Goal: Entertainment & Leisure: Browse casually

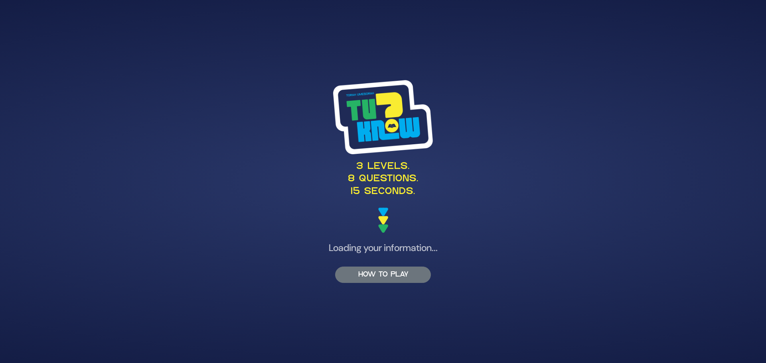
click at [393, 274] on button "HOW TO PLAY" at bounding box center [383, 275] width 96 height 16
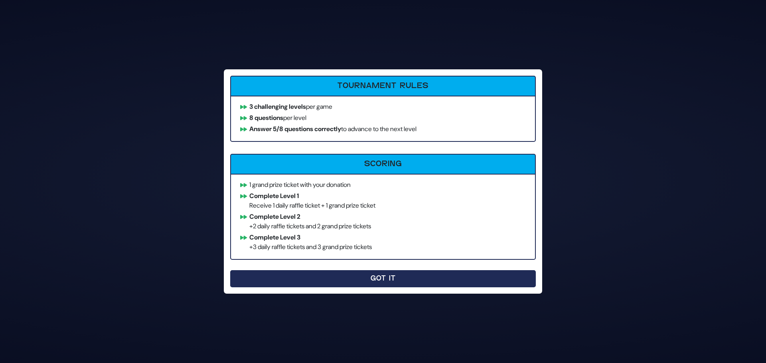
click at [390, 282] on button "Got It" at bounding box center [383, 279] width 306 height 17
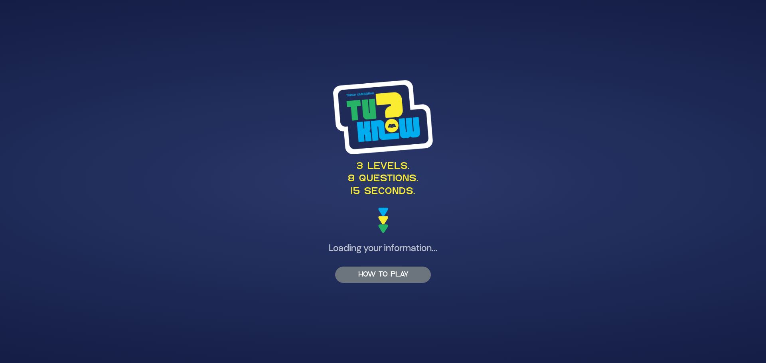
click at [384, 272] on button "HOW TO PLAY" at bounding box center [383, 275] width 96 height 16
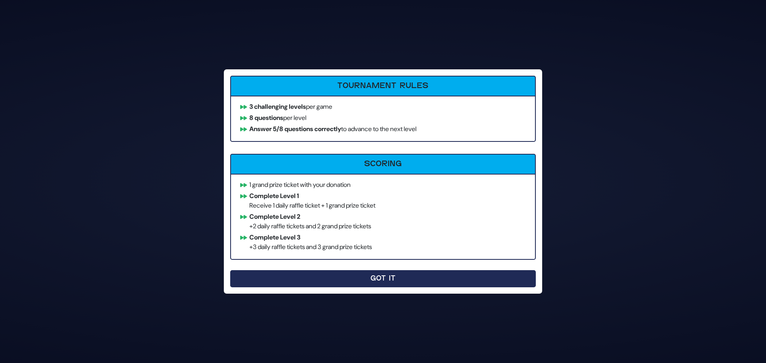
click at [340, 278] on button "Got It" at bounding box center [383, 279] width 306 height 17
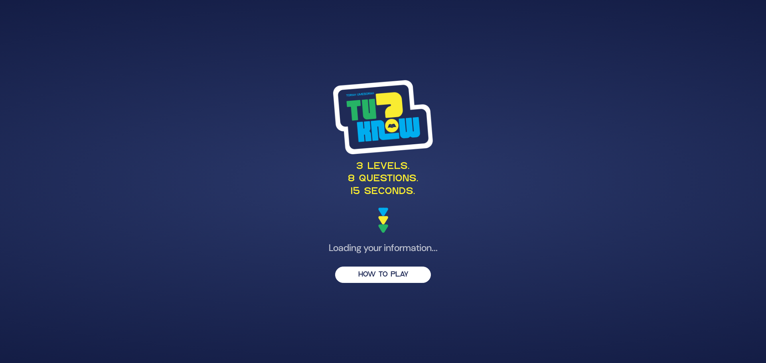
click at [381, 213] on img at bounding box center [383, 221] width 10 height 26
click at [380, 277] on button "HOW TO PLAY" at bounding box center [383, 275] width 96 height 16
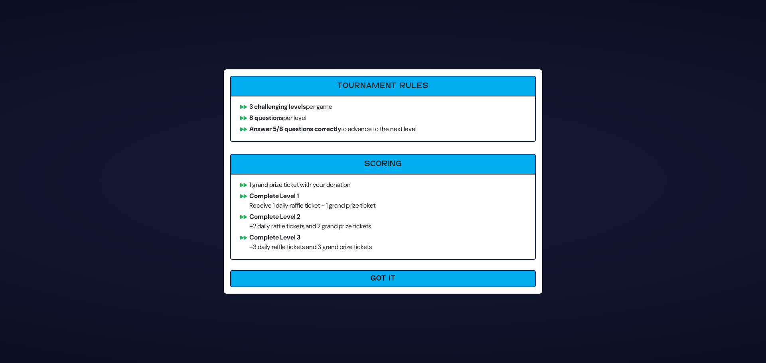
click at [380, 277] on button "Got It" at bounding box center [383, 279] width 306 height 17
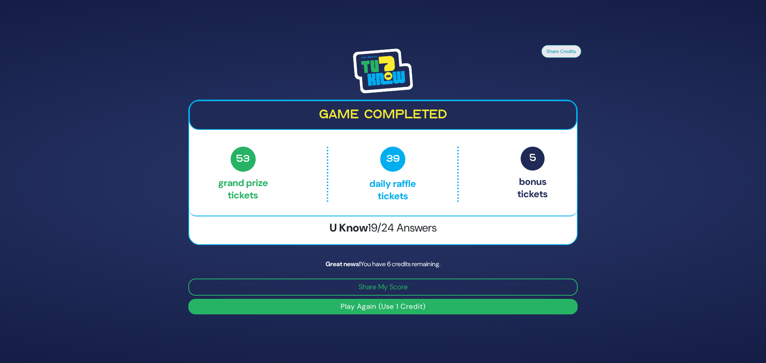
click at [350, 310] on button "Play Again (Use 1 Credit)" at bounding box center [382, 307] width 389 height 16
click at [417, 308] on button "Play Again (Use 1 Credit)" at bounding box center [382, 307] width 389 height 16
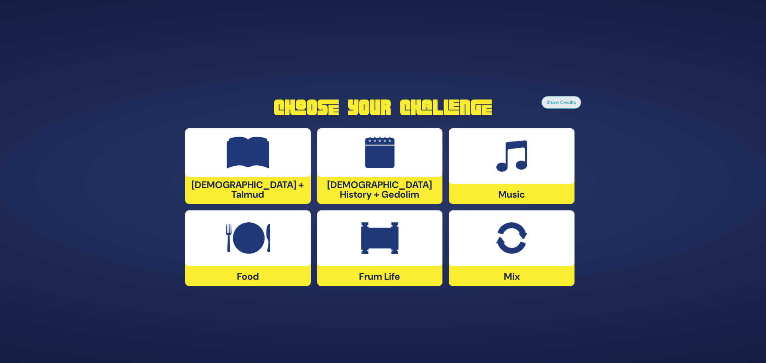
click at [495, 257] on div at bounding box center [512, 239] width 126 height 56
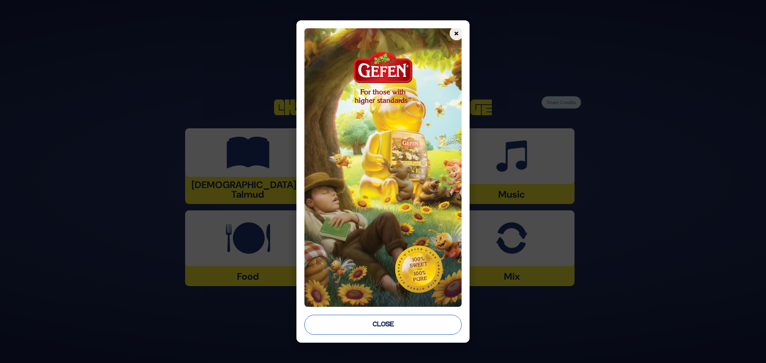
click at [391, 330] on button "Close" at bounding box center [382, 325] width 157 height 20
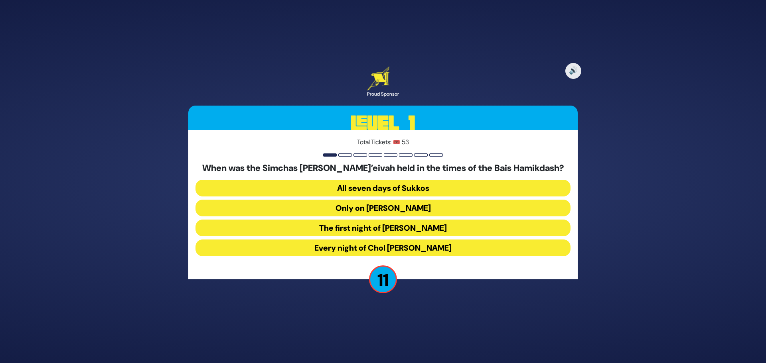
click at [342, 232] on button "The first night of Chol Hamoed Sukkos" at bounding box center [383, 228] width 375 height 17
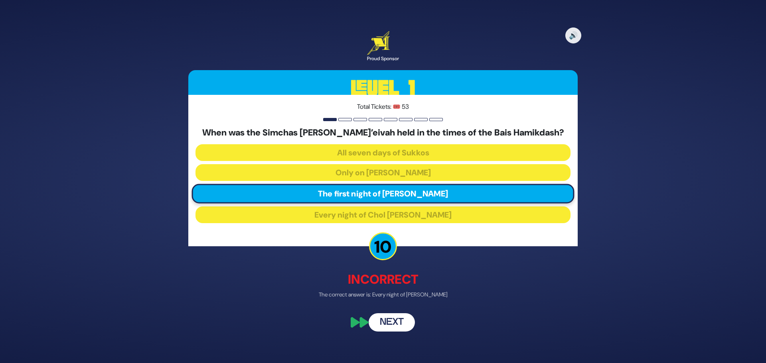
click at [397, 321] on button "Next" at bounding box center [392, 323] width 46 height 18
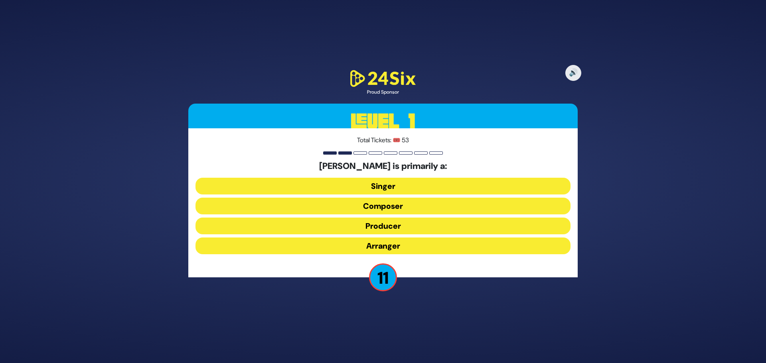
click at [370, 227] on button "Producer" at bounding box center [383, 226] width 375 height 17
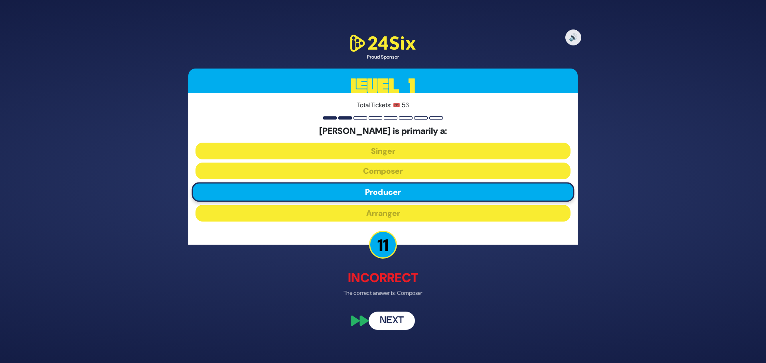
click at [395, 315] on button "Next" at bounding box center [392, 321] width 46 height 18
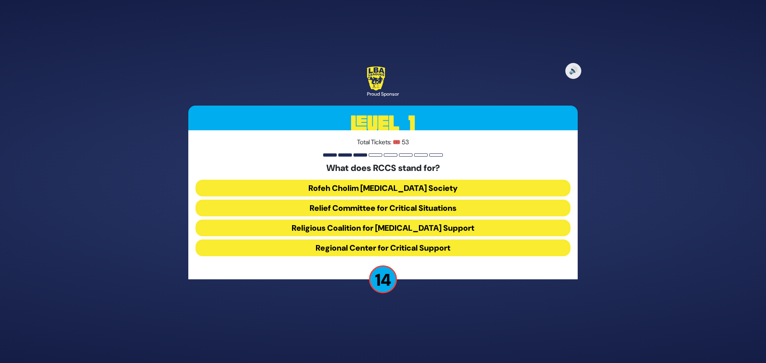
click at [365, 188] on button "Rofeh Cholim Cancer Society" at bounding box center [383, 188] width 375 height 17
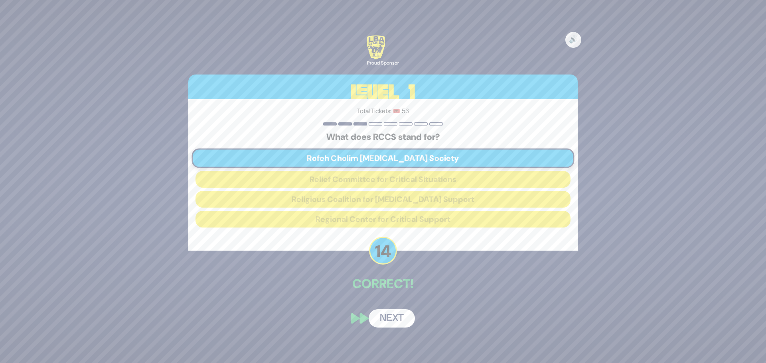
click at [403, 320] on button "Next" at bounding box center [392, 319] width 46 height 18
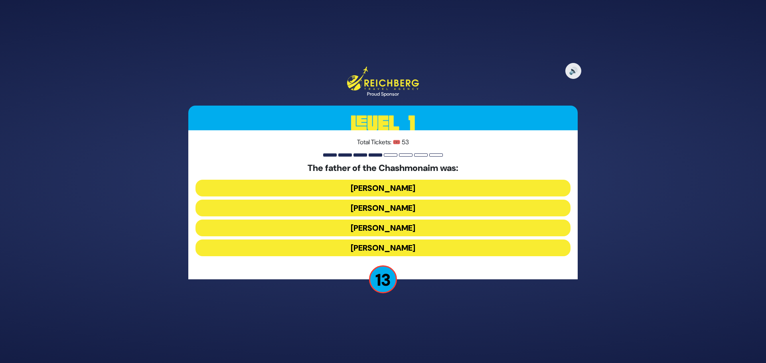
click at [335, 188] on button "Mattisyahu Kohein Gadol" at bounding box center [383, 188] width 375 height 17
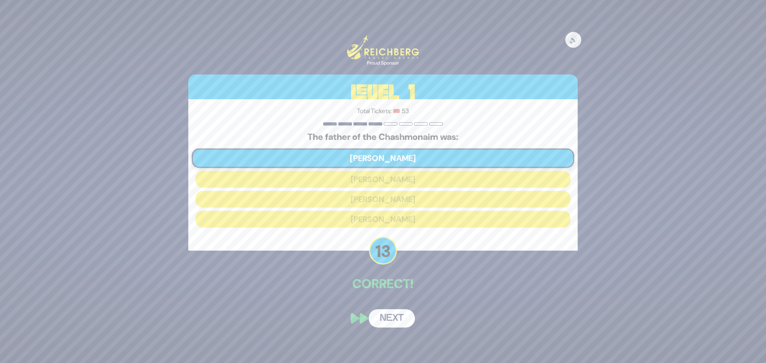
click at [393, 317] on button "Next" at bounding box center [392, 319] width 46 height 18
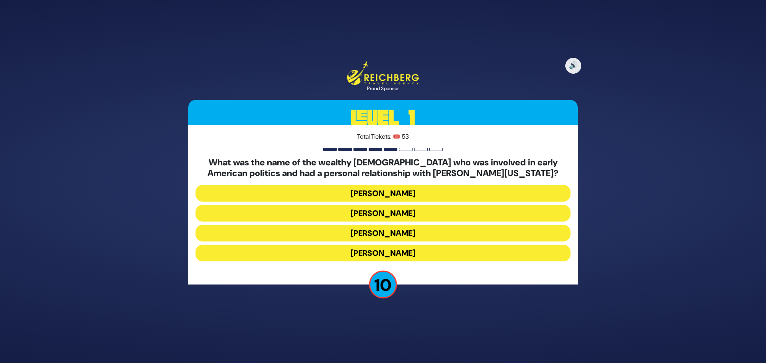
click at [326, 197] on button "Judah Touro" at bounding box center [383, 193] width 375 height 17
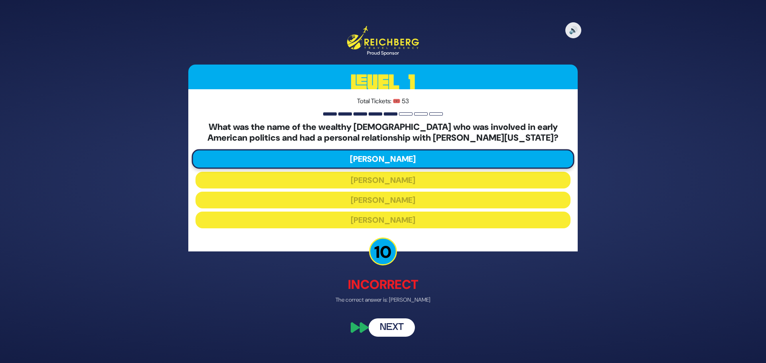
click at [388, 322] on button "Next" at bounding box center [392, 328] width 46 height 18
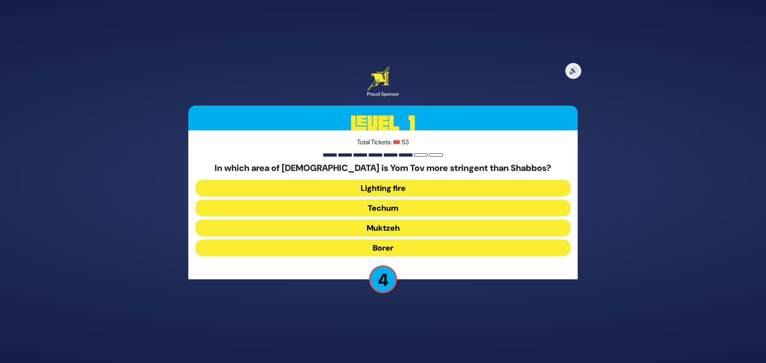
click at [375, 211] on button "Techum" at bounding box center [383, 208] width 375 height 17
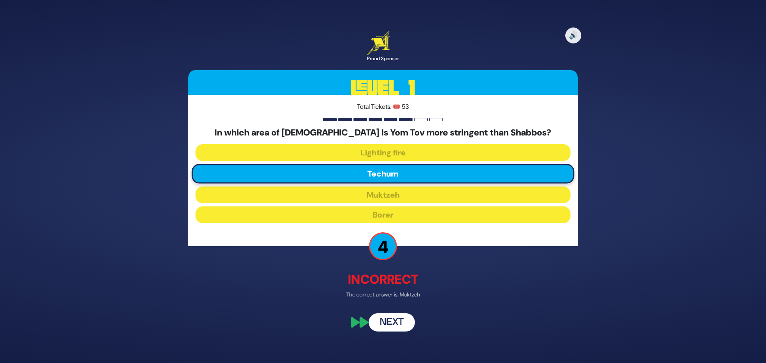
click at [384, 320] on button "Next" at bounding box center [392, 323] width 46 height 18
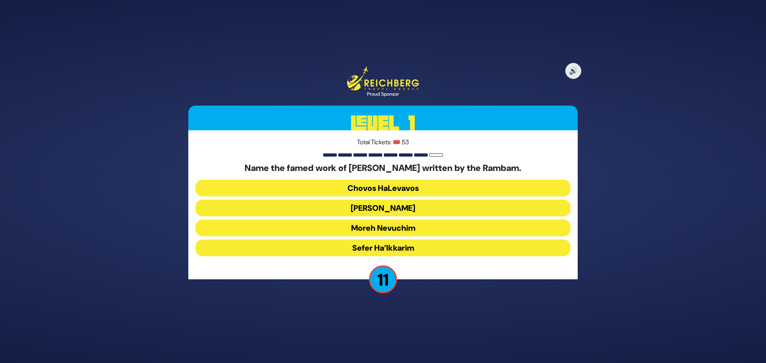
click at [353, 230] on button "Moreh Nevuchim" at bounding box center [383, 228] width 375 height 17
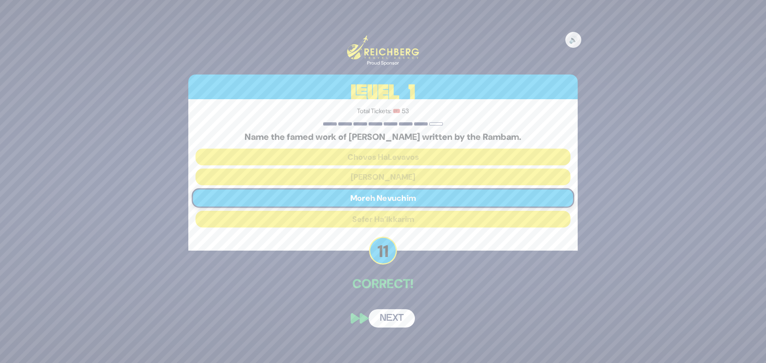
click at [397, 316] on button "Next" at bounding box center [392, 319] width 46 height 18
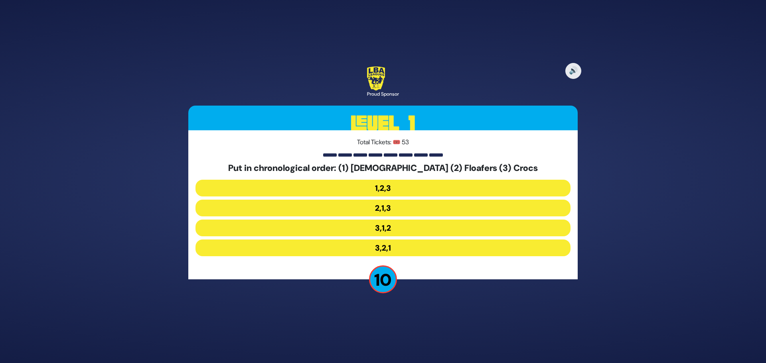
click at [383, 208] on button "2,1,3" at bounding box center [383, 208] width 375 height 17
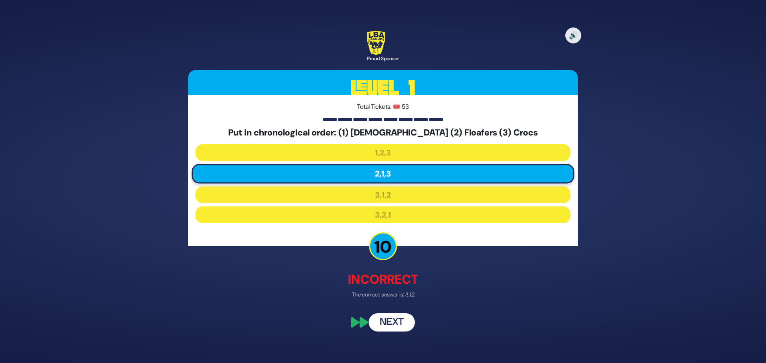
click at [395, 324] on button "Next" at bounding box center [392, 323] width 46 height 18
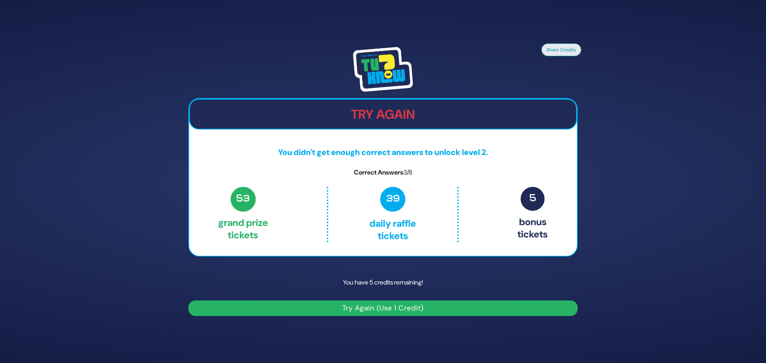
click at [376, 312] on button "Try Again (Use 1 Credit)" at bounding box center [382, 309] width 389 height 16
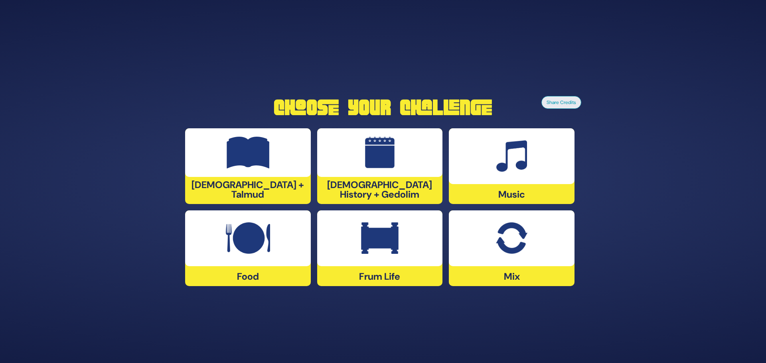
click at [523, 258] on div at bounding box center [512, 239] width 126 height 56
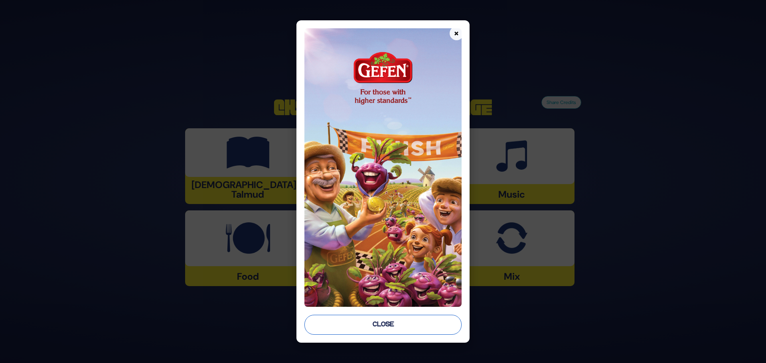
click at [408, 322] on button "Close" at bounding box center [382, 325] width 157 height 20
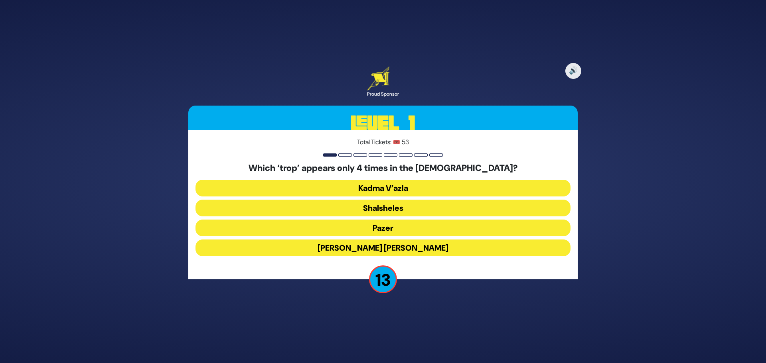
click at [389, 215] on button "Shalsheles" at bounding box center [383, 208] width 375 height 17
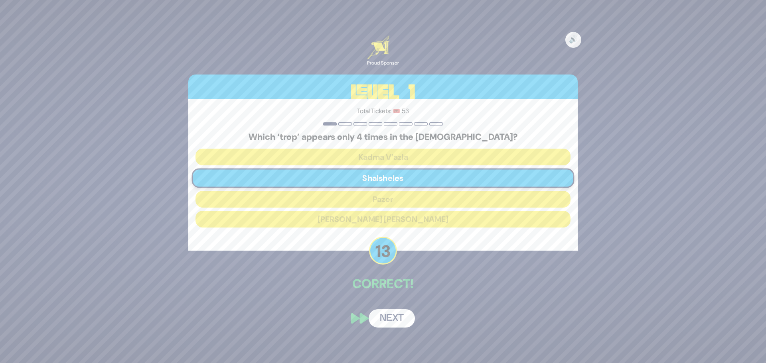
click at [393, 318] on button "Next" at bounding box center [392, 319] width 46 height 18
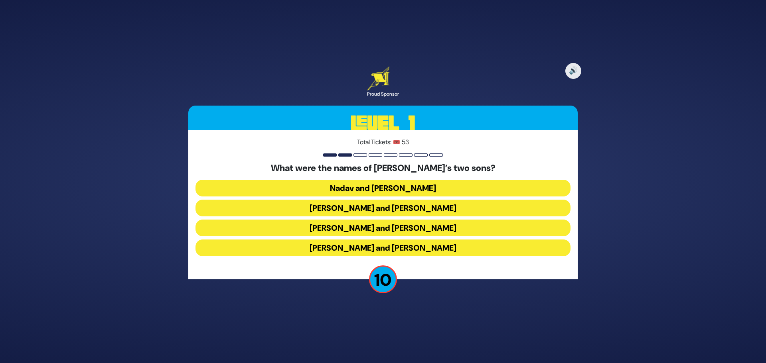
click at [376, 248] on button "Gershom and Eliezer" at bounding box center [383, 248] width 375 height 17
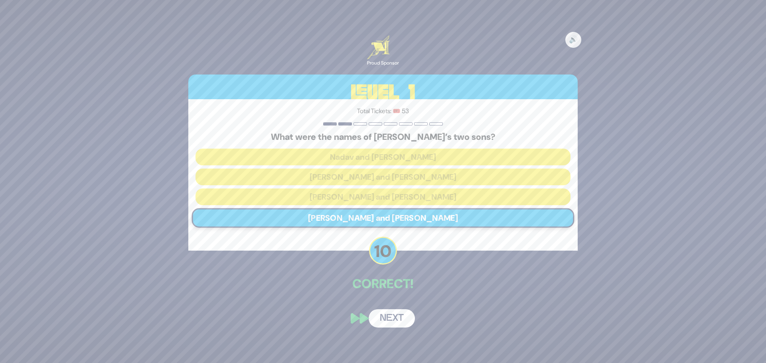
click at [393, 319] on button "Next" at bounding box center [392, 319] width 46 height 18
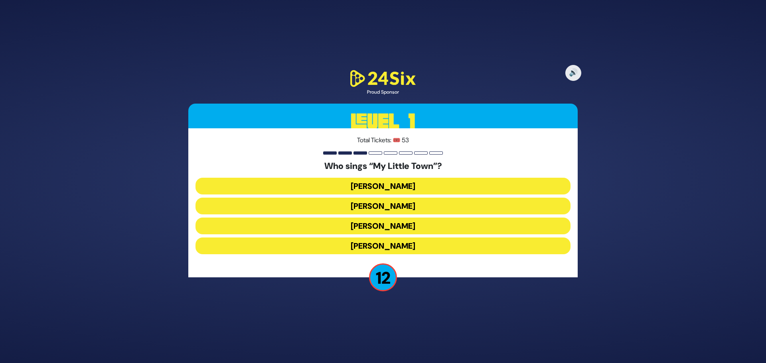
click at [361, 229] on button "Shulem Lemmer" at bounding box center [383, 226] width 375 height 17
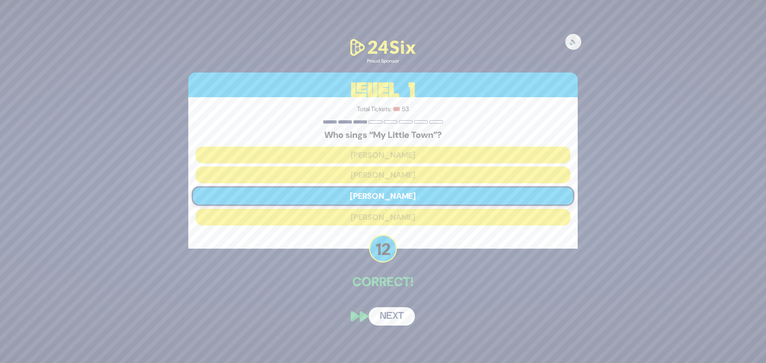
click at [391, 316] on button "Next" at bounding box center [392, 317] width 46 height 18
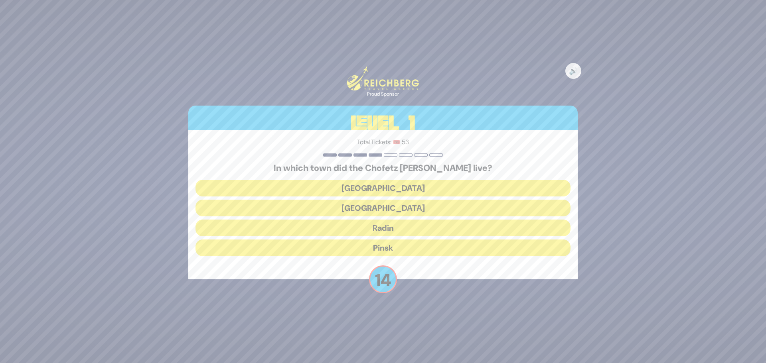
click at [328, 227] on button "Radin" at bounding box center [383, 228] width 375 height 17
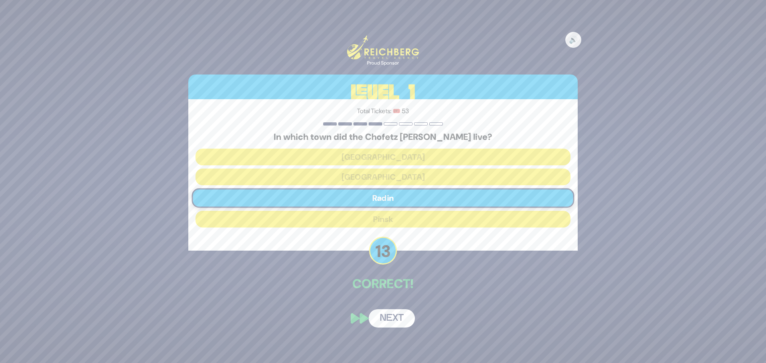
click at [390, 312] on button "Next" at bounding box center [392, 319] width 46 height 18
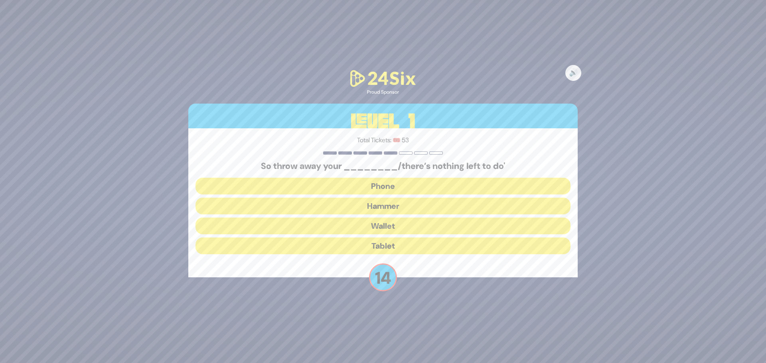
click at [343, 207] on button "Hammer" at bounding box center [383, 206] width 375 height 17
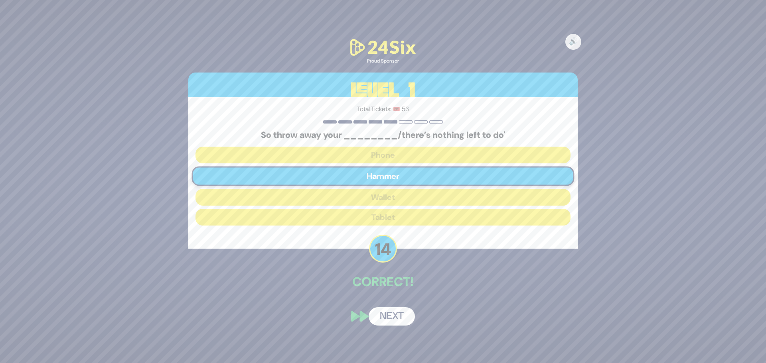
click at [389, 320] on button "Next" at bounding box center [392, 317] width 46 height 18
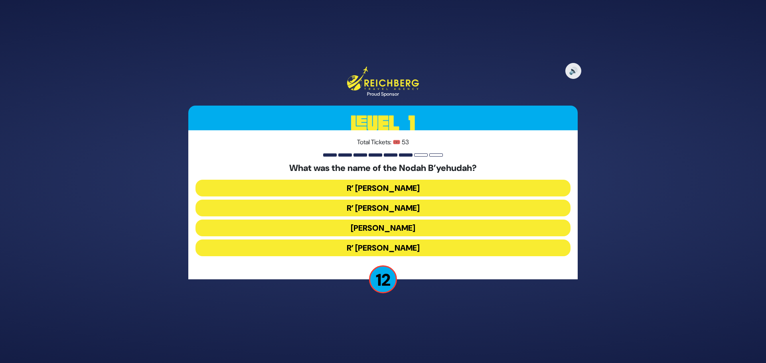
click at [355, 190] on button "R’ Yechezkel" at bounding box center [383, 188] width 375 height 17
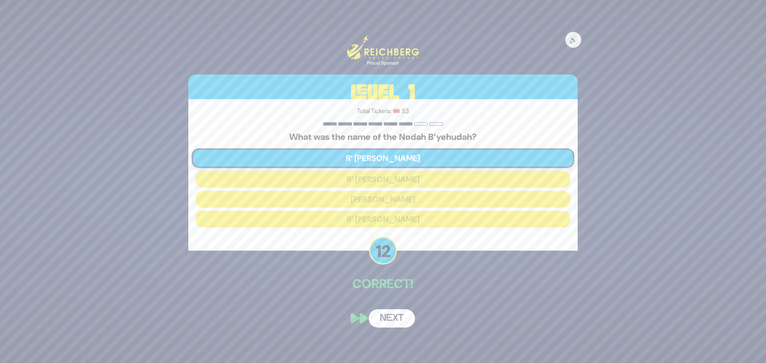
click at [395, 317] on button "Next" at bounding box center [392, 319] width 46 height 18
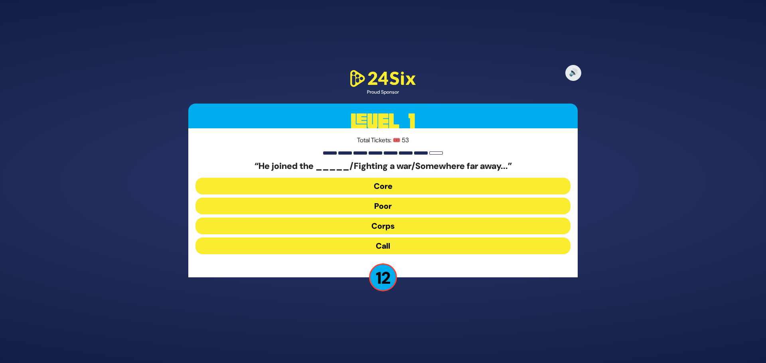
click at [376, 225] on button "Corps" at bounding box center [383, 226] width 375 height 17
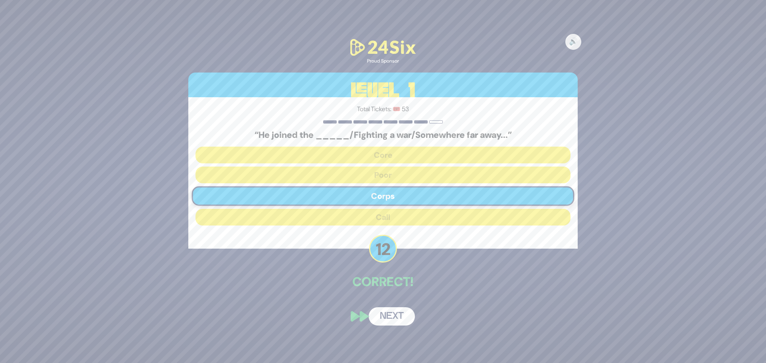
click at [399, 325] on button "Next" at bounding box center [392, 317] width 46 height 18
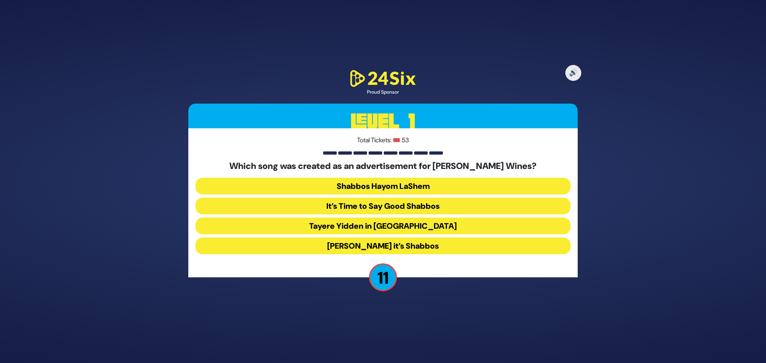
click at [359, 246] on button "Baruch Hashem it’s Shabbos" at bounding box center [383, 246] width 375 height 17
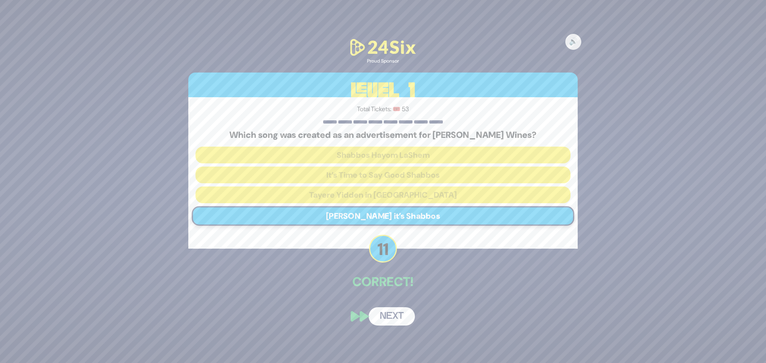
click at [392, 313] on button "Next" at bounding box center [392, 317] width 46 height 18
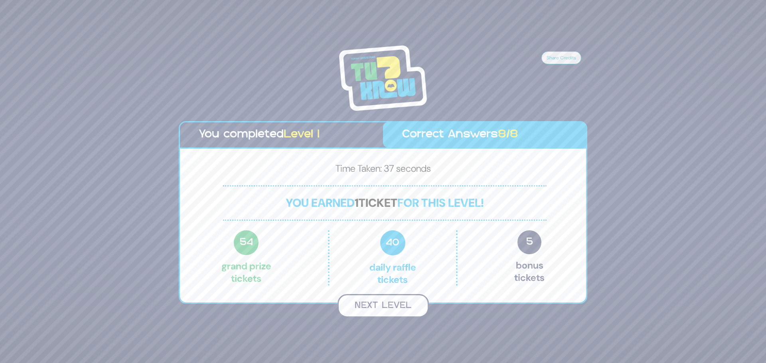
click at [399, 308] on button "Next Level" at bounding box center [383, 306] width 91 height 24
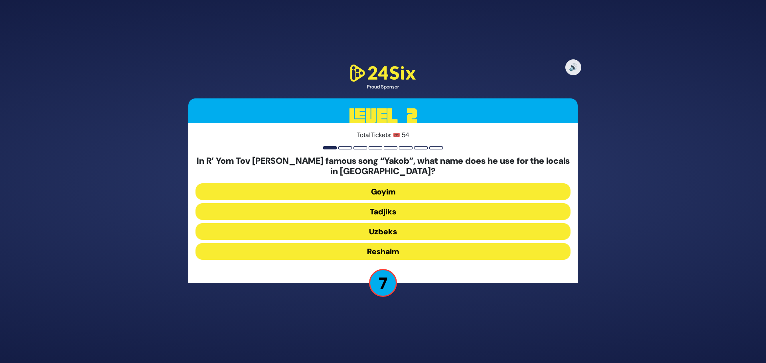
click at [378, 213] on button "Tadjiks" at bounding box center [383, 211] width 375 height 17
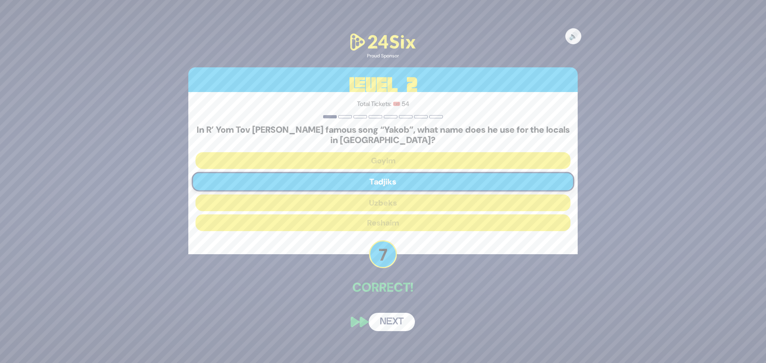
click at [393, 322] on button "Next" at bounding box center [392, 322] width 46 height 18
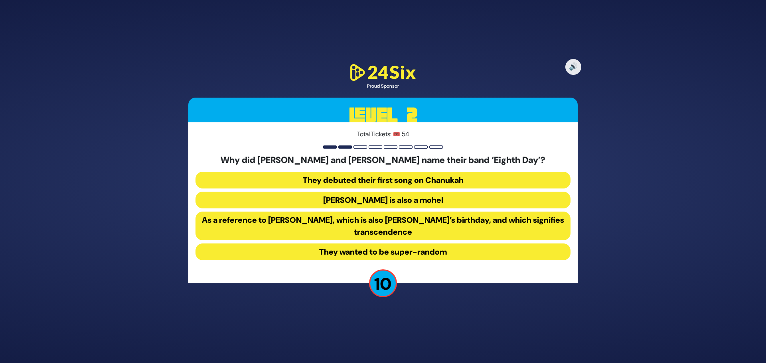
click at [407, 229] on button "As a reference to Shemini Atzeres, which is also Shmuel’s birthday, and which s…" at bounding box center [383, 226] width 375 height 29
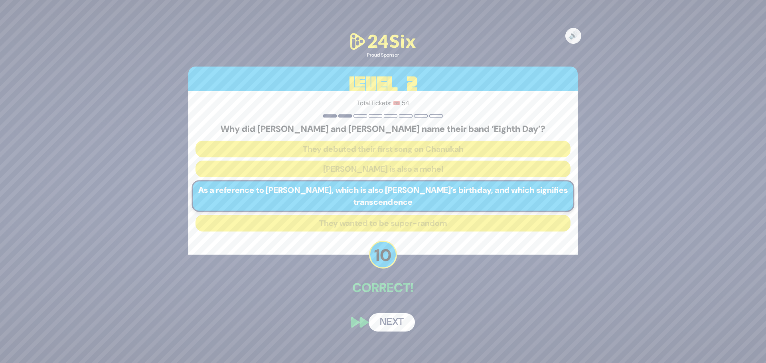
click at [391, 319] on button "Next" at bounding box center [392, 323] width 46 height 18
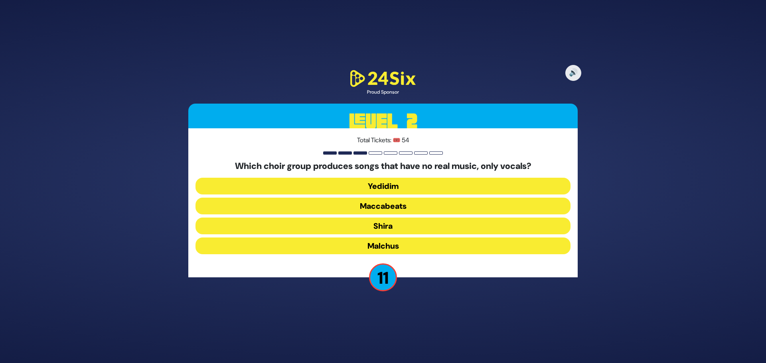
click at [325, 205] on button "Maccabeats" at bounding box center [383, 206] width 375 height 17
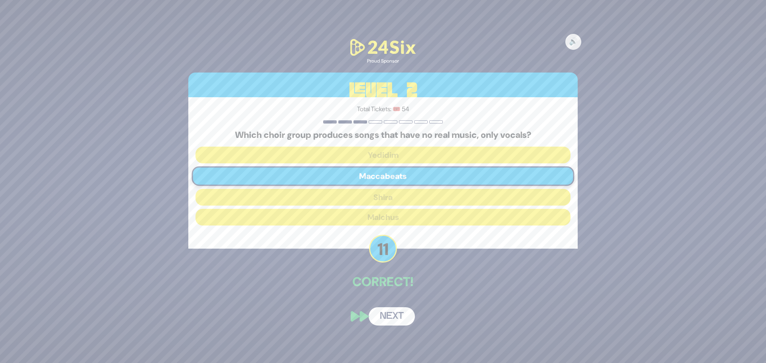
click at [386, 316] on button "Next" at bounding box center [392, 317] width 46 height 18
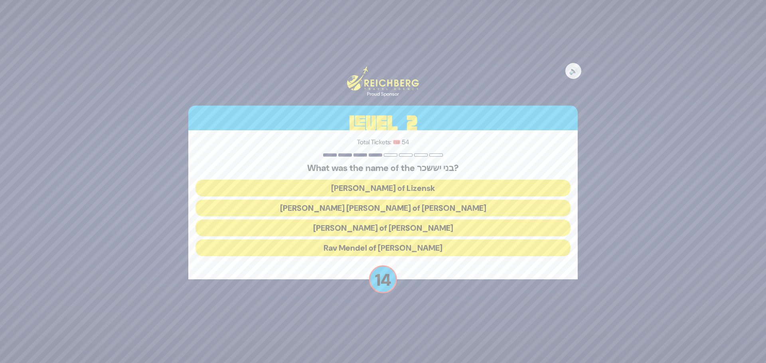
click at [339, 227] on button "Rav Tzvi Elimelech of Dynov" at bounding box center [383, 228] width 375 height 17
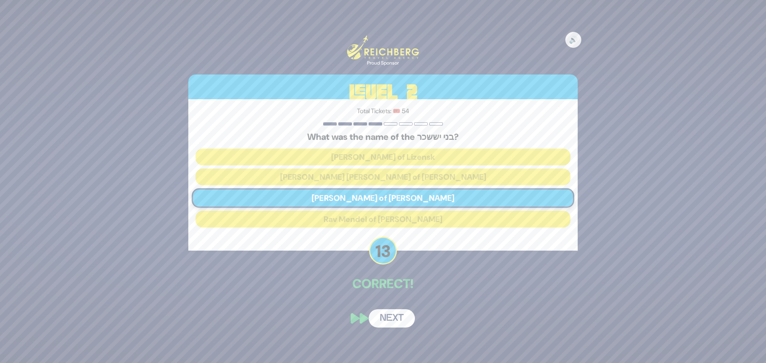
click at [390, 318] on button "Next" at bounding box center [392, 319] width 46 height 18
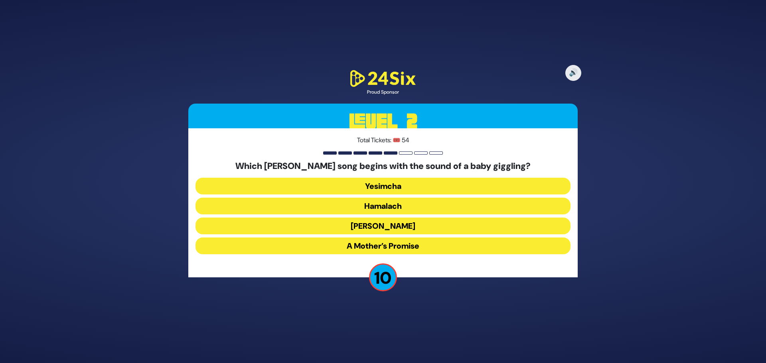
click at [353, 187] on button "Yesimcha" at bounding box center [383, 186] width 375 height 17
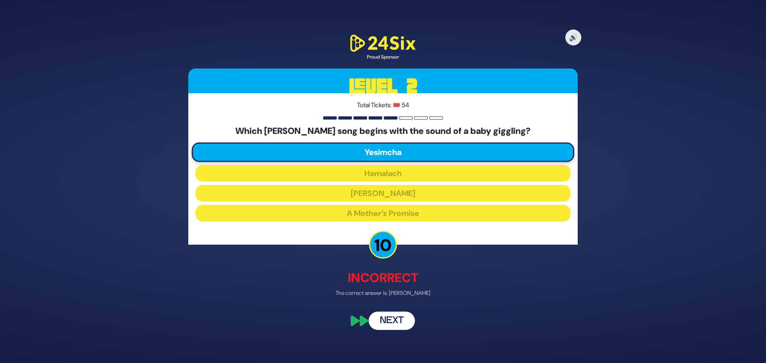
click at [394, 314] on button "Next" at bounding box center [392, 321] width 46 height 18
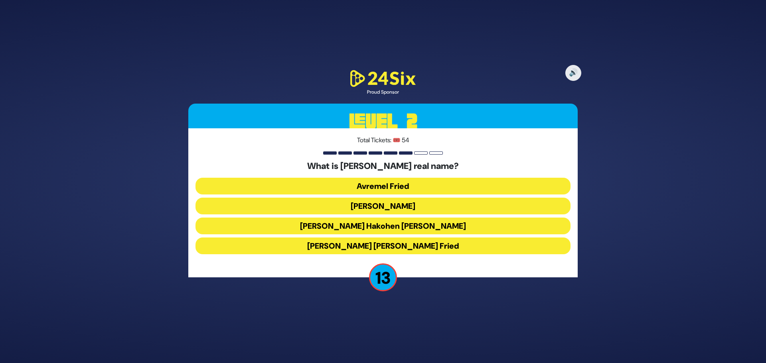
click at [335, 227] on button "Avraham Shabsi Hakohen Friedman" at bounding box center [383, 226] width 375 height 17
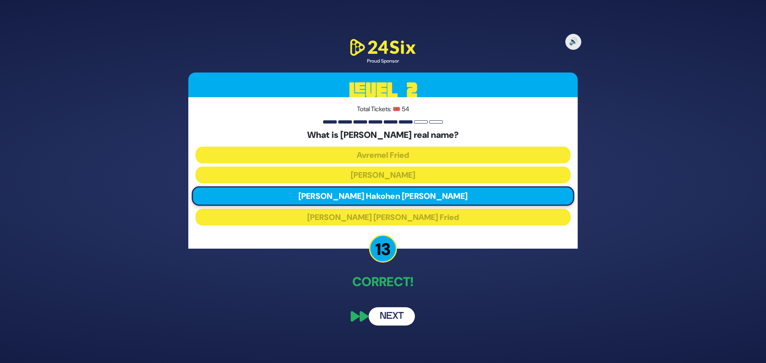
click at [394, 316] on button "Next" at bounding box center [392, 317] width 46 height 18
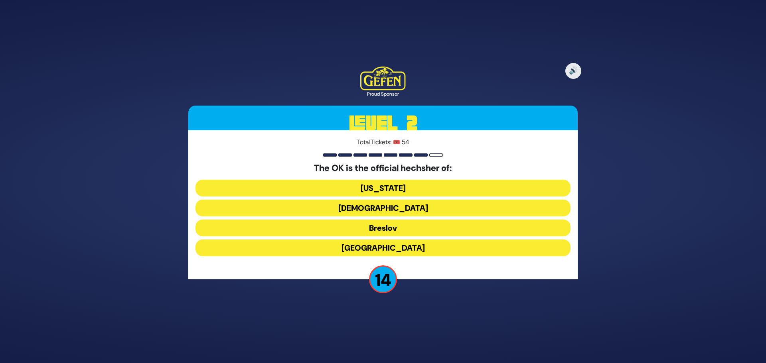
click at [352, 227] on button "Breslov" at bounding box center [383, 228] width 375 height 17
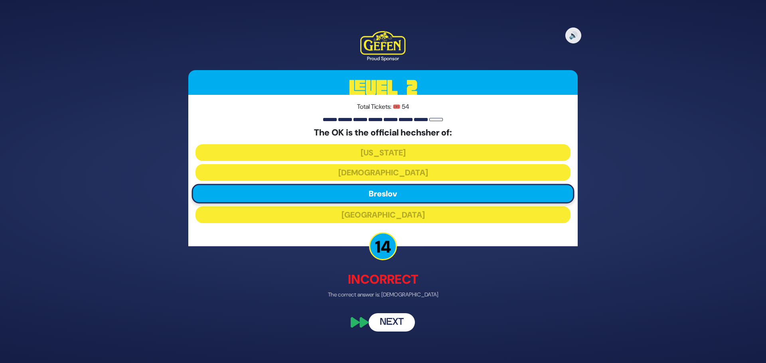
click at [340, 164] on div "The OK is the official hechsher of: New York Chabad Breslov Canada" at bounding box center [383, 177] width 375 height 99
click at [397, 335] on div "🔊 Proud Sponsor Level 2 Total Tickets: 🎟️ 54 The OK is the official hechsher of…" at bounding box center [383, 182] width 409 height 320
click at [393, 316] on button "Next" at bounding box center [392, 323] width 46 height 18
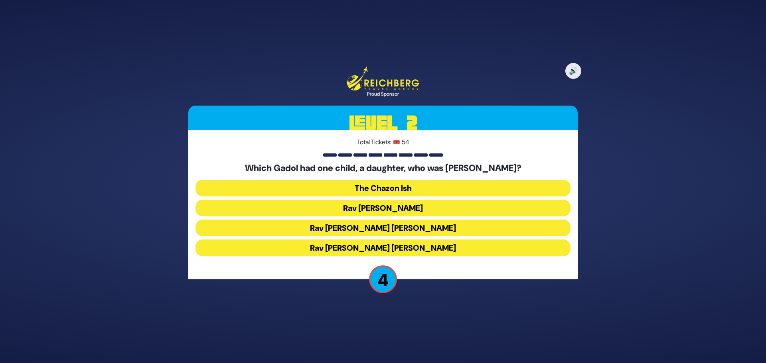
click at [393, 226] on button "Rav Chaim Ozer Grodzinski" at bounding box center [383, 228] width 375 height 17
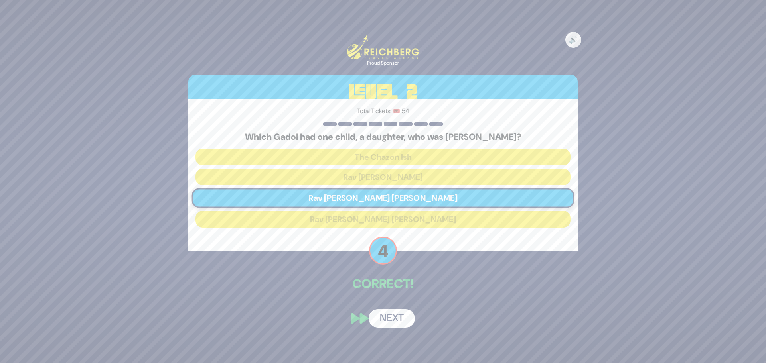
click at [395, 317] on button "Next" at bounding box center [392, 319] width 46 height 18
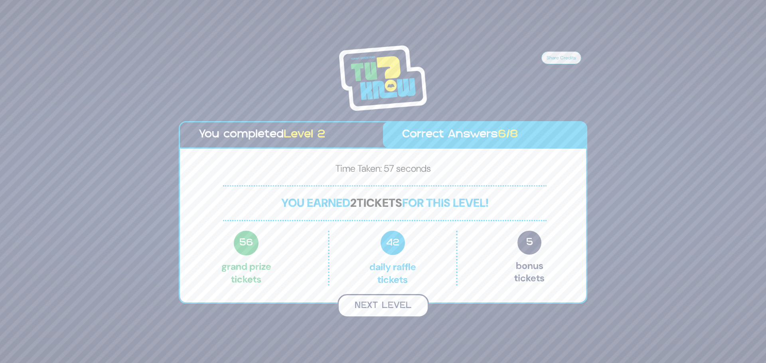
click at [399, 313] on button "Next Level" at bounding box center [383, 306] width 91 height 24
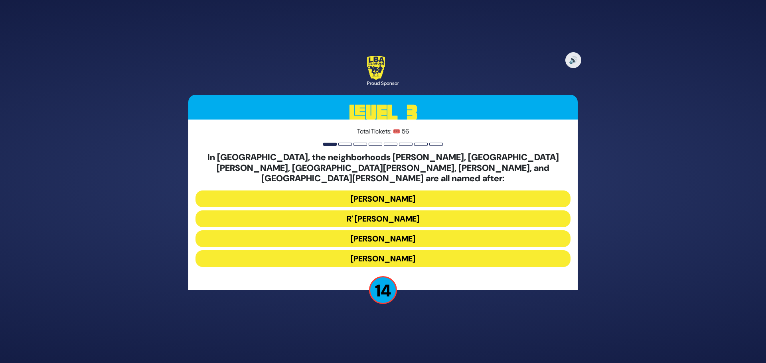
click at [360, 233] on button "Moses Montefiore" at bounding box center [383, 239] width 375 height 17
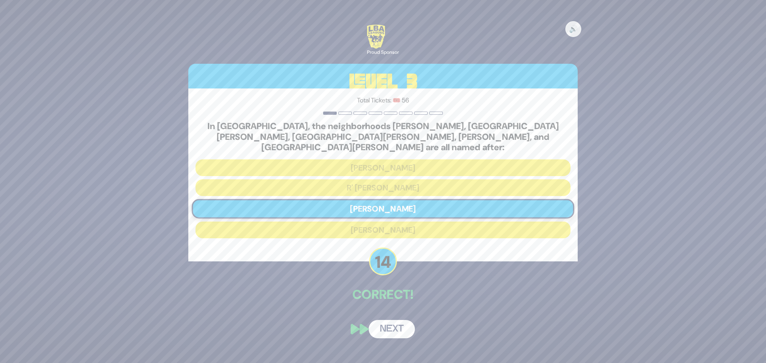
click at [391, 327] on button "Next" at bounding box center [392, 329] width 46 height 18
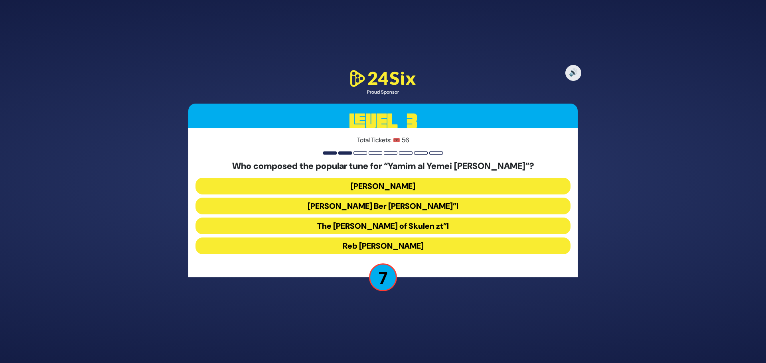
click at [316, 182] on button "Mona Rosenblum" at bounding box center [383, 186] width 375 height 17
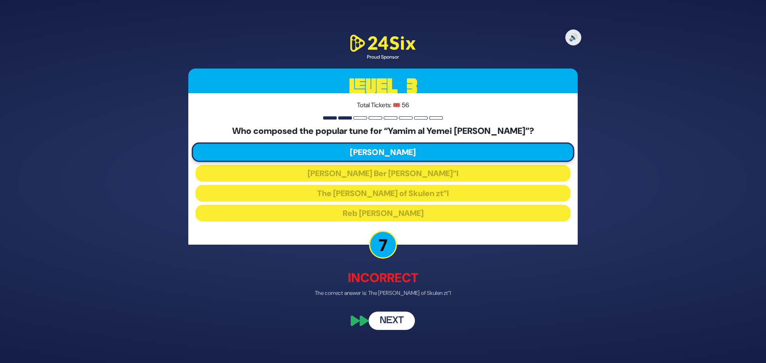
click at [395, 321] on button "Next" at bounding box center [392, 321] width 46 height 18
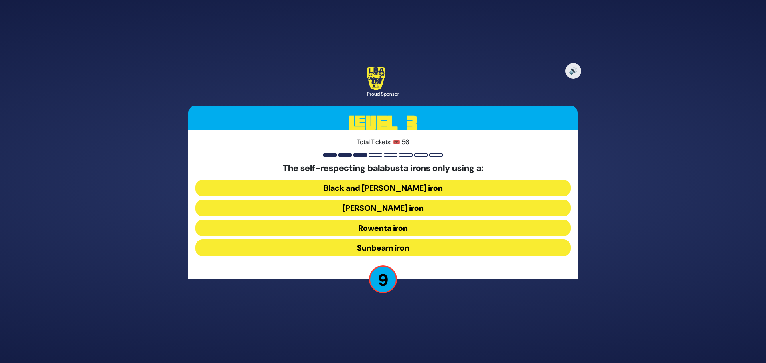
click at [344, 226] on button "Rowenta iron" at bounding box center [383, 228] width 375 height 17
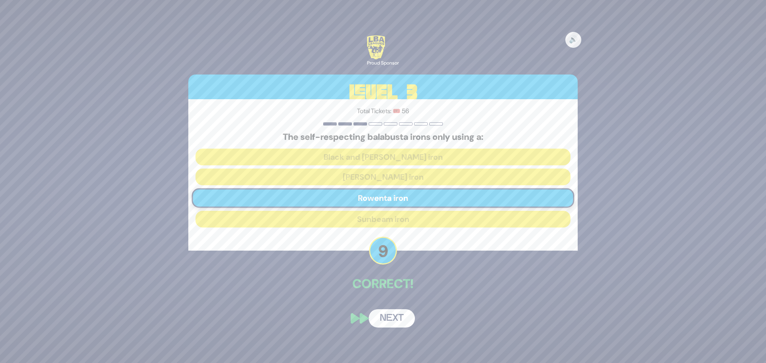
click at [402, 314] on button "Next" at bounding box center [392, 319] width 46 height 18
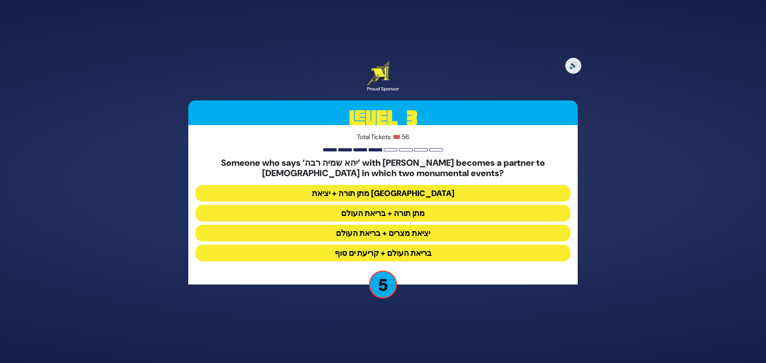
click at [339, 248] on button "בריאת העולם + קריעת ים סוף" at bounding box center [383, 253] width 375 height 17
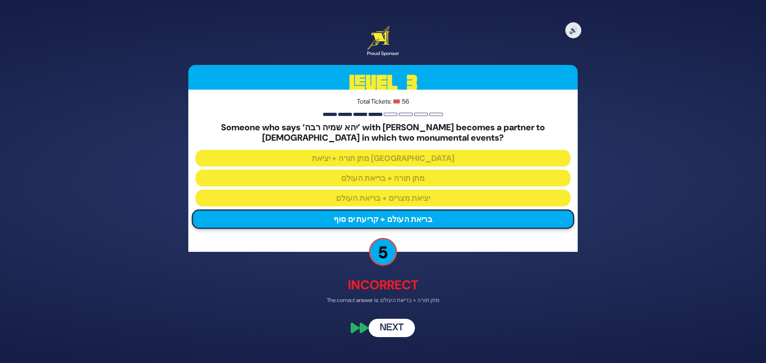
click at [388, 330] on button "Next" at bounding box center [392, 328] width 46 height 18
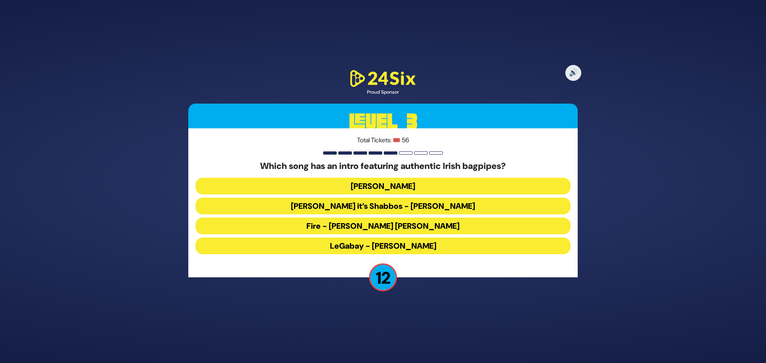
click at [392, 247] on button "LeGabay - Dovid Gabay" at bounding box center [383, 246] width 375 height 17
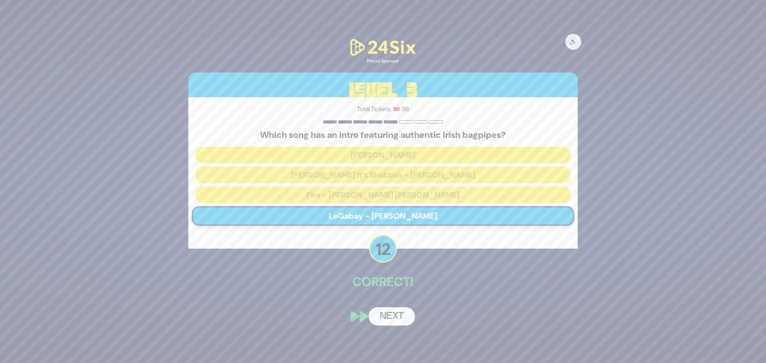
click at [391, 319] on button "Next" at bounding box center [392, 317] width 46 height 18
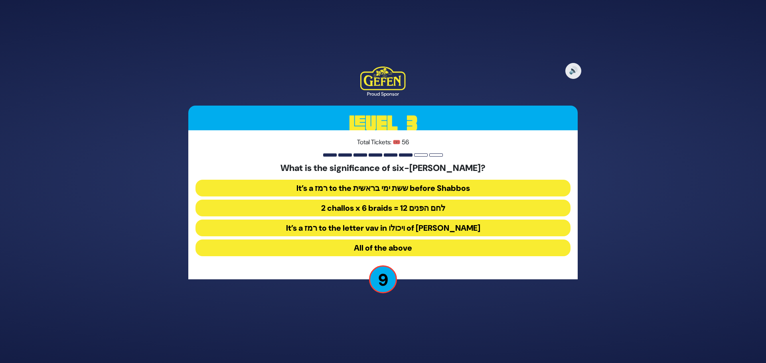
click at [359, 207] on button "2 challos x 6 braids = 12 לחם הפנים" at bounding box center [383, 208] width 375 height 17
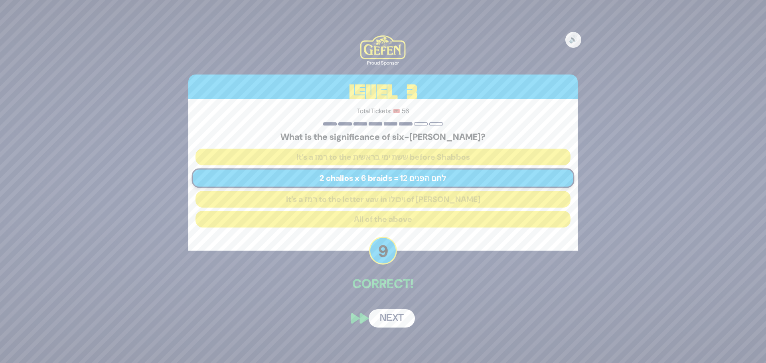
click at [396, 320] on button "Next" at bounding box center [392, 319] width 46 height 18
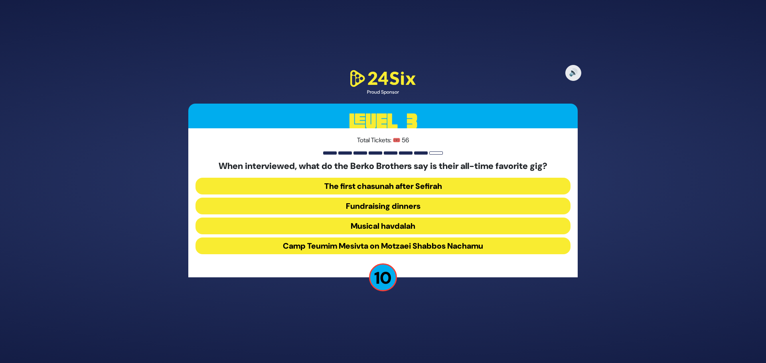
click at [344, 249] on button "Camp Teumim Mesivta on Motzaei Shabbos Nachamu" at bounding box center [383, 246] width 375 height 17
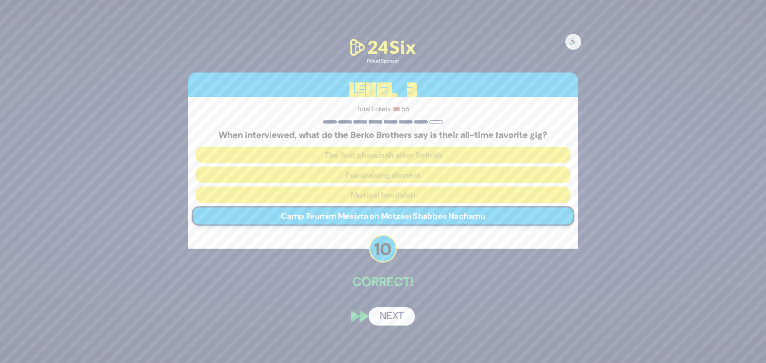
click at [391, 316] on button "Next" at bounding box center [392, 317] width 46 height 18
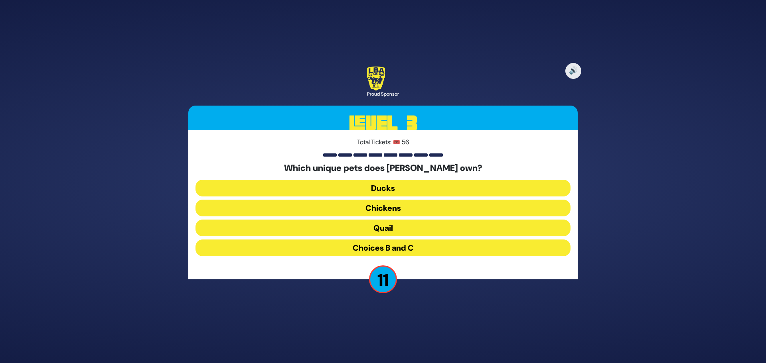
click at [373, 244] on button "Choices B and C" at bounding box center [383, 248] width 375 height 17
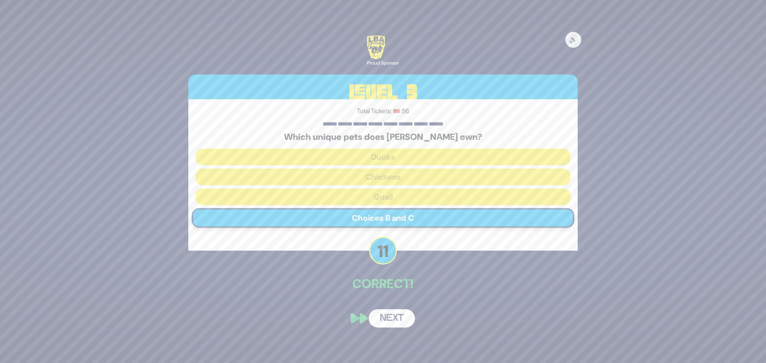
click at [389, 316] on button "Next" at bounding box center [392, 319] width 46 height 18
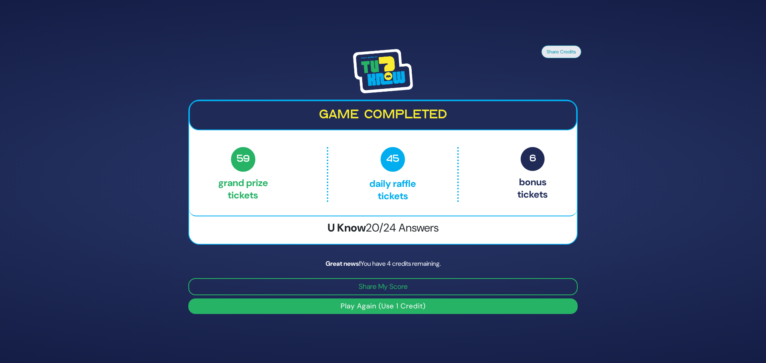
click at [365, 308] on button "Play Again (Use 1 Credit)" at bounding box center [382, 307] width 389 height 16
click at [405, 308] on button "Play Again (Use 1 Credit)" at bounding box center [382, 307] width 389 height 16
click at [389, 307] on button "Play Again (Use 1 Credit)" at bounding box center [382, 307] width 389 height 16
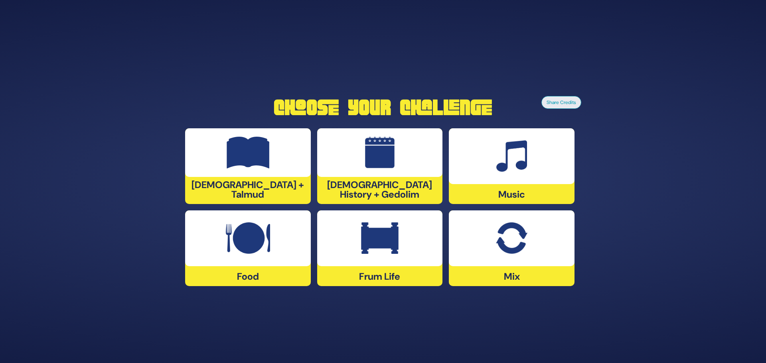
click at [367, 256] on div at bounding box center [380, 239] width 126 height 56
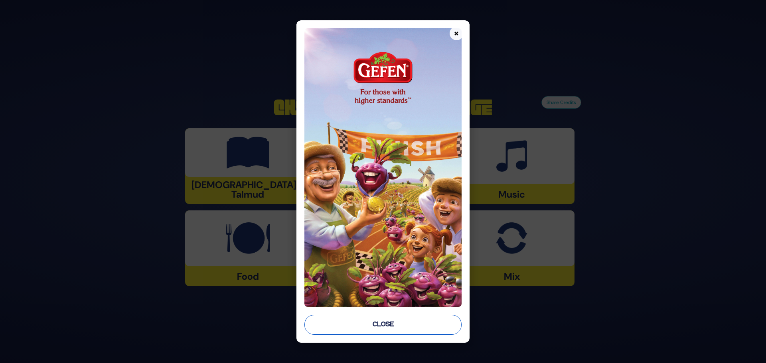
click at [397, 327] on button "Close" at bounding box center [382, 325] width 157 height 20
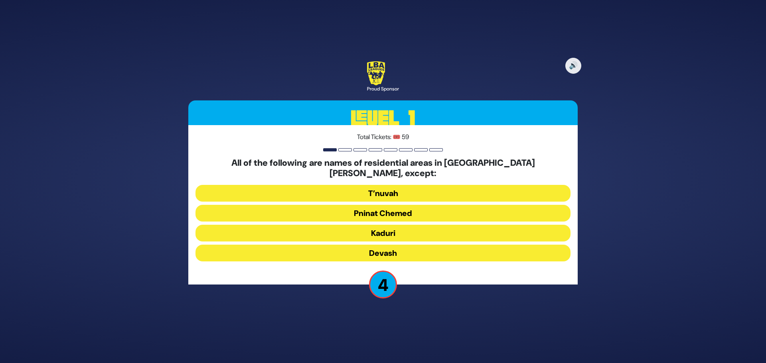
click at [410, 230] on button "Kaduri" at bounding box center [383, 233] width 375 height 17
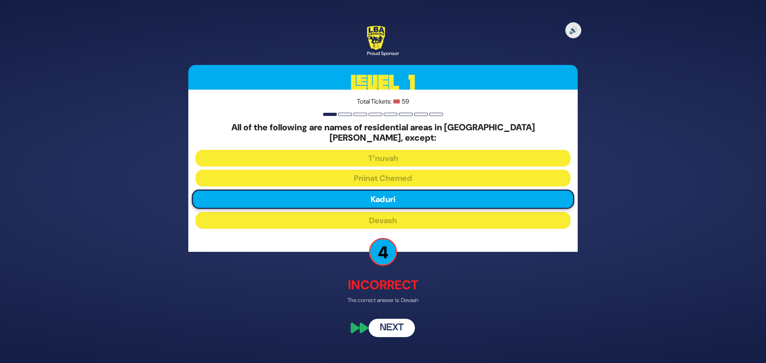
click at [398, 324] on button "Next" at bounding box center [392, 328] width 46 height 18
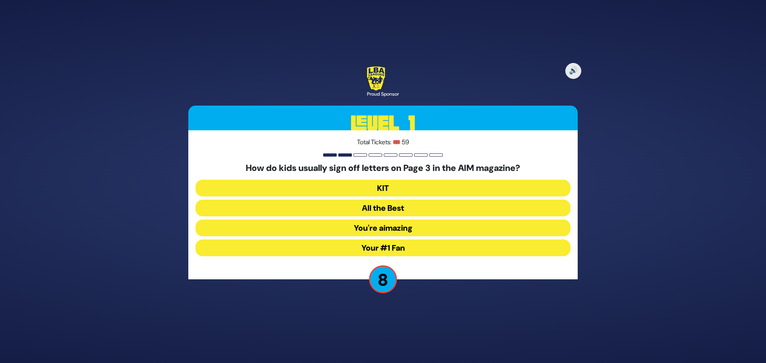
click at [416, 228] on button "You're aimazing" at bounding box center [383, 228] width 375 height 17
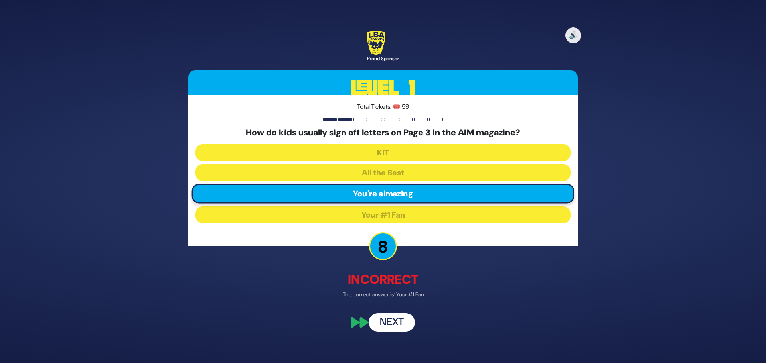
click at [391, 322] on button "Next" at bounding box center [392, 323] width 46 height 18
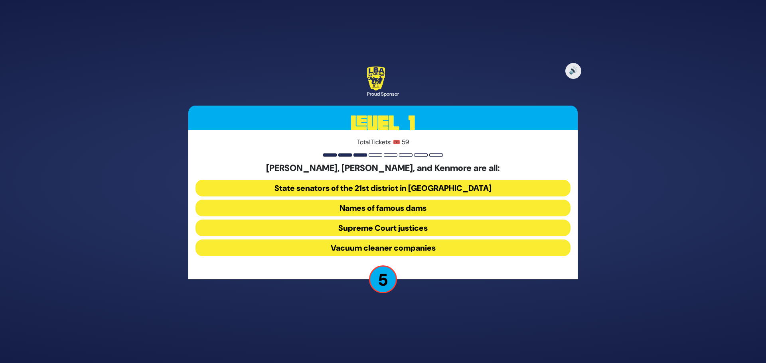
click at [380, 248] on button "Vacuum cleaner companies" at bounding box center [383, 248] width 375 height 17
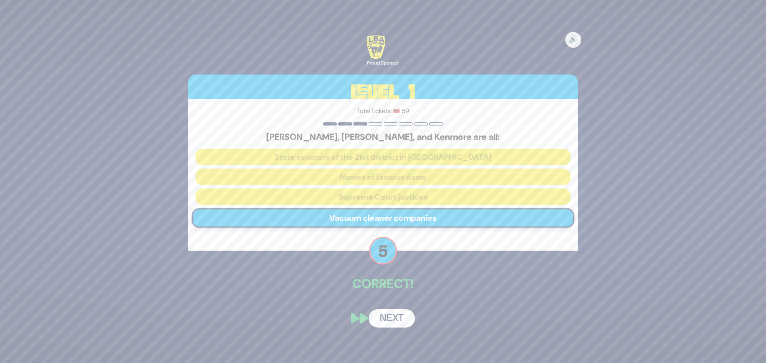
click at [389, 315] on button "Next" at bounding box center [392, 319] width 46 height 18
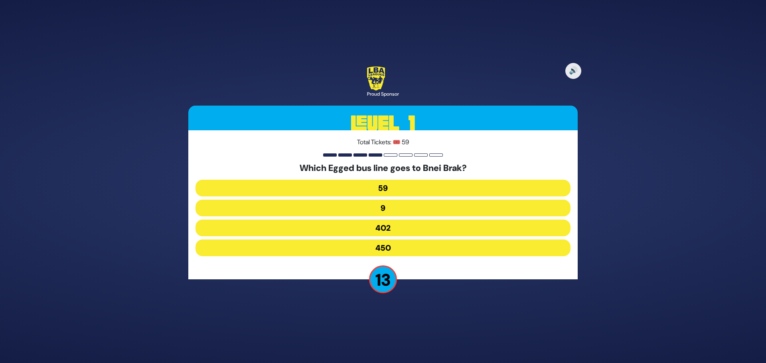
click at [355, 226] on button "402" at bounding box center [383, 228] width 375 height 17
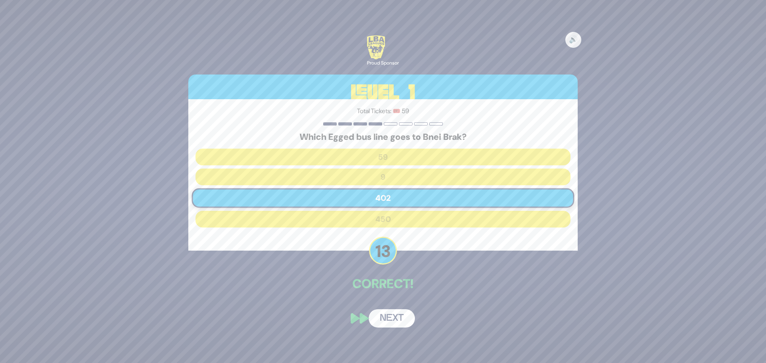
click at [395, 306] on div "🔊 Proud Sponsor Level 1 Total Tickets: 🎟️ 59 Which Egged bus line goes to Bnei …" at bounding box center [383, 182] width 409 height 312
click at [396, 319] on button "Next" at bounding box center [392, 319] width 46 height 18
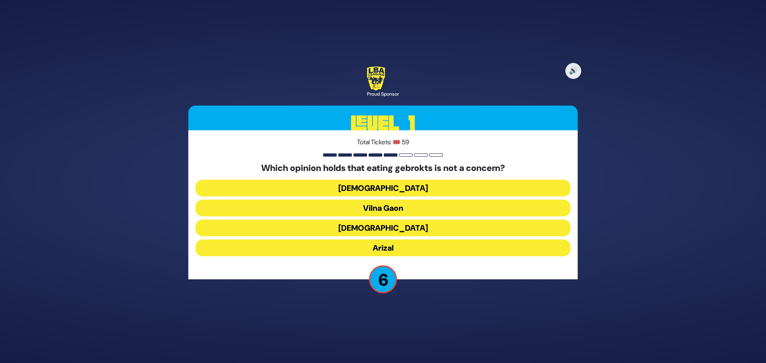
click at [345, 229] on button "[DEMOGRAPHIC_DATA]" at bounding box center [383, 228] width 375 height 17
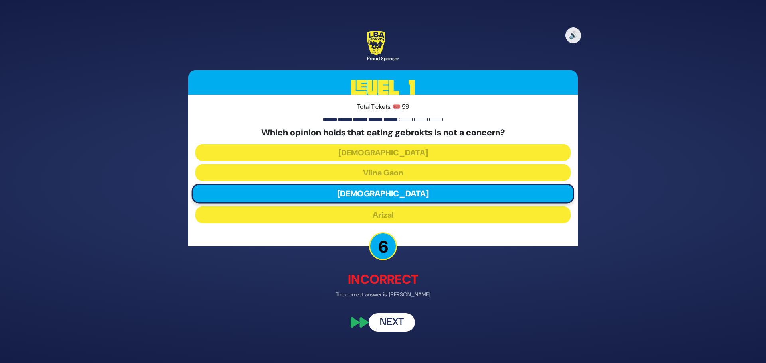
click at [385, 326] on button "Next" at bounding box center [392, 323] width 46 height 18
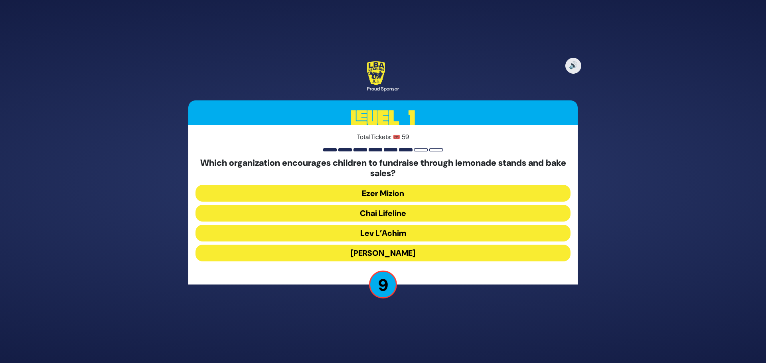
click at [346, 192] on button "Ezer Mizion" at bounding box center [383, 193] width 375 height 17
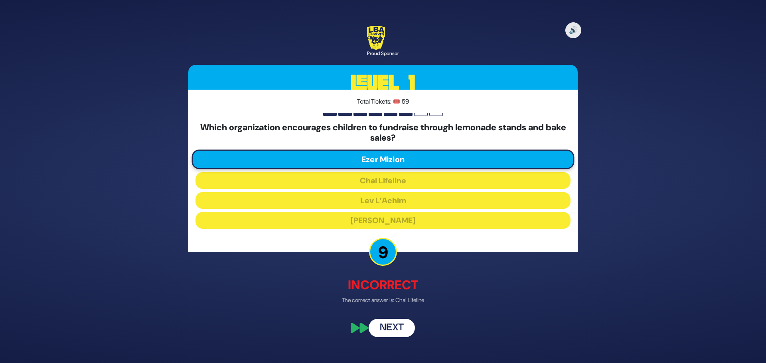
click at [399, 322] on button "Next" at bounding box center [392, 328] width 46 height 18
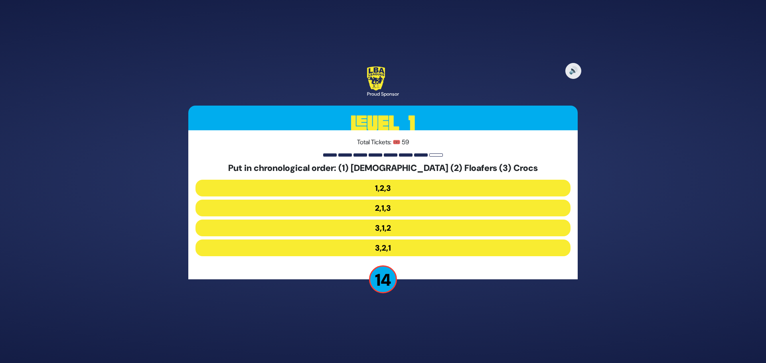
click at [390, 229] on button "3,1,2" at bounding box center [383, 228] width 375 height 17
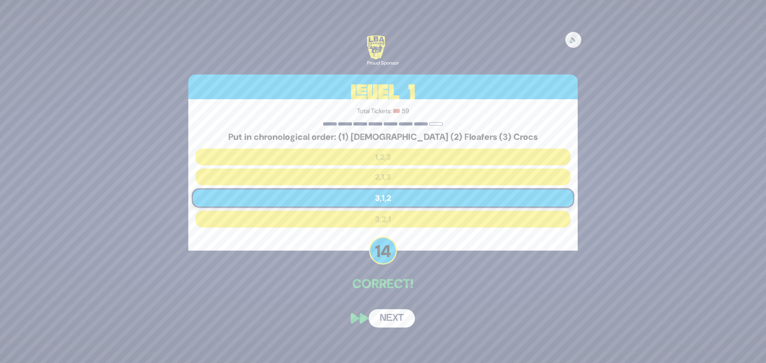
click at [398, 321] on button "Next" at bounding box center [392, 319] width 46 height 18
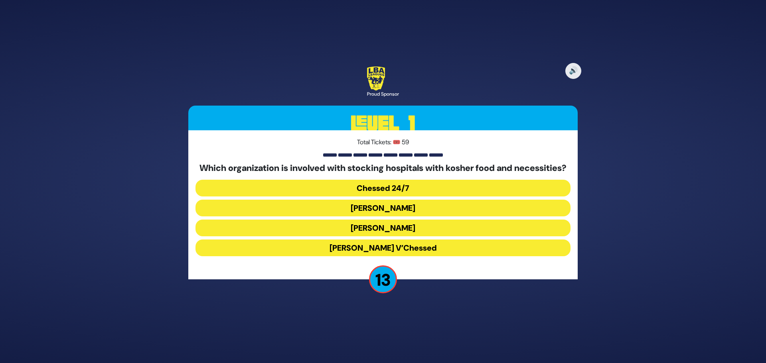
click at [355, 196] on button "Chessed 24/7" at bounding box center [383, 188] width 375 height 17
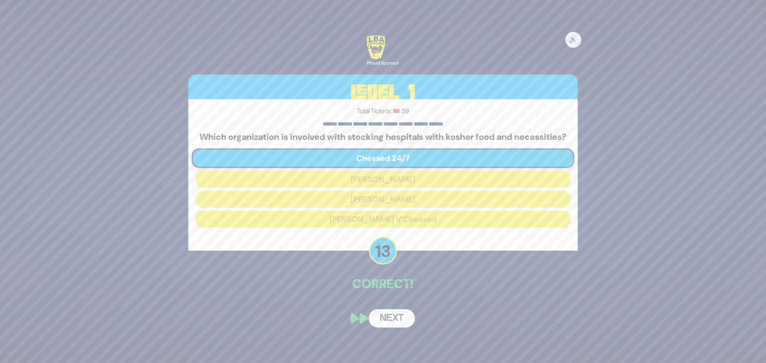
click at [392, 322] on button "Next" at bounding box center [392, 319] width 46 height 18
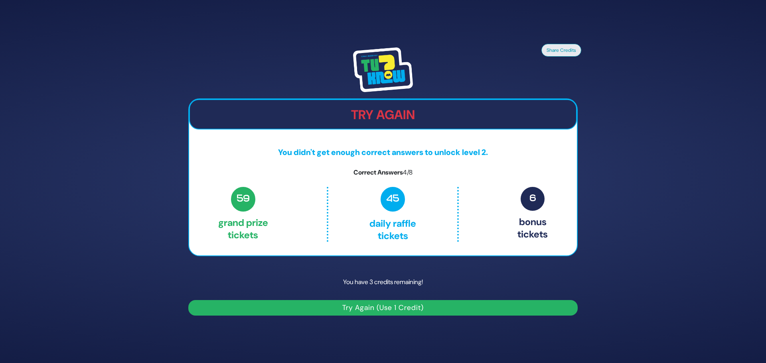
click at [397, 309] on button "Try Again (Use 1 Credit)" at bounding box center [382, 308] width 389 height 16
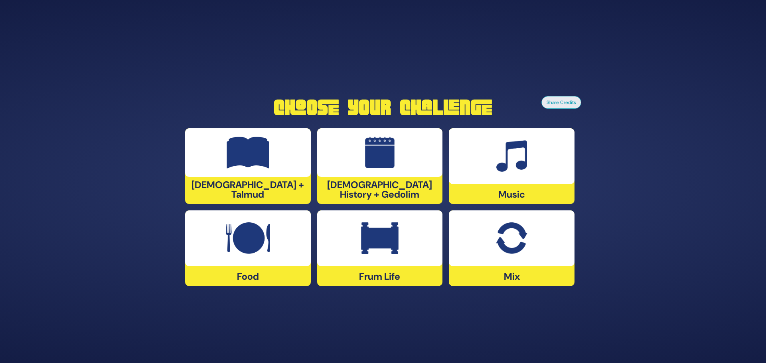
click at [270, 258] on div at bounding box center [248, 239] width 126 height 56
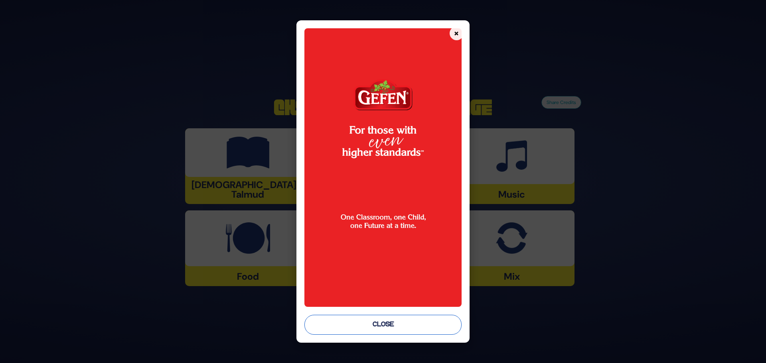
click at [386, 328] on button "Close" at bounding box center [382, 325] width 157 height 20
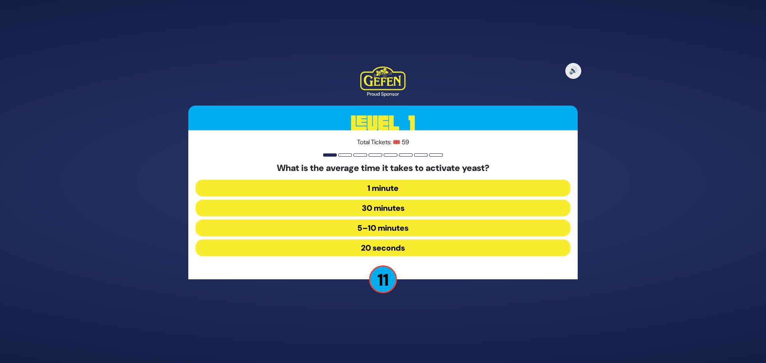
click at [349, 208] on button "30 minutes" at bounding box center [383, 208] width 375 height 17
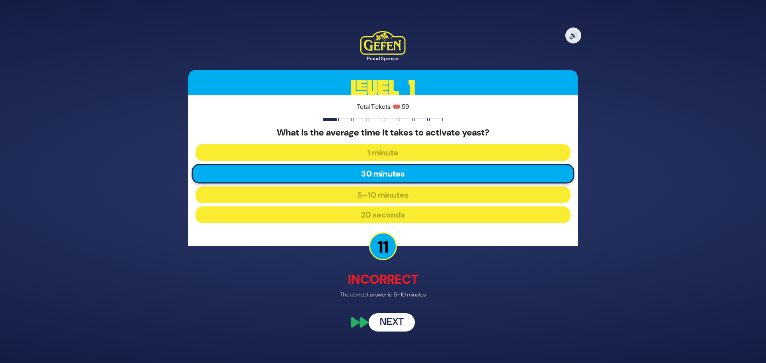
click at [392, 318] on button "Next" at bounding box center [392, 323] width 46 height 18
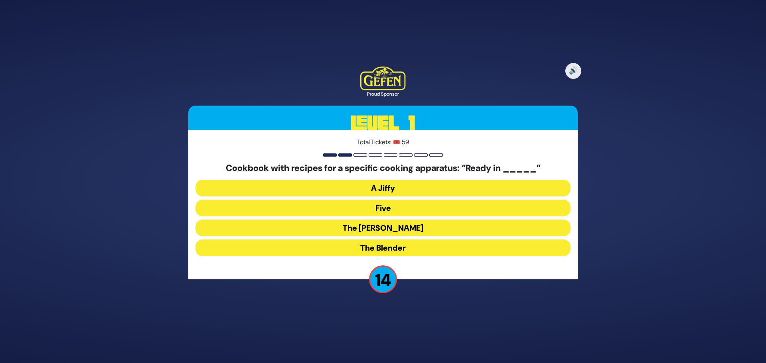
click at [332, 227] on button "The Betty" at bounding box center [383, 228] width 375 height 17
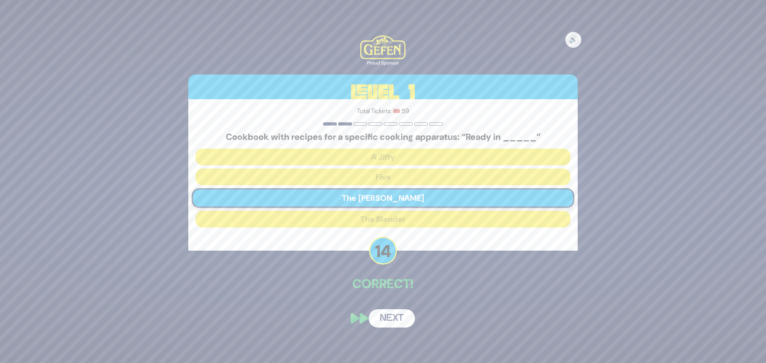
click at [402, 322] on button "Next" at bounding box center [392, 319] width 46 height 18
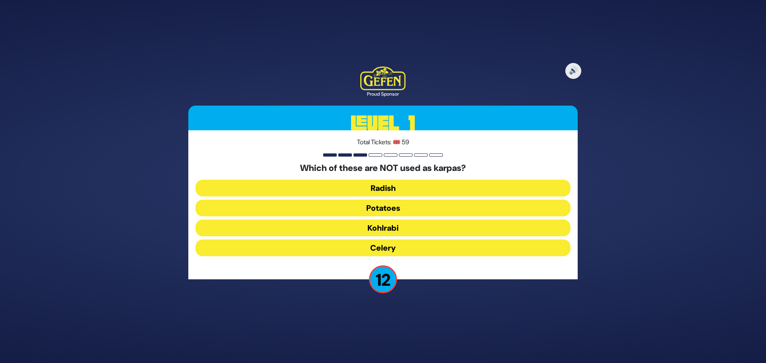
click at [304, 229] on button "Kohlrabi" at bounding box center [383, 228] width 375 height 17
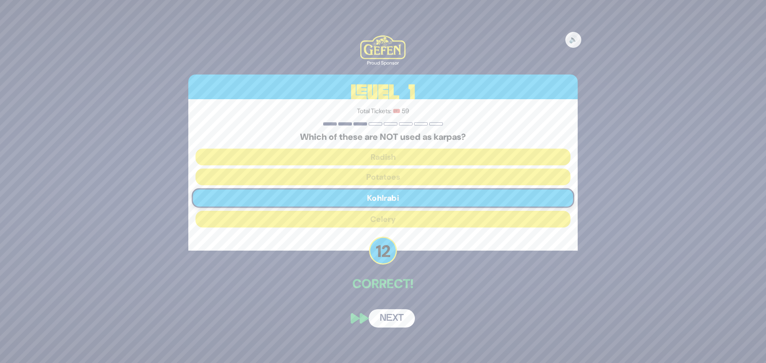
click at [400, 319] on button "Next" at bounding box center [392, 319] width 46 height 18
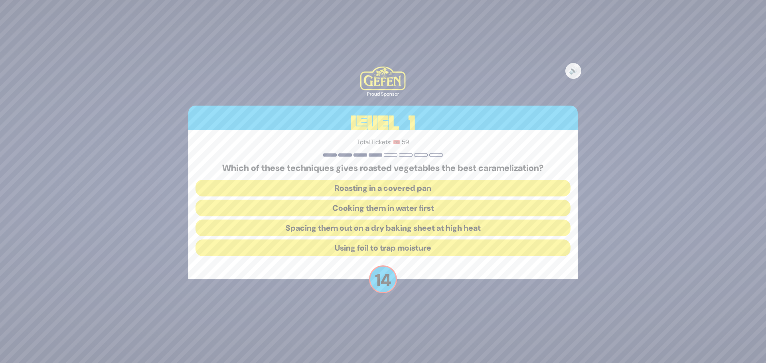
click at [364, 227] on button "Spacing them out on a dry baking sheet at high heat" at bounding box center [383, 228] width 375 height 17
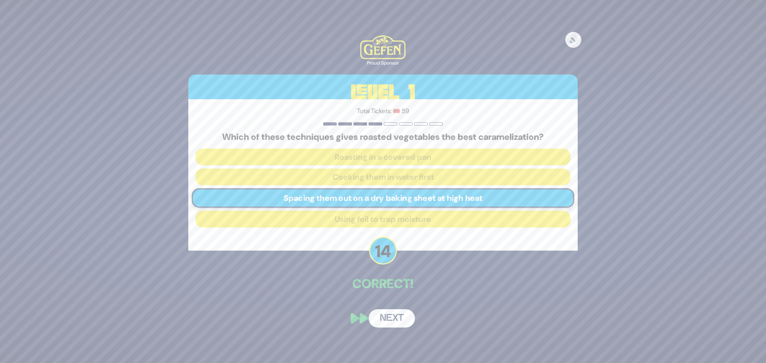
click at [387, 320] on button "Next" at bounding box center [392, 319] width 46 height 18
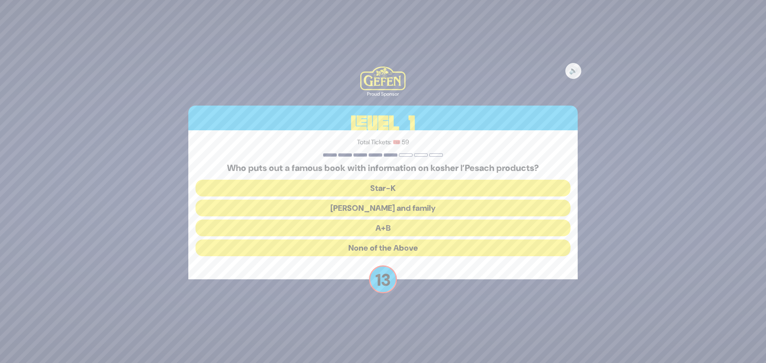
click at [343, 208] on button "Rabbi Blumenkrantz and family" at bounding box center [383, 208] width 375 height 17
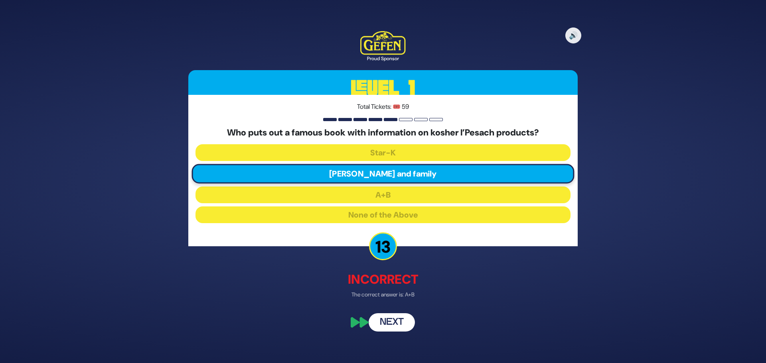
click at [399, 324] on button "Next" at bounding box center [392, 323] width 46 height 18
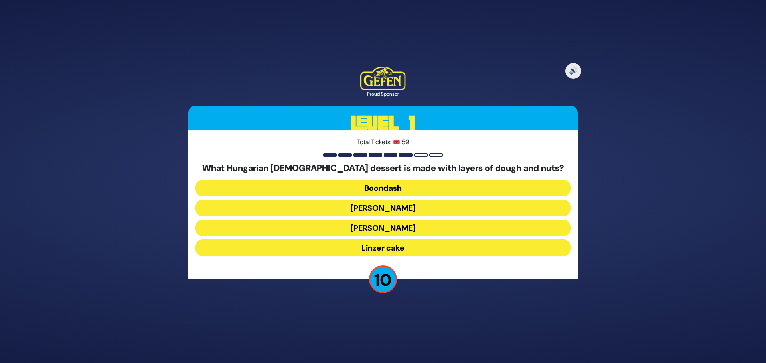
click at [345, 206] on button "Dobosh" at bounding box center [383, 208] width 375 height 17
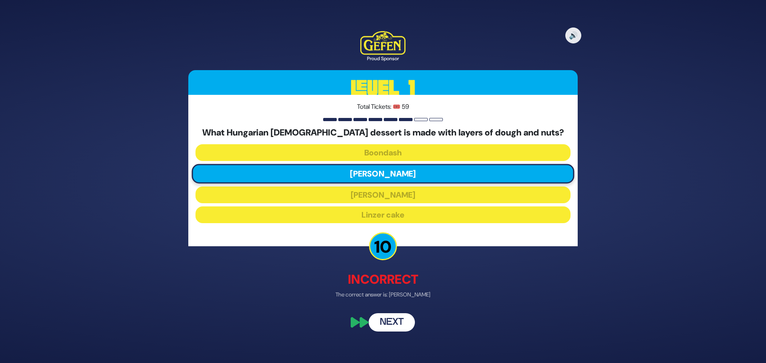
click at [393, 320] on button "Next" at bounding box center [392, 323] width 46 height 18
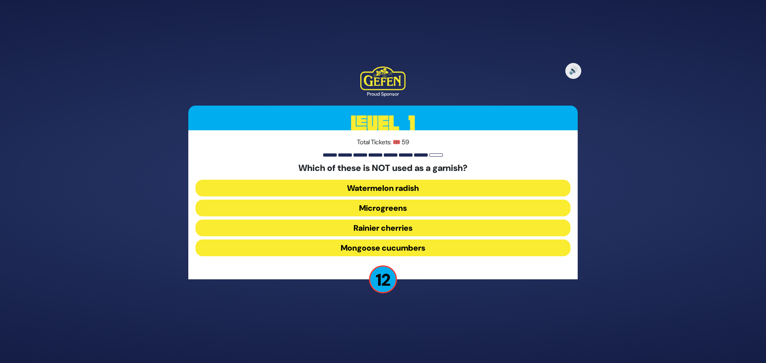
click at [347, 249] on button "Mongoose cucumbers" at bounding box center [383, 248] width 375 height 17
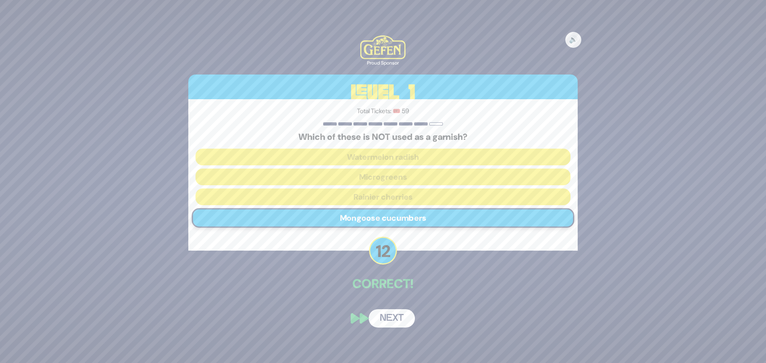
click at [399, 318] on button "Next" at bounding box center [392, 319] width 46 height 18
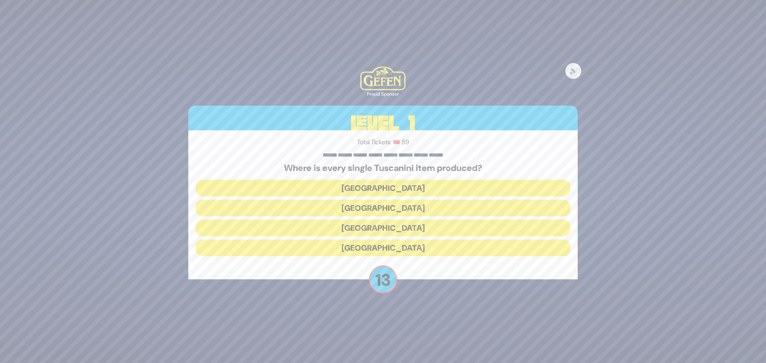
click at [353, 224] on button "Italy" at bounding box center [383, 228] width 375 height 17
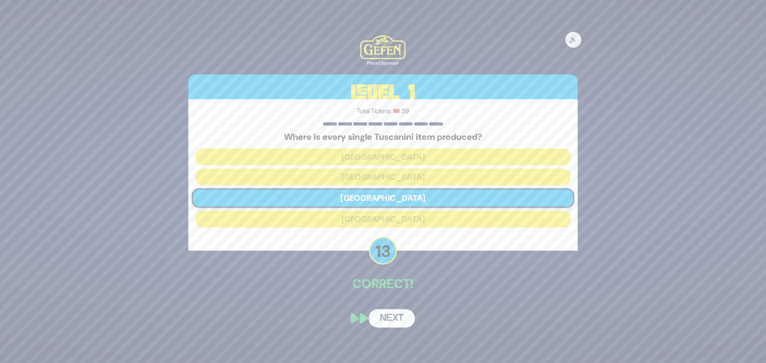
click at [391, 319] on button "Next" at bounding box center [392, 319] width 46 height 18
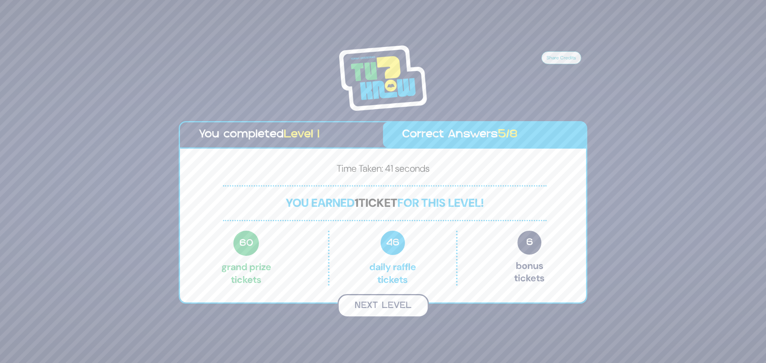
click at [383, 310] on button "Next Level" at bounding box center [383, 306] width 91 height 24
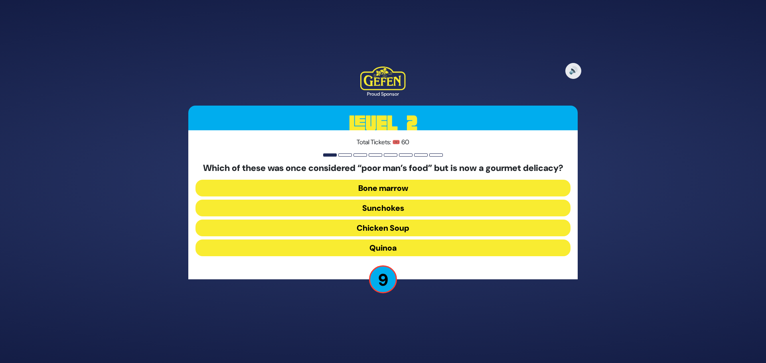
click at [347, 194] on button "Bone marrow" at bounding box center [383, 188] width 375 height 17
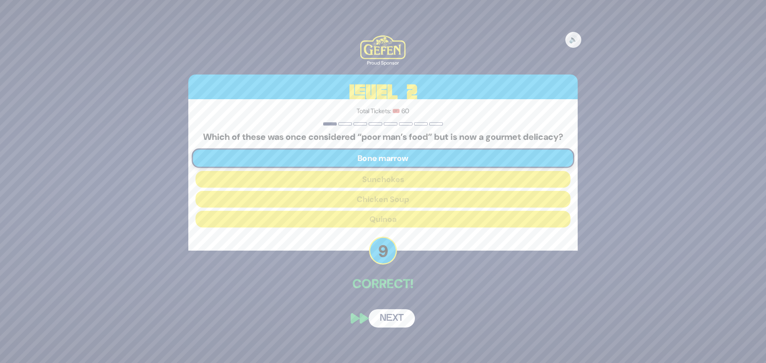
click at [384, 323] on button "Next" at bounding box center [392, 319] width 46 height 18
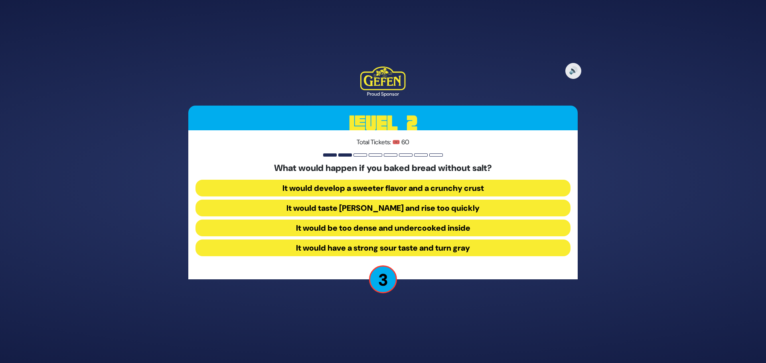
click at [346, 229] on button "It would be too dense and undercooked inside" at bounding box center [383, 228] width 375 height 17
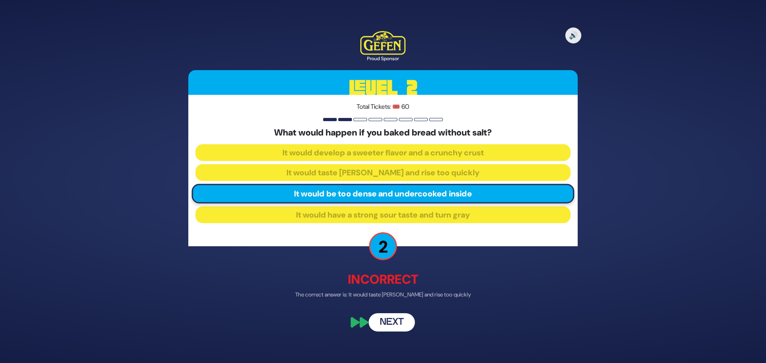
click at [401, 327] on button "Next" at bounding box center [392, 323] width 46 height 18
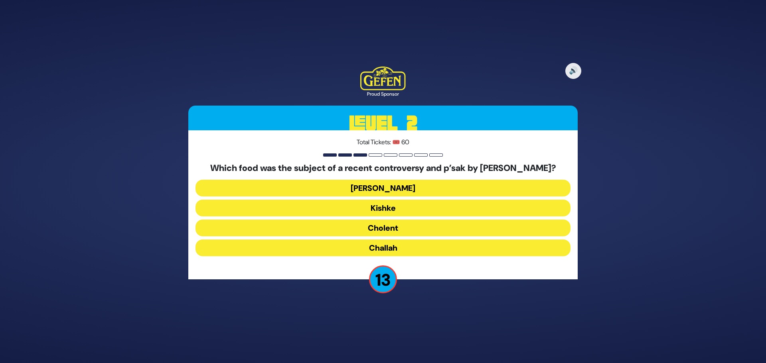
click at [327, 230] on button "Cholent" at bounding box center [383, 228] width 375 height 17
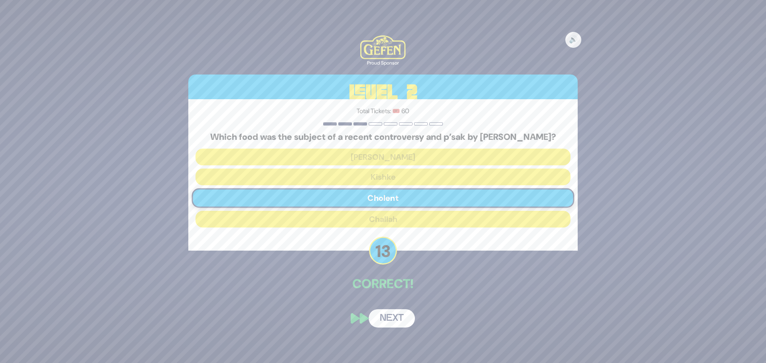
click at [398, 326] on button "Next" at bounding box center [392, 319] width 46 height 18
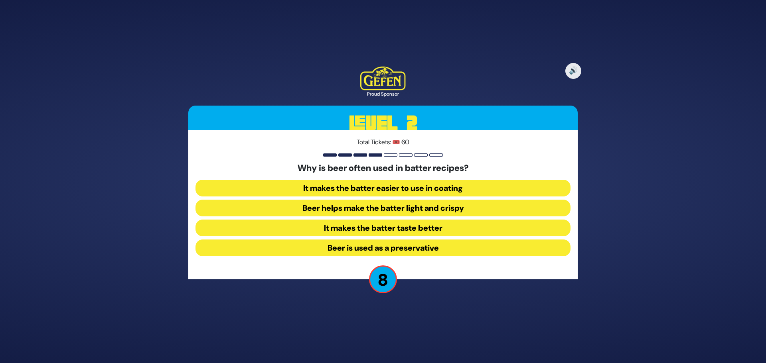
click at [310, 203] on button "Beer helps make the batter light and crispy" at bounding box center [383, 208] width 375 height 17
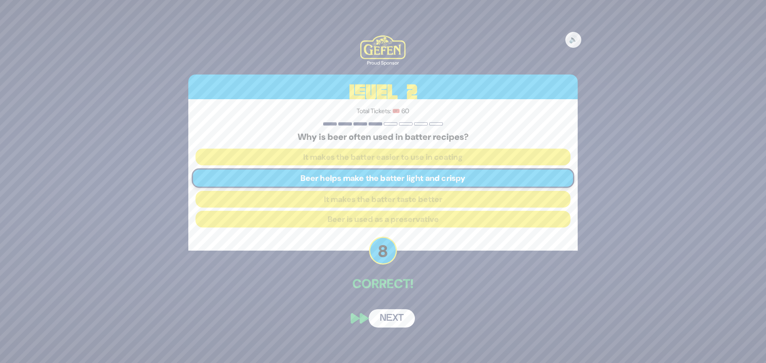
click at [395, 324] on button "Next" at bounding box center [392, 319] width 46 height 18
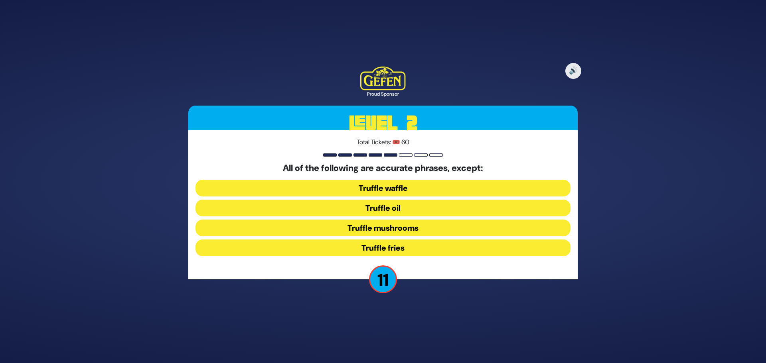
click at [332, 191] on button "Truffle waffle" at bounding box center [383, 188] width 375 height 17
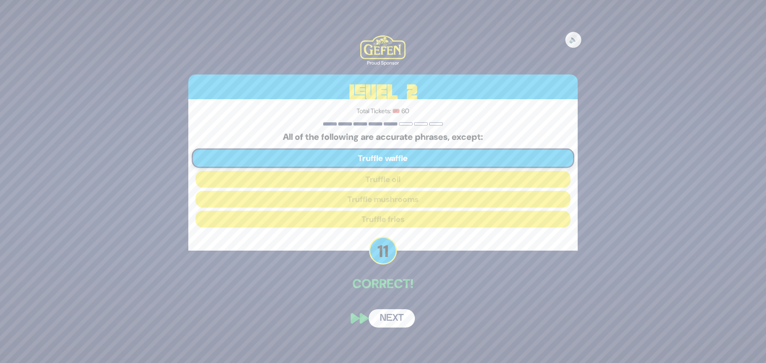
click at [391, 316] on button "Next" at bounding box center [392, 319] width 46 height 18
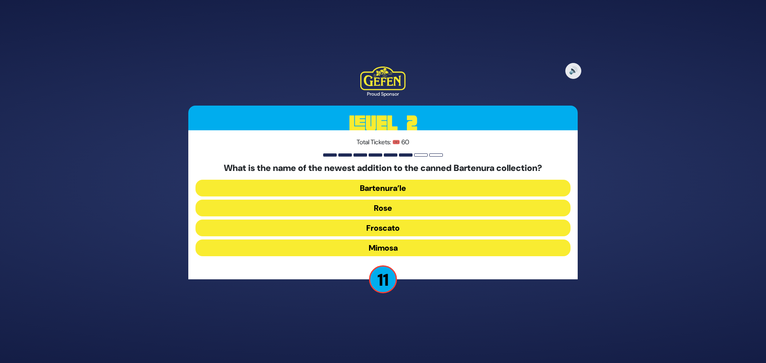
click at [405, 249] on button "Mimosa" at bounding box center [383, 248] width 375 height 17
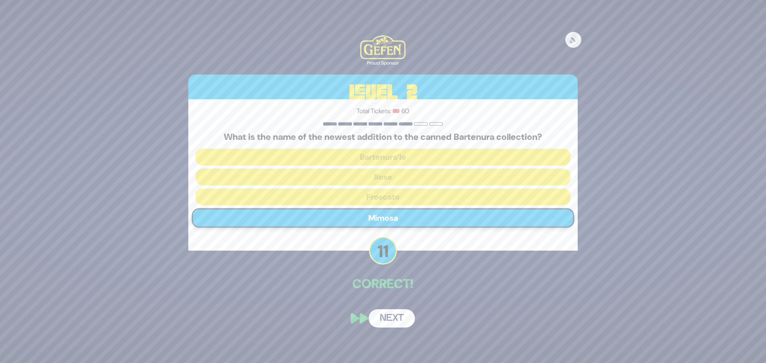
click at [393, 312] on button "Next" at bounding box center [392, 319] width 46 height 18
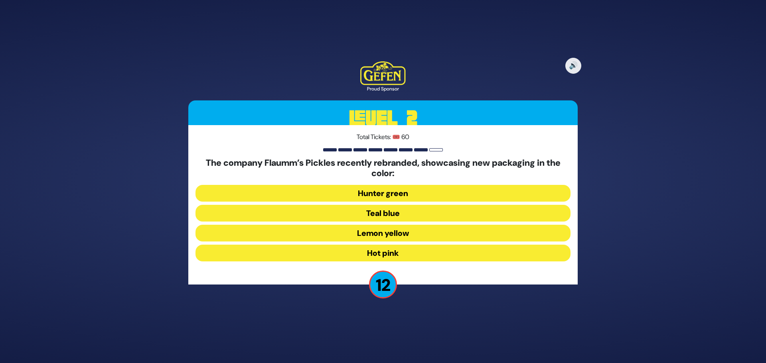
click at [411, 251] on button "Hot pink" at bounding box center [383, 253] width 375 height 17
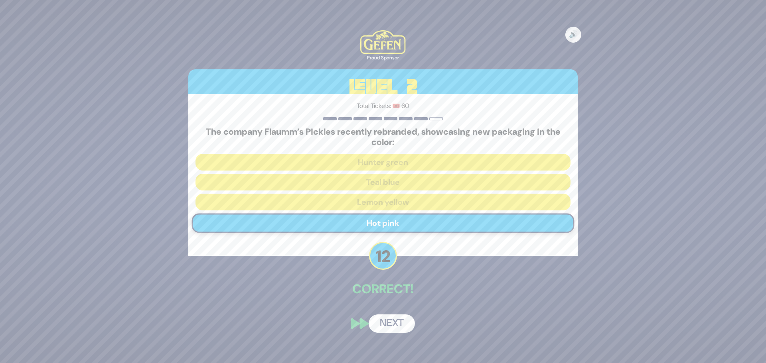
click at [390, 324] on button "Next" at bounding box center [392, 324] width 46 height 18
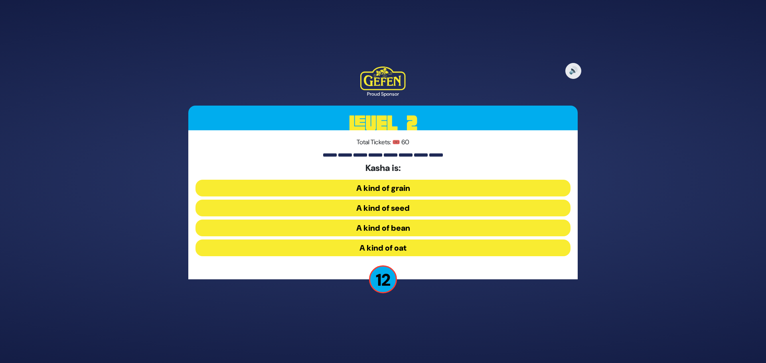
click at [414, 187] on button "A kind of grain" at bounding box center [383, 188] width 375 height 17
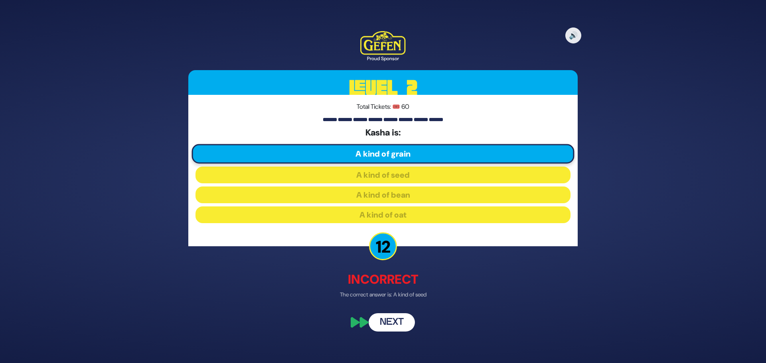
click at [395, 328] on button "Next" at bounding box center [392, 323] width 46 height 18
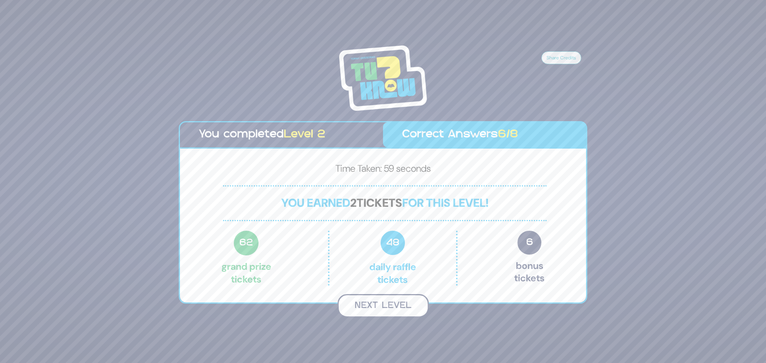
click at [383, 310] on button "Next Level" at bounding box center [383, 306] width 91 height 24
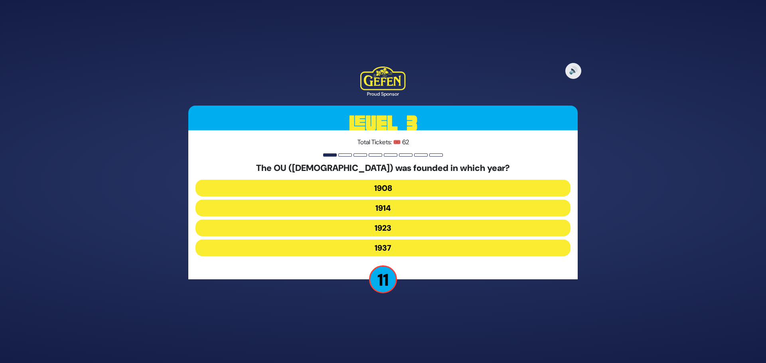
click at [380, 224] on button "1923" at bounding box center [383, 228] width 375 height 17
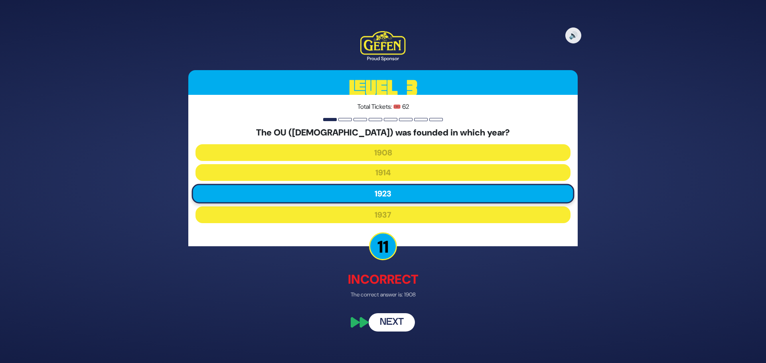
click at [393, 326] on button "Next" at bounding box center [392, 323] width 46 height 18
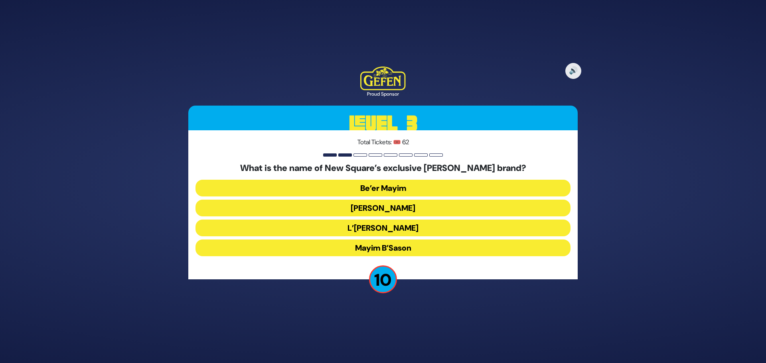
click at [401, 207] on button "Mayim Chayim" at bounding box center [383, 208] width 375 height 17
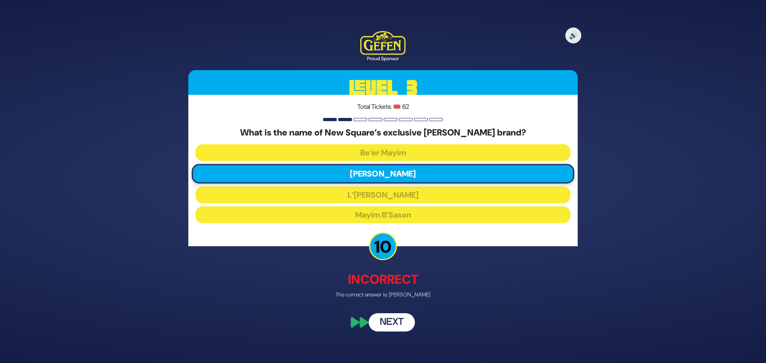
click at [403, 326] on button "Next" at bounding box center [392, 323] width 46 height 18
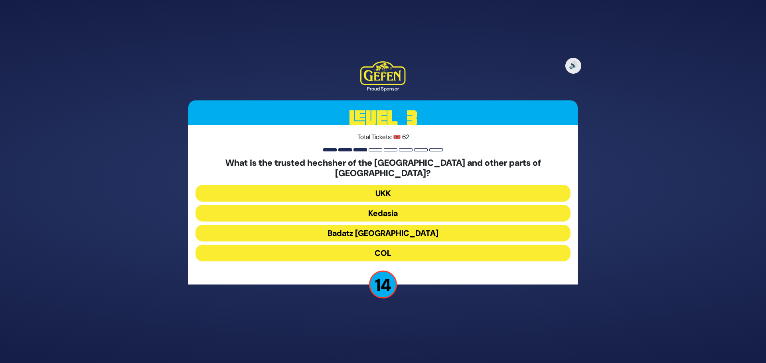
click at [389, 209] on button "Kedasia" at bounding box center [383, 213] width 375 height 17
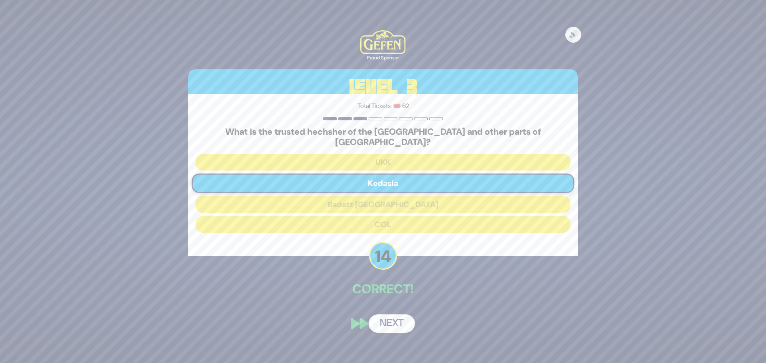
click at [389, 318] on button "Next" at bounding box center [392, 324] width 46 height 18
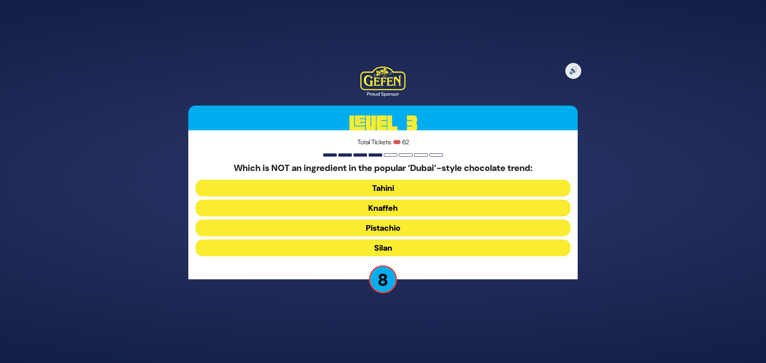
click at [406, 186] on button "Tahini" at bounding box center [383, 188] width 375 height 17
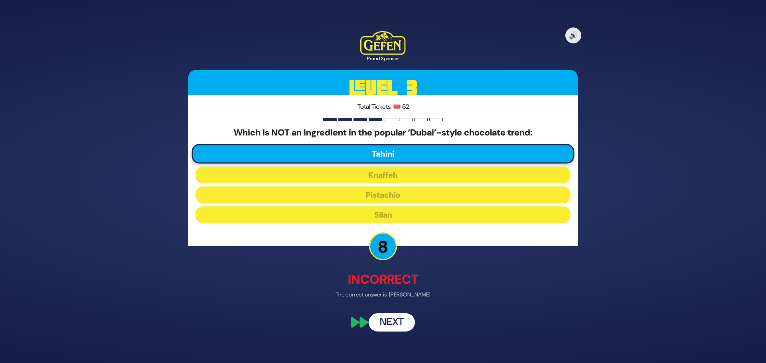
click at [401, 325] on button "Next" at bounding box center [392, 323] width 46 height 18
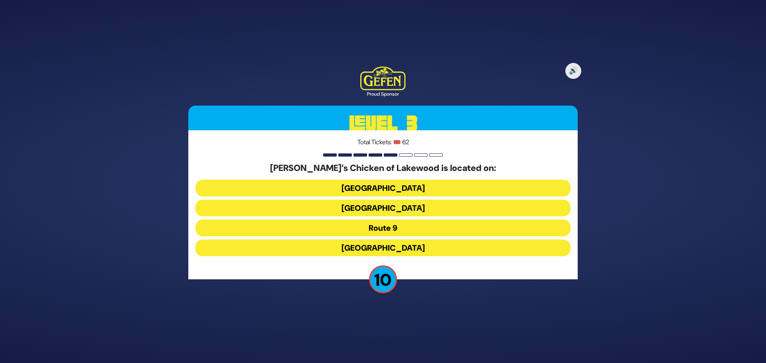
click at [350, 208] on button "Cedarbridge Avenue" at bounding box center [383, 208] width 375 height 17
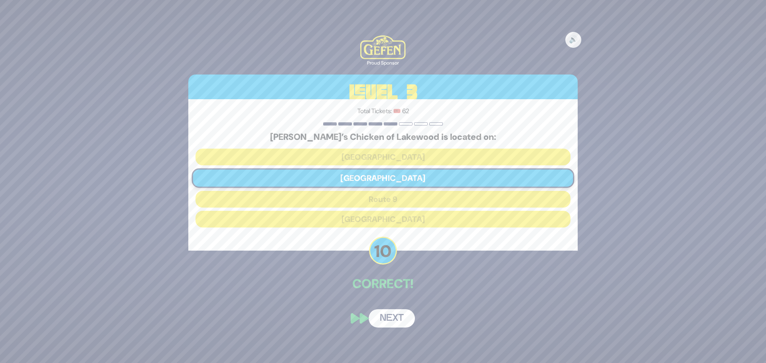
click at [394, 319] on button "Next" at bounding box center [392, 319] width 46 height 18
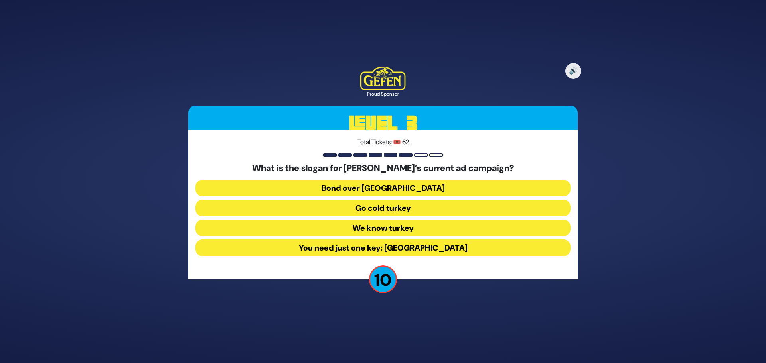
click at [371, 185] on button "Bond over turkey" at bounding box center [383, 188] width 375 height 17
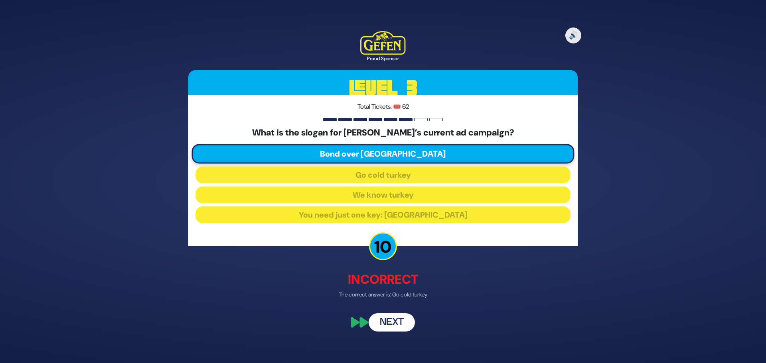
click at [394, 318] on button "Next" at bounding box center [392, 323] width 46 height 18
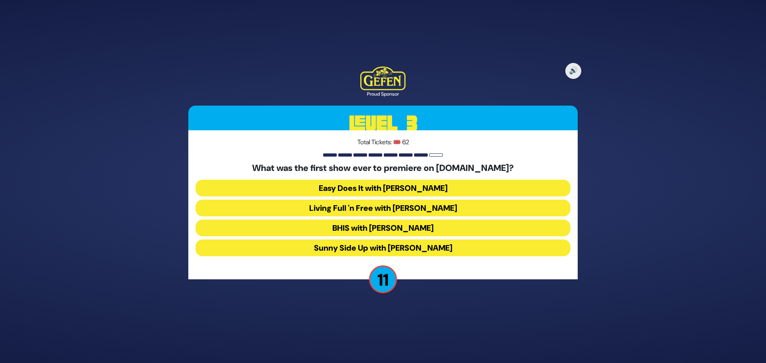
click at [335, 250] on button "Sunny Side Up with Naomi Nachman" at bounding box center [383, 248] width 375 height 17
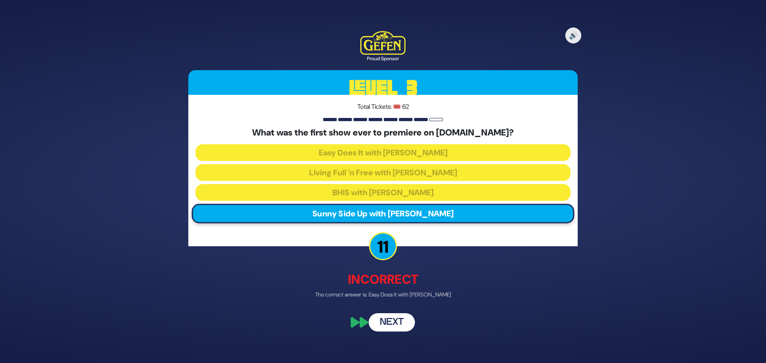
click at [400, 327] on button "Next" at bounding box center [392, 323] width 46 height 18
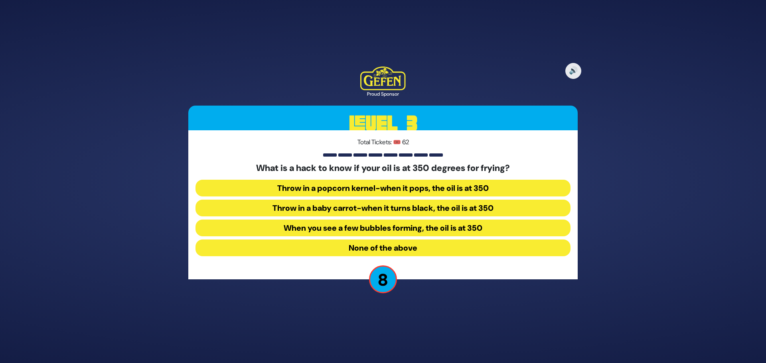
click at [324, 227] on button "When you see a few bubbles forming, the oil is at 350" at bounding box center [383, 228] width 375 height 17
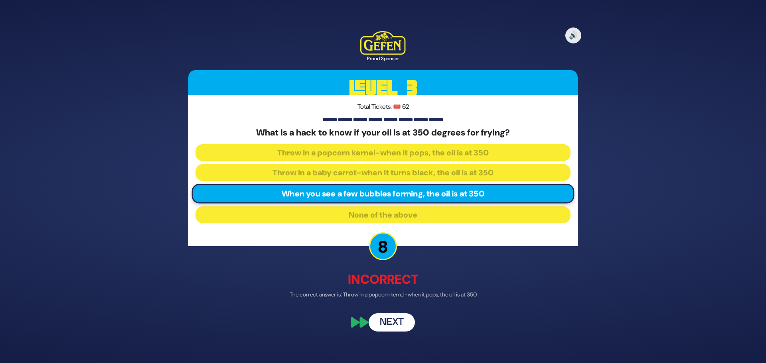
click at [404, 324] on button "Next" at bounding box center [392, 323] width 46 height 18
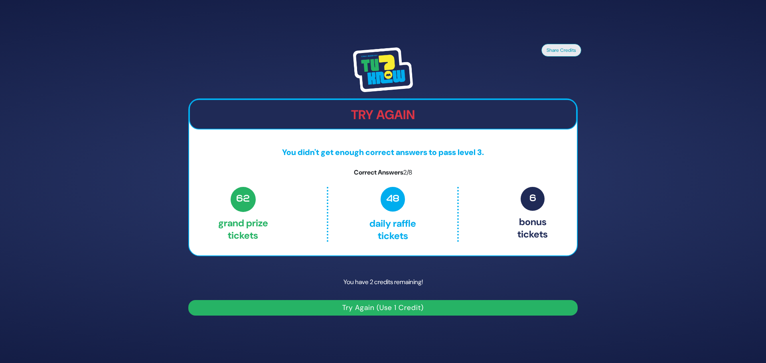
click at [385, 310] on button "Try Again (Use 1 Credit)" at bounding box center [382, 308] width 389 height 16
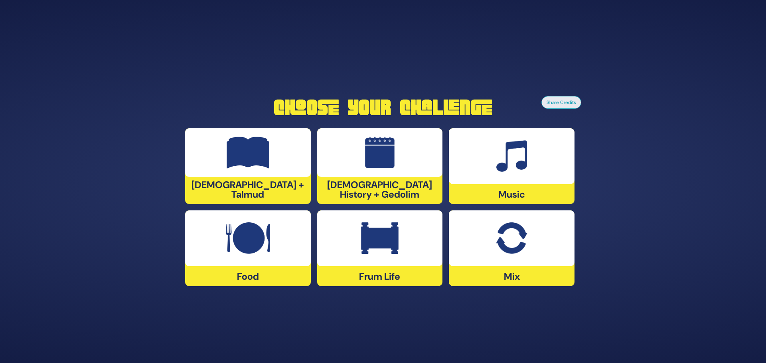
click at [517, 257] on div at bounding box center [512, 239] width 126 height 56
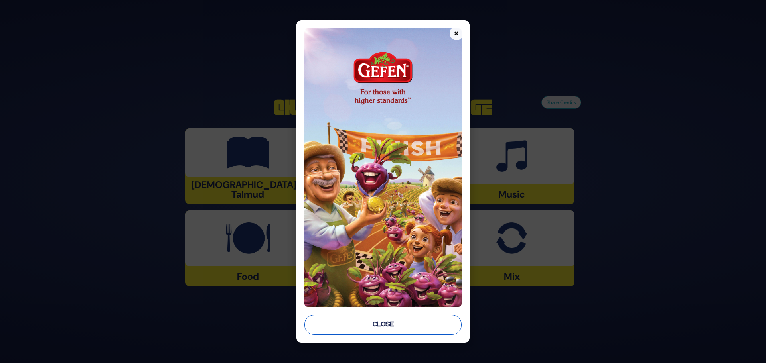
click at [405, 322] on button "Close" at bounding box center [382, 325] width 157 height 20
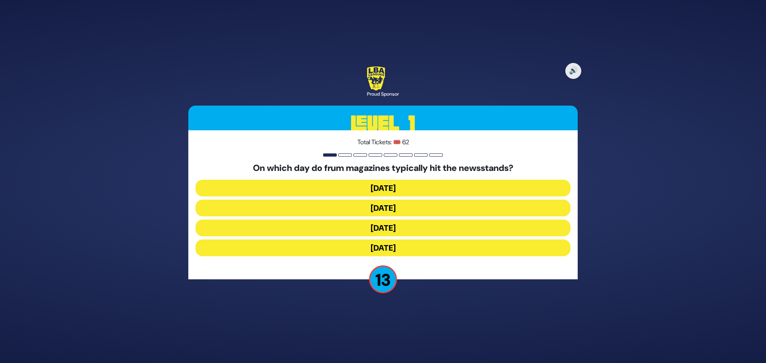
click at [401, 207] on button "[DATE]" at bounding box center [383, 208] width 375 height 17
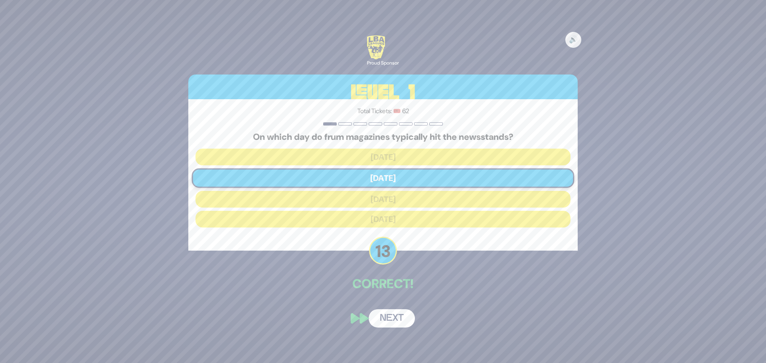
click at [395, 316] on button "Next" at bounding box center [392, 319] width 46 height 18
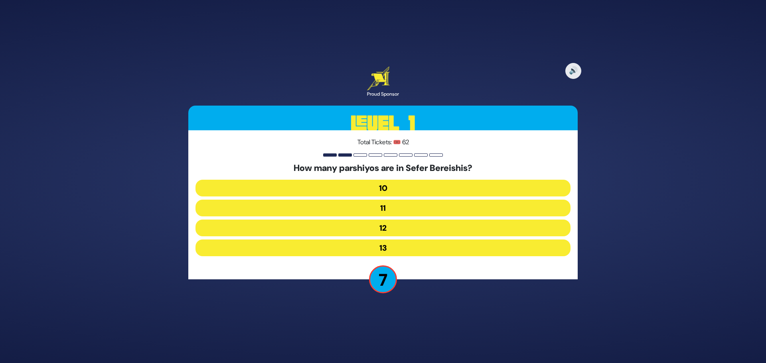
click at [429, 205] on button "11" at bounding box center [383, 208] width 375 height 17
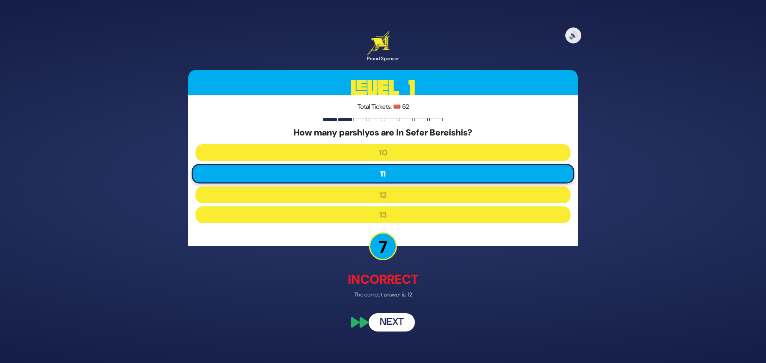
click at [392, 320] on button "Next" at bounding box center [392, 323] width 46 height 18
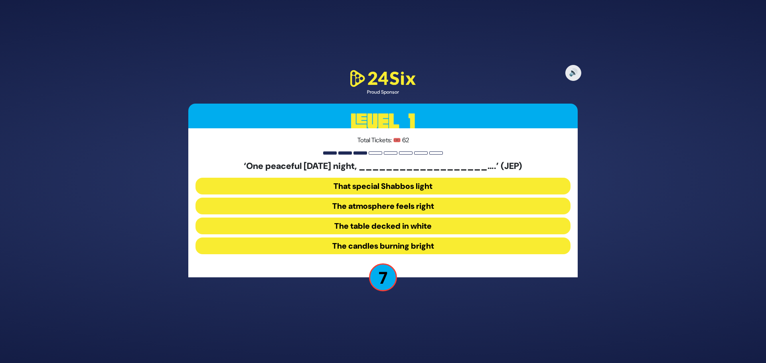
click at [380, 227] on button "The table decked in white" at bounding box center [383, 226] width 375 height 17
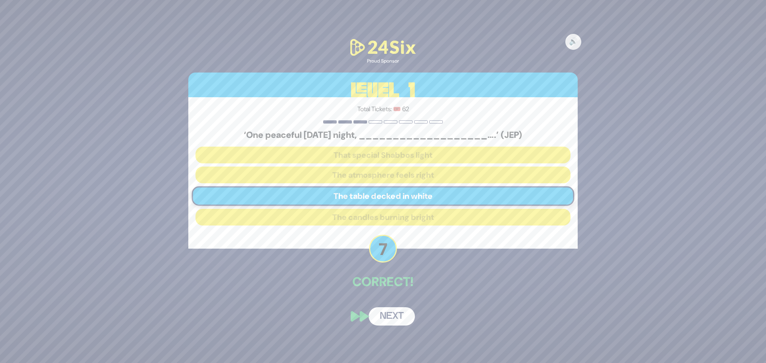
click at [401, 320] on button "Next" at bounding box center [392, 317] width 46 height 18
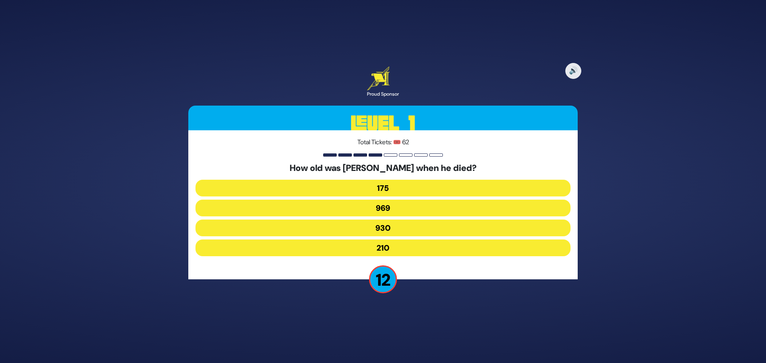
click at [376, 209] on button "969" at bounding box center [383, 208] width 375 height 17
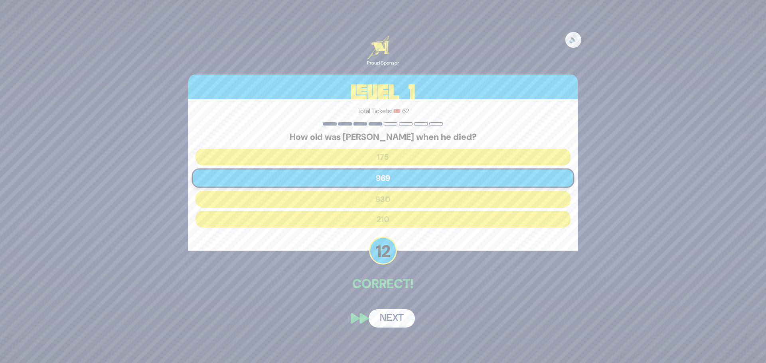
click at [401, 314] on button "Next" at bounding box center [392, 319] width 46 height 18
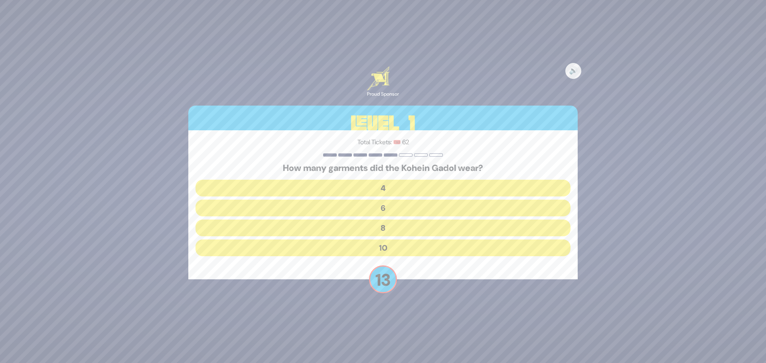
click at [341, 226] on button "8" at bounding box center [383, 228] width 375 height 17
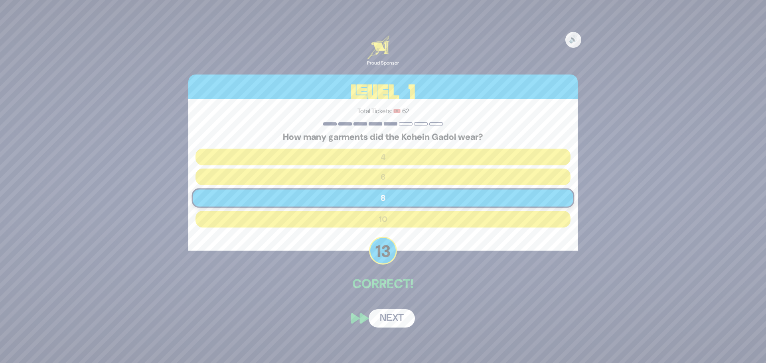
click at [387, 316] on button "Next" at bounding box center [392, 319] width 46 height 18
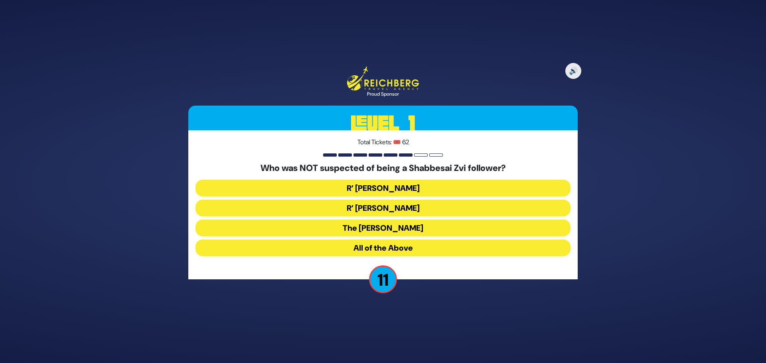
click at [357, 228] on button "The Chacham Zvi" at bounding box center [383, 228] width 375 height 17
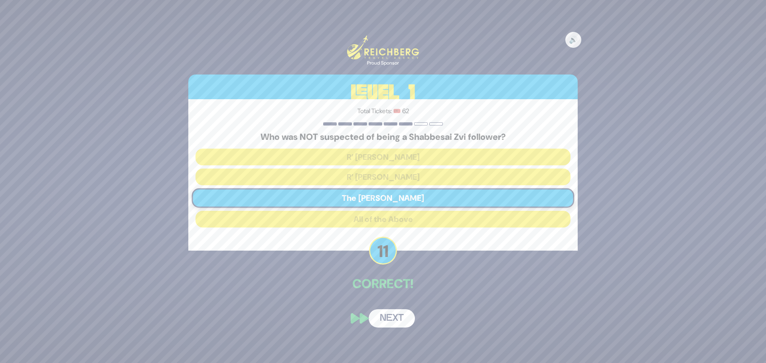
click at [388, 318] on button "Next" at bounding box center [392, 319] width 46 height 18
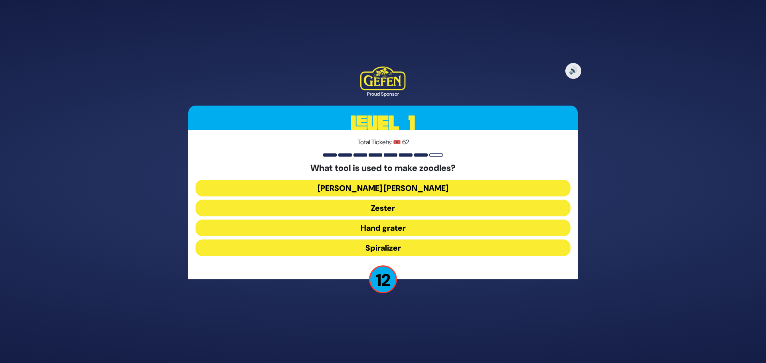
click at [403, 188] on button "Julienne peeler" at bounding box center [383, 188] width 375 height 17
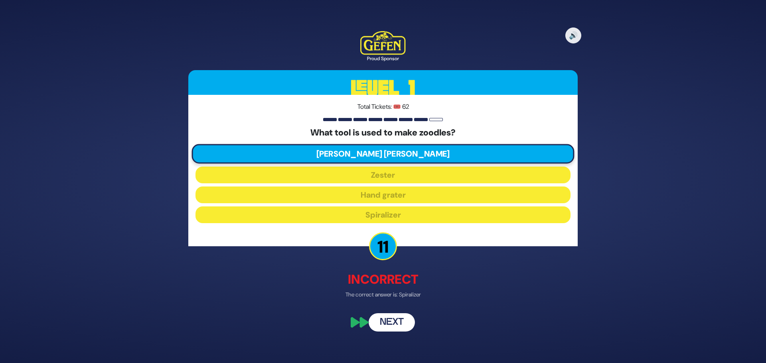
click at [385, 322] on button "Next" at bounding box center [392, 323] width 46 height 18
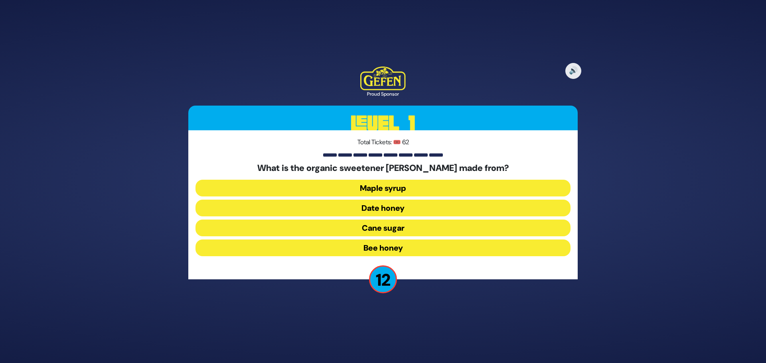
click at [394, 206] on button "Date honey" at bounding box center [383, 208] width 375 height 17
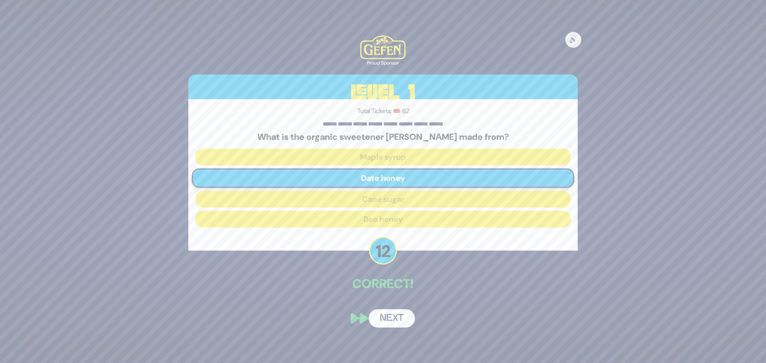
click at [391, 319] on button "Next" at bounding box center [392, 319] width 46 height 18
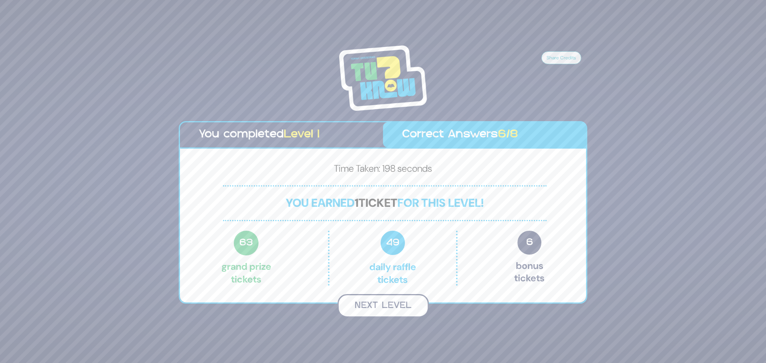
click at [392, 308] on button "Next Level" at bounding box center [383, 306] width 91 height 24
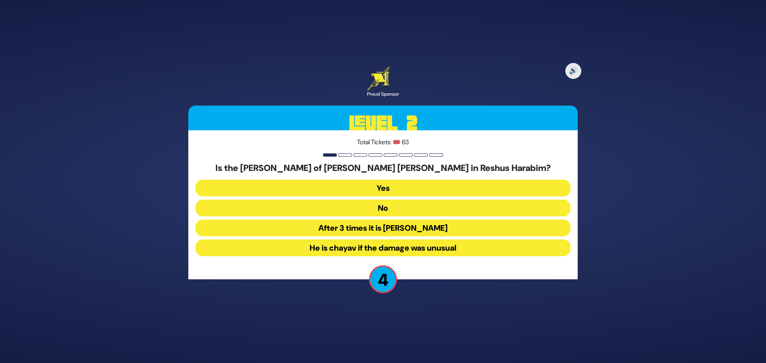
click at [395, 189] on button "Yes" at bounding box center [383, 188] width 375 height 17
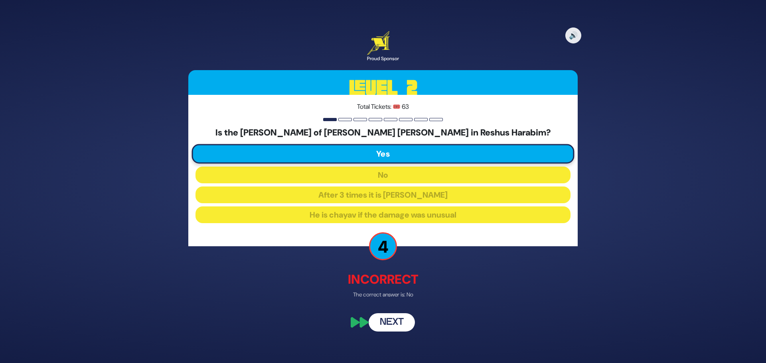
click at [400, 322] on button "Next" at bounding box center [392, 323] width 46 height 18
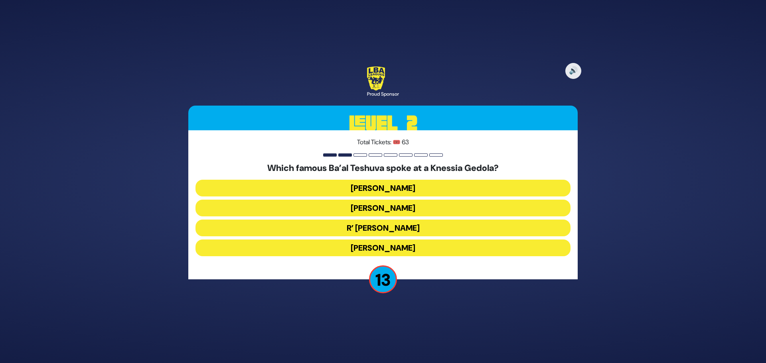
click at [399, 247] on button "Nathan Birnbaum" at bounding box center [383, 248] width 375 height 17
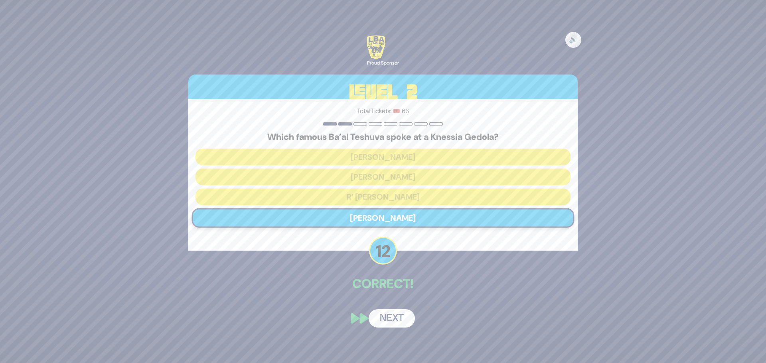
click at [392, 318] on button "Next" at bounding box center [392, 319] width 46 height 18
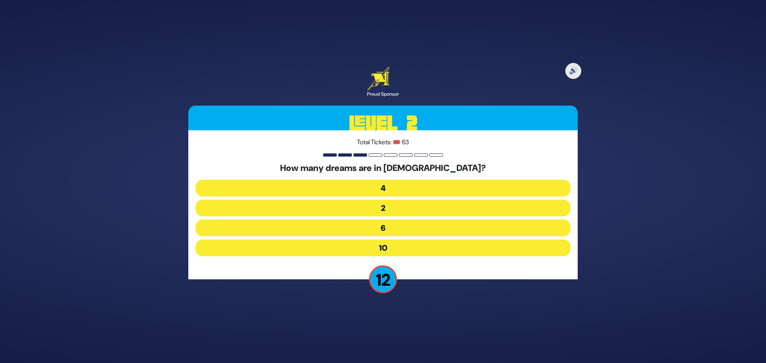
click at [378, 191] on button "4" at bounding box center [383, 188] width 375 height 17
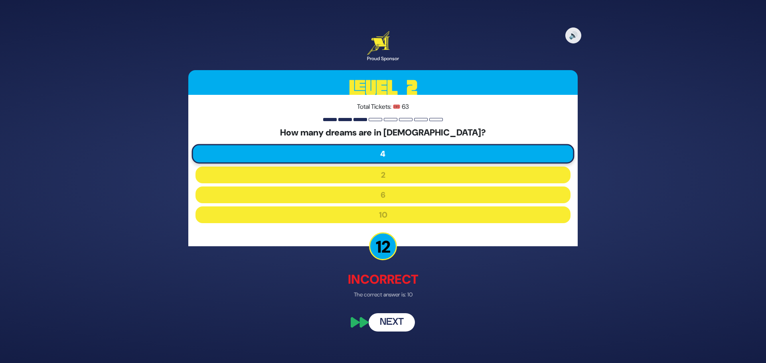
click at [399, 331] on button "Next" at bounding box center [392, 323] width 46 height 18
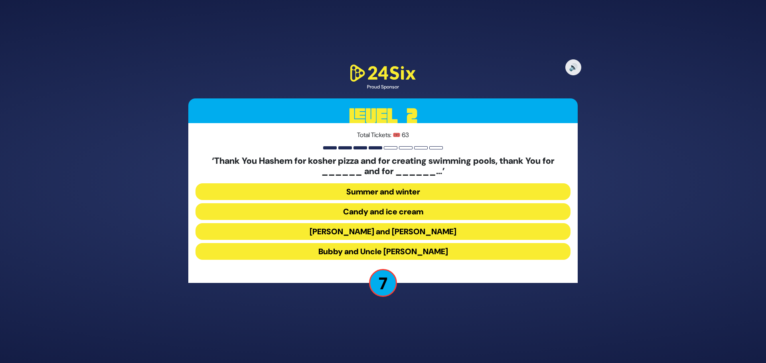
click at [378, 232] on button "Latkes and Paskesz" at bounding box center [383, 231] width 375 height 17
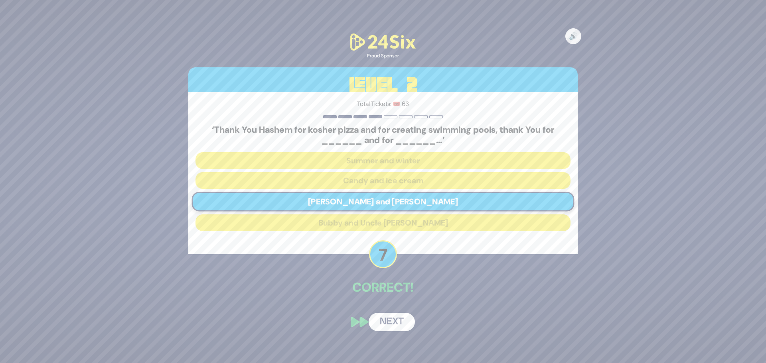
click at [405, 326] on button "Next" at bounding box center [392, 322] width 46 height 18
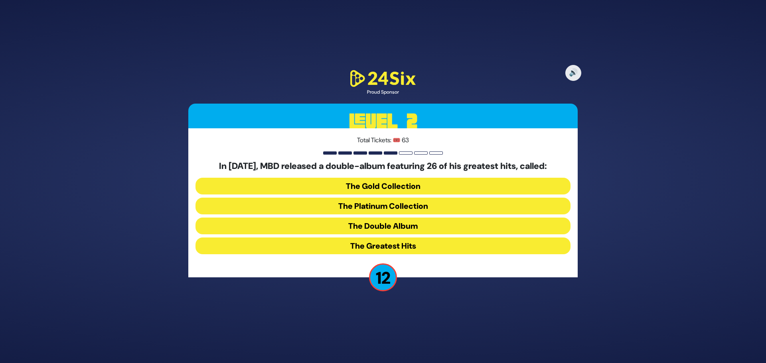
click at [404, 205] on button "The Platinum Collection" at bounding box center [383, 206] width 375 height 17
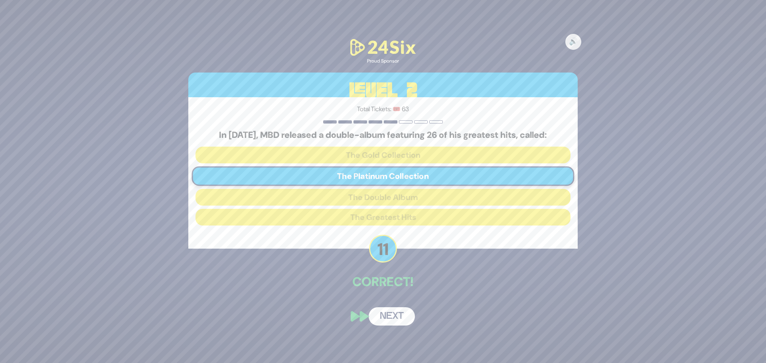
click at [399, 314] on button "Next" at bounding box center [392, 317] width 46 height 18
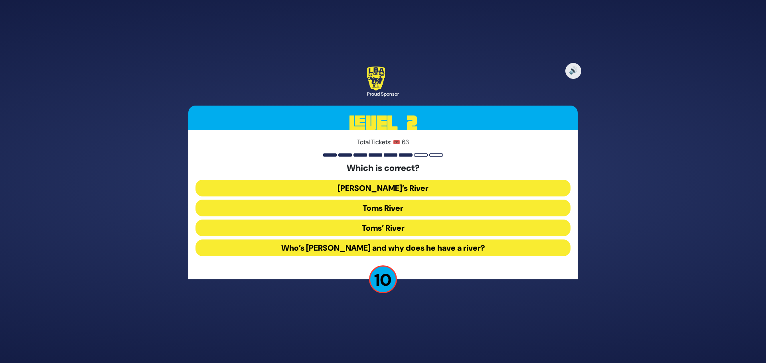
click at [353, 186] on button "Tom’s River" at bounding box center [383, 188] width 375 height 17
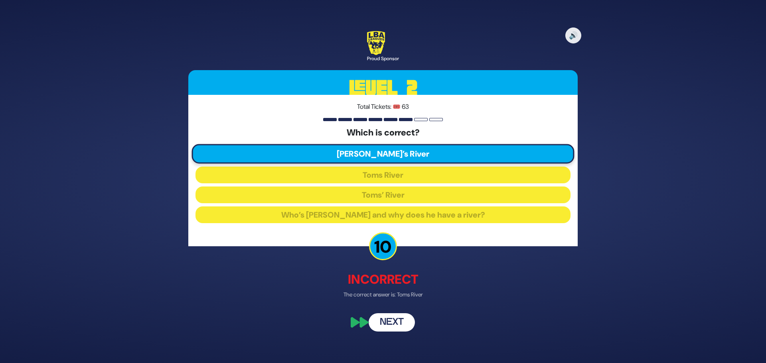
click at [389, 328] on button "Next" at bounding box center [392, 323] width 46 height 18
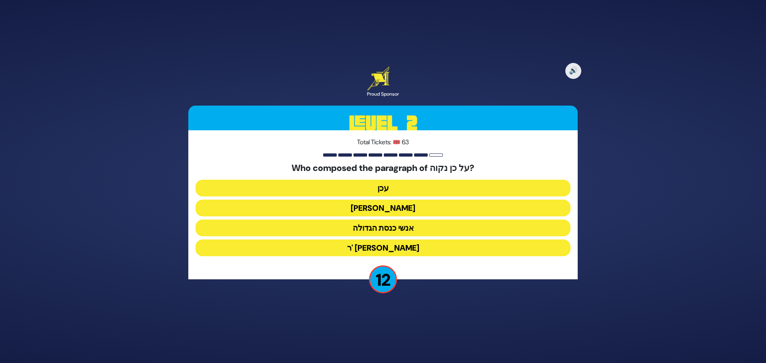
click at [395, 229] on button "אנשי כנסת הגדולה" at bounding box center [383, 228] width 375 height 17
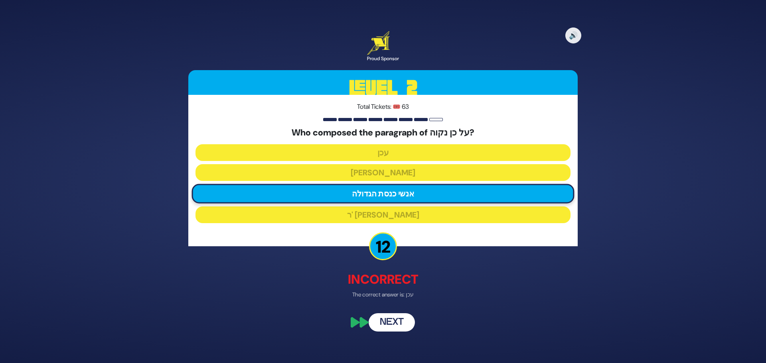
click at [395, 321] on button "Next" at bounding box center [392, 323] width 46 height 18
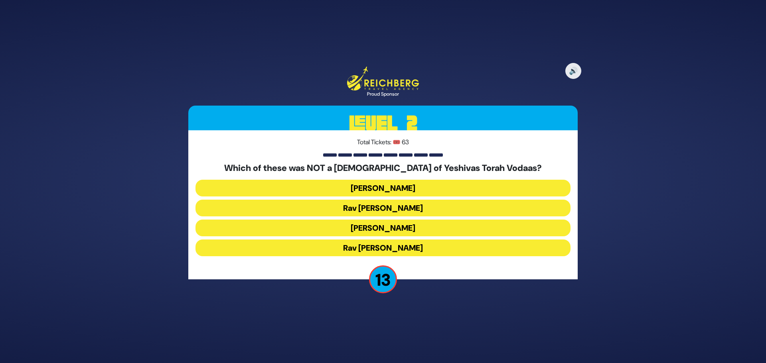
click at [405, 248] on button "Rav Shraga Feivel Mendlowitz" at bounding box center [383, 248] width 375 height 17
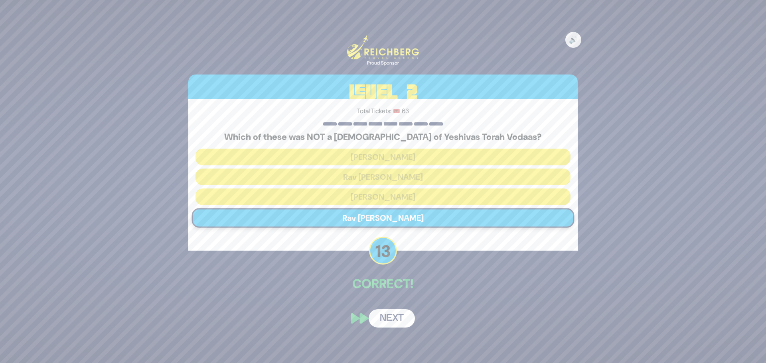
click at [391, 318] on button "Next" at bounding box center [392, 319] width 46 height 18
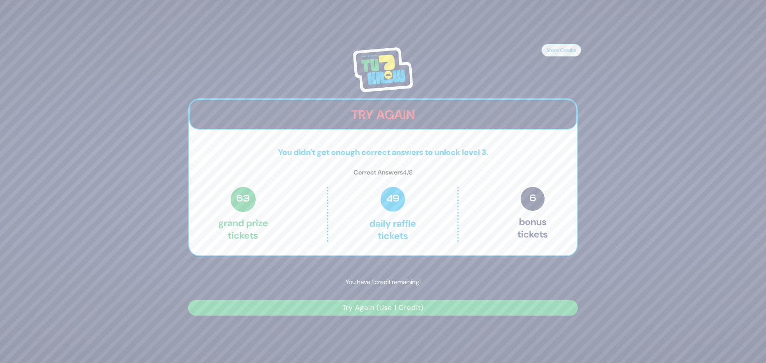
click at [387, 308] on button "Try Again (Use 1 Credit)" at bounding box center [382, 308] width 389 height 16
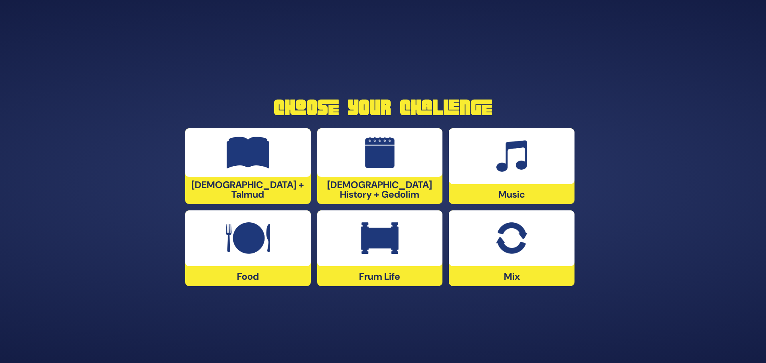
click at [509, 250] on img at bounding box center [511, 239] width 31 height 32
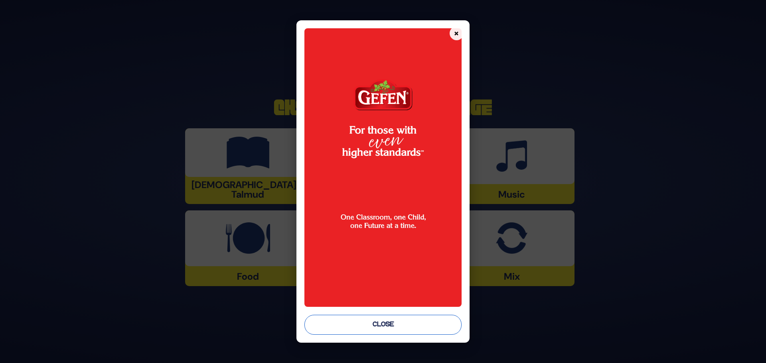
click at [363, 322] on button "Close" at bounding box center [382, 325] width 157 height 20
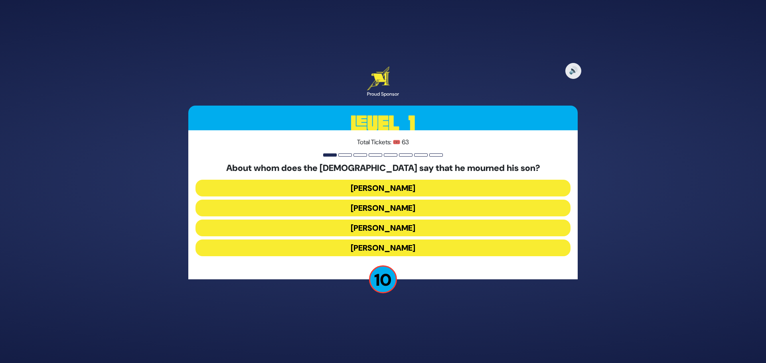
click at [389, 210] on button "[PERSON_NAME]" at bounding box center [383, 208] width 375 height 17
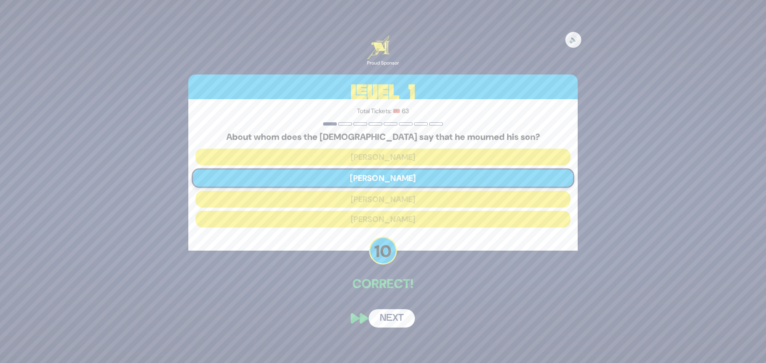
click at [402, 315] on button "Next" at bounding box center [392, 319] width 46 height 18
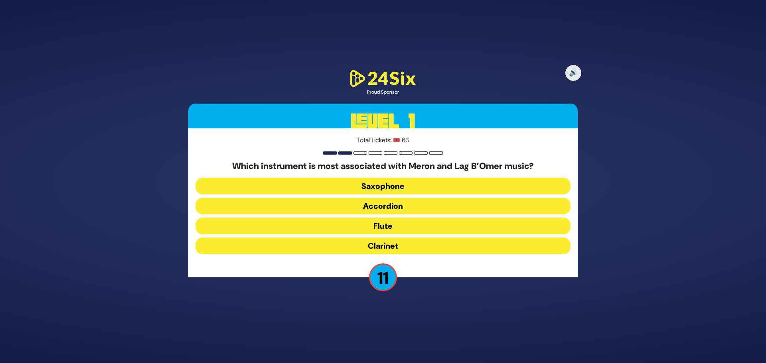
click at [421, 229] on button "Flute" at bounding box center [383, 226] width 375 height 17
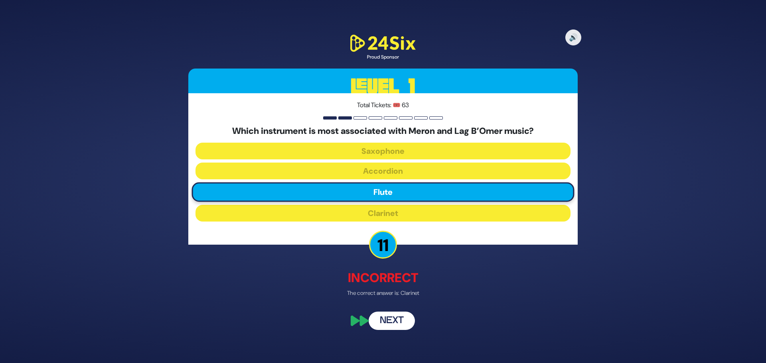
click at [393, 316] on button "Next" at bounding box center [392, 321] width 46 height 18
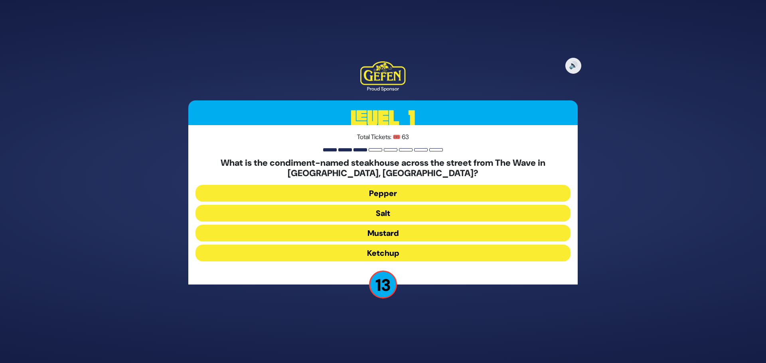
click at [413, 211] on button "Salt" at bounding box center [383, 213] width 375 height 17
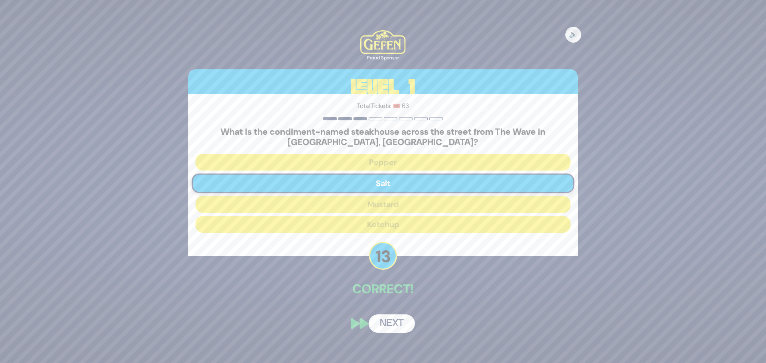
click at [393, 315] on button "Next" at bounding box center [392, 324] width 46 height 18
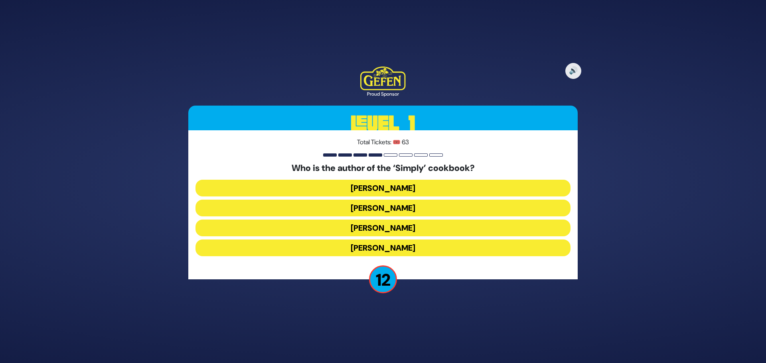
click at [370, 191] on button "[PERSON_NAME]" at bounding box center [383, 188] width 375 height 17
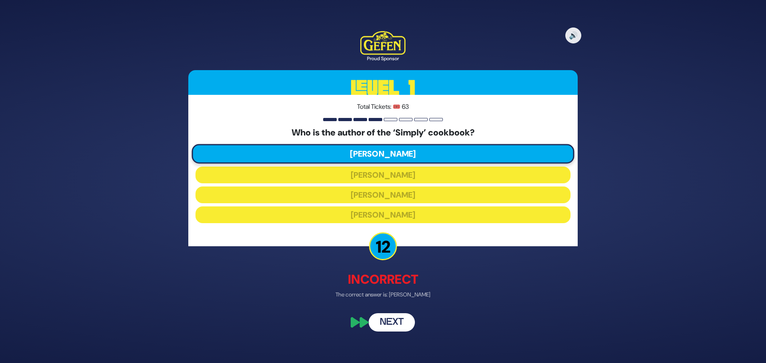
click at [387, 322] on button "Next" at bounding box center [392, 323] width 46 height 18
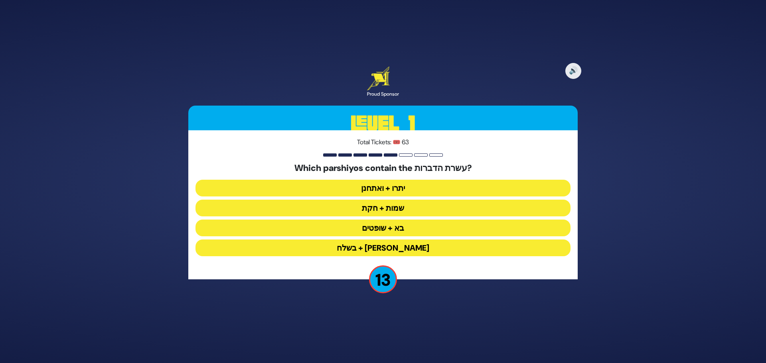
click at [407, 186] on button "יתרו + ואתחנן" at bounding box center [383, 188] width 375 height 17
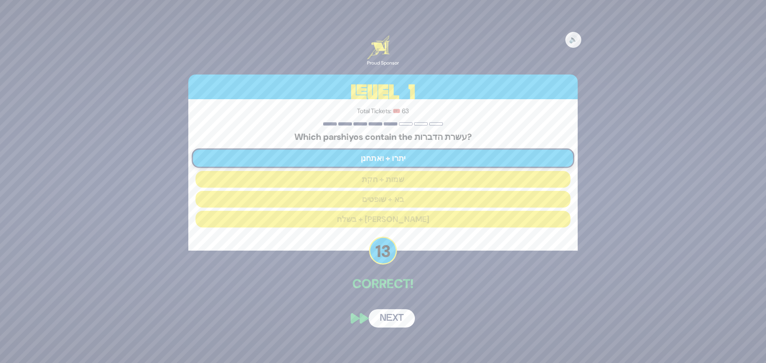
click at [396, 318] on button "Next" at bounding box center [392, 319] width 46 height 18
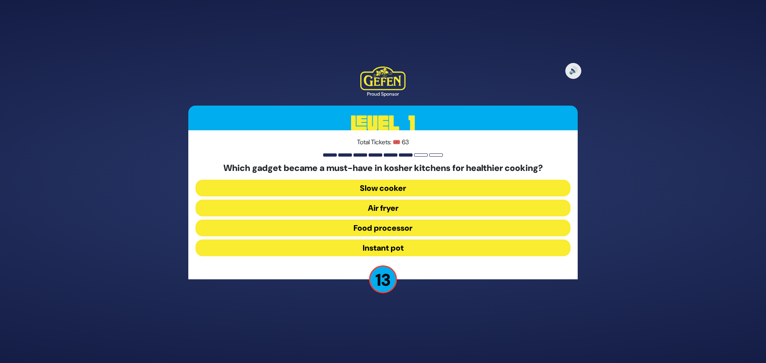
click at [383, 208] on button "Air fryer" at bounding box center [383, 208] width 375 height 17
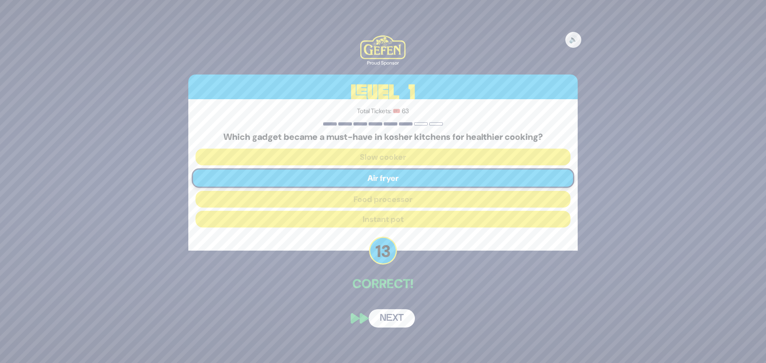
click at [397, 317] on button "Next" at bounding box center [392, 319] width 46 height 18
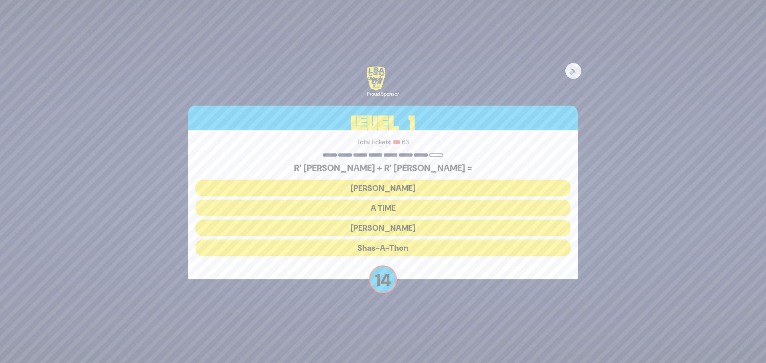
click at [338, 227] on button "[PERSON_NAME]" at bounding box center [383, 228] width 375 height 17
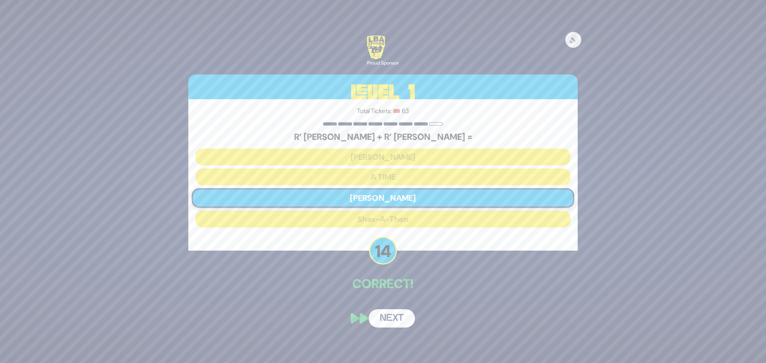
click at [395, 313] on button "Next" at bounding box center [392, 319] width 46 height 18
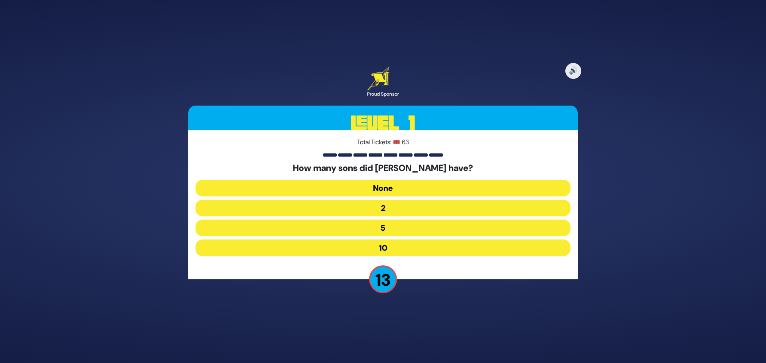
click at [340, 249] on button "10" at bounding box center [383, 248] width 375 height 17
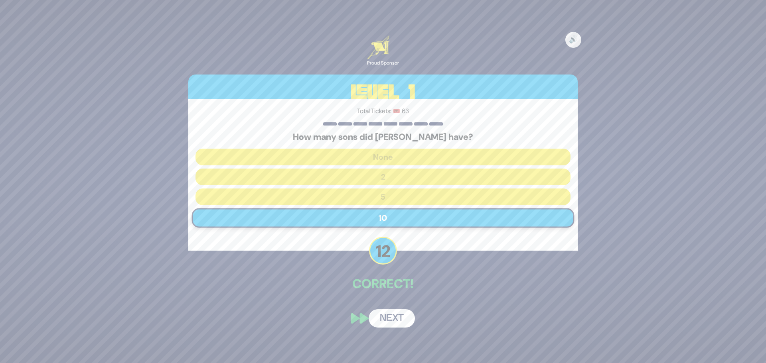
click at [396, 320] on button "Next" at bounding box center [392, 319] width 46 height 18
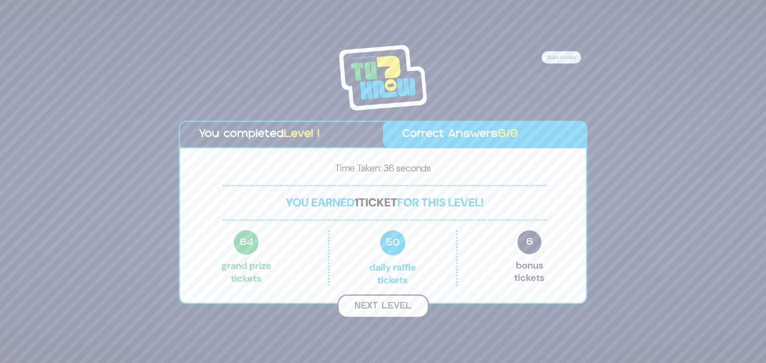
click at [390, 308] on button "Next Level" at bounding box center [383, 307] width 91 height 24
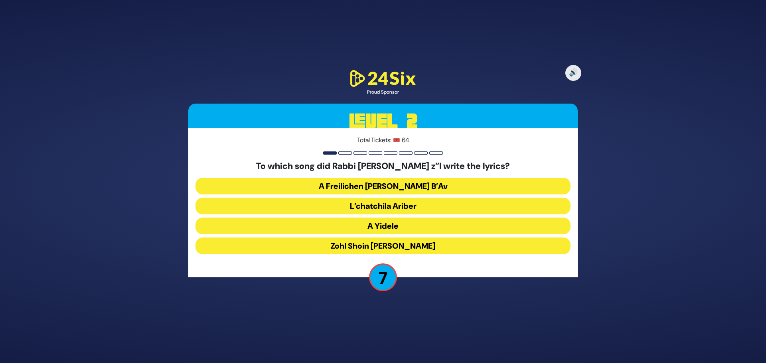
click at [429, 247] on button "Zohl Shoin [PERSON_NAME]" at bounding box center [383, 246] width 375 height 17
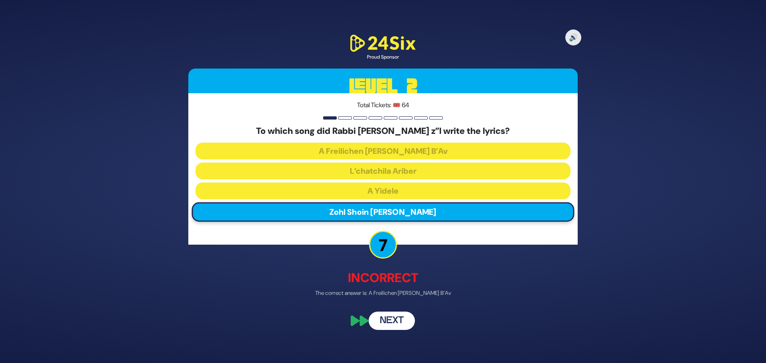
click at [386, 324] on button "Next" at bounding box center [392, 321] width 46 height 18
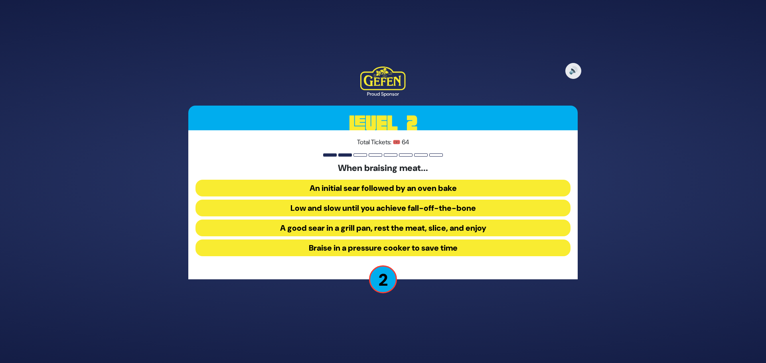
click at [363, 206] on button "Low and slow until you achieve fall-off-the-bone" at bounding box center [383, 208] width 375 height 17
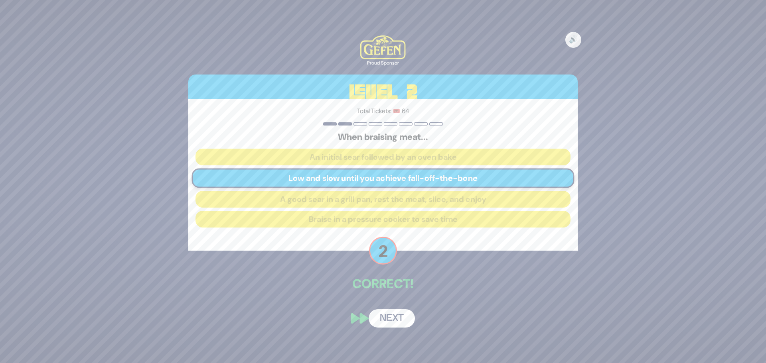
click at [400, 319] on button "Next" at bounding box center [392, 319] width 46 height 18
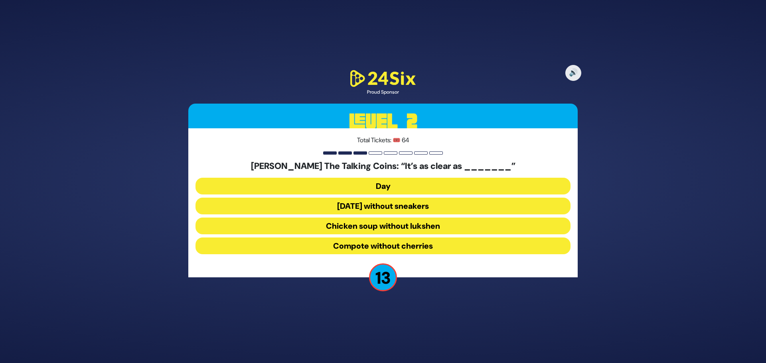
click at [395, 227] on button "Chicken soup without lukshen" at bounding box center [383, 226] width 375 height 17
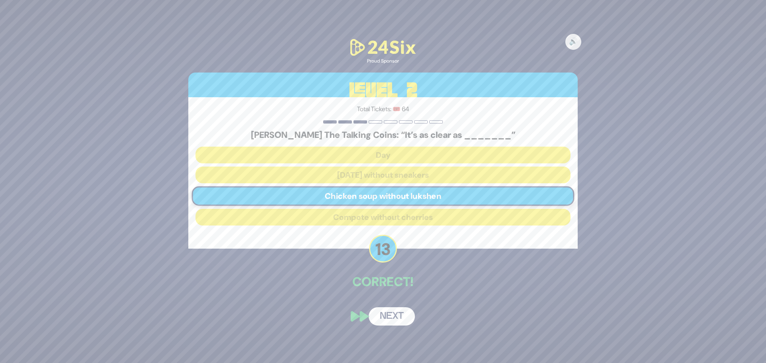
click at [394, 317] on button "Next" at bounding box center [392, 317] width 46 height 18
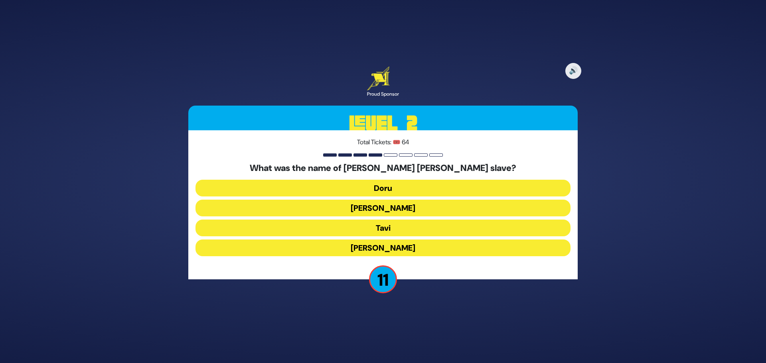
click at [387, 229] on button "Tavi" at bounding box center [383, 228] width 375 height 17
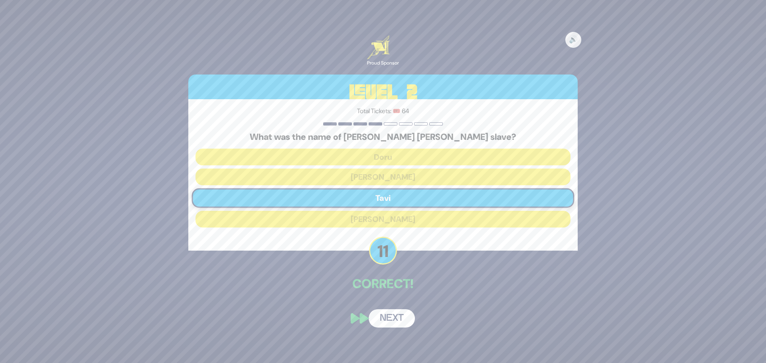
click at [402, 320] on button "Next" at bounding box center [392, 319] width 46 height 18
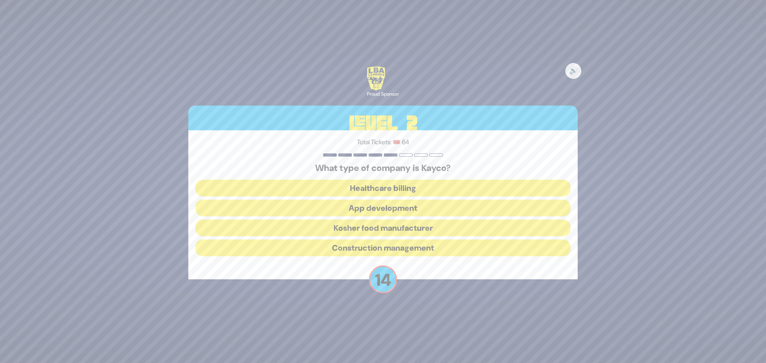
click at [375, 229] on button "Kosher food manufacturer" at bounding box center [383, 228] width 375 height 17
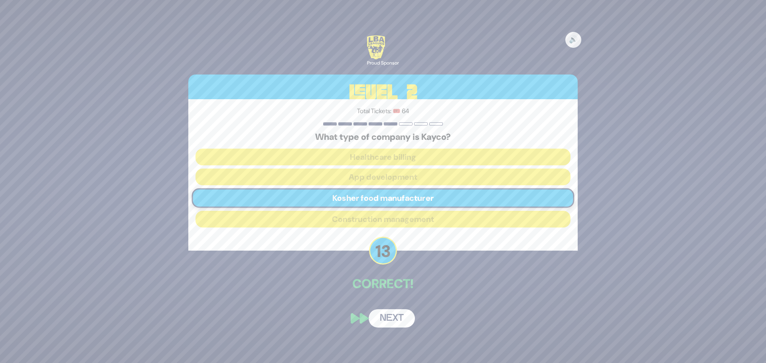
click at [395, 322] on button "Next" at bounding box center [392, 319] width 46 height 18
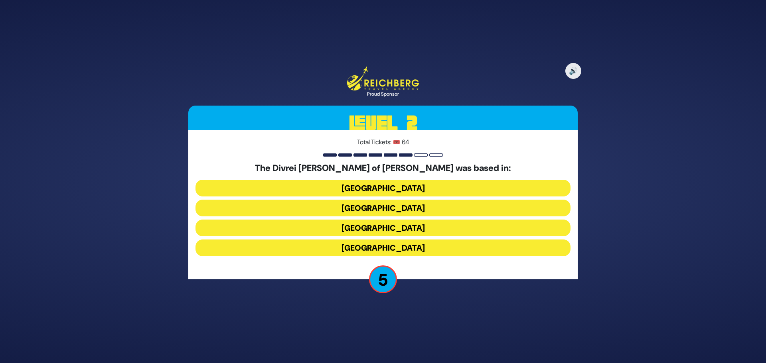
click at [399, 229] on button "[GEOGRAPHIC_DATA]" at bounding box center [383, 228] width 375 height 17
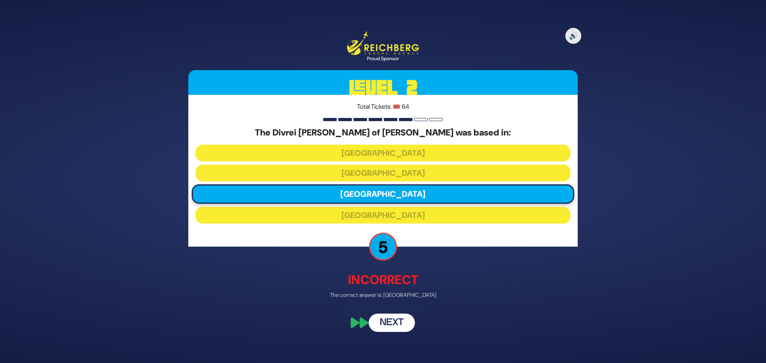
click at [390, 317] on button "Next" at bounding box center [392, 323] width 46 height 18
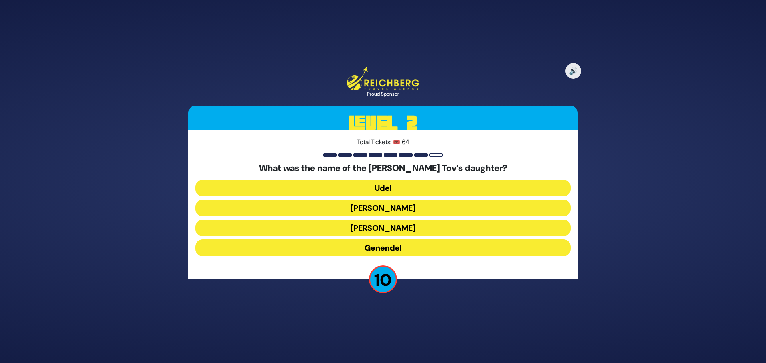
click at [357, 185] on button "Udel" at bounding box center [383, 188] width 375 height 17
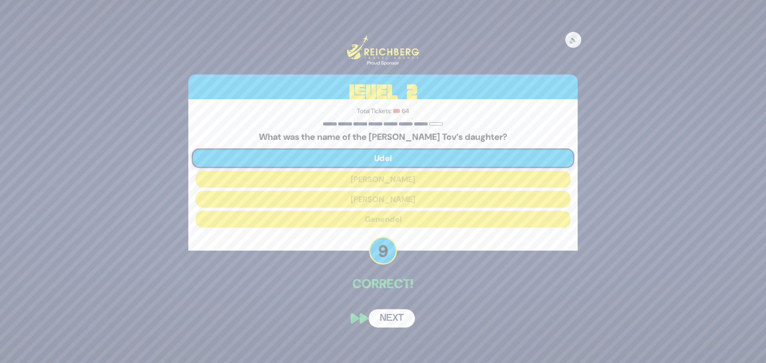
click at [402, 315] on button "Next" at bounding box center [392, 319] width 46 height 18
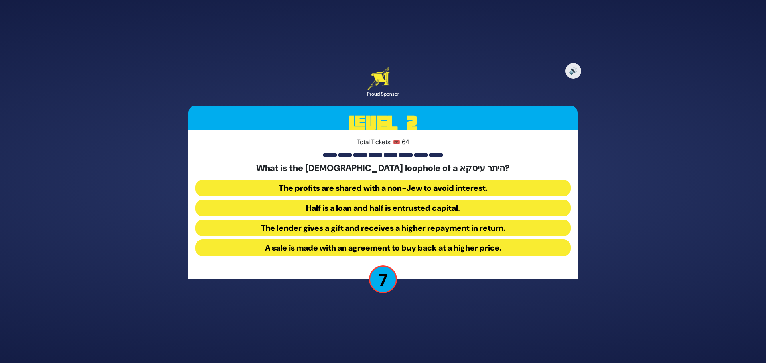
click at [310, 187] on button "The profits are shared with a non-Jew to avoid interest." at bounding box center [383, 188] width 375 height 17
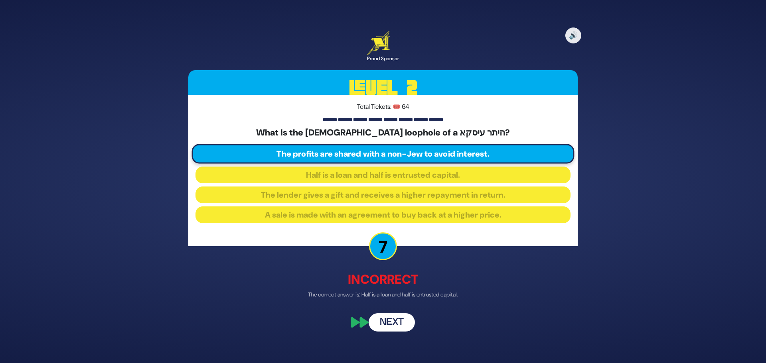
click at [389, 322] on button "Next" at bounding box center [392, 323] width 46 height 18
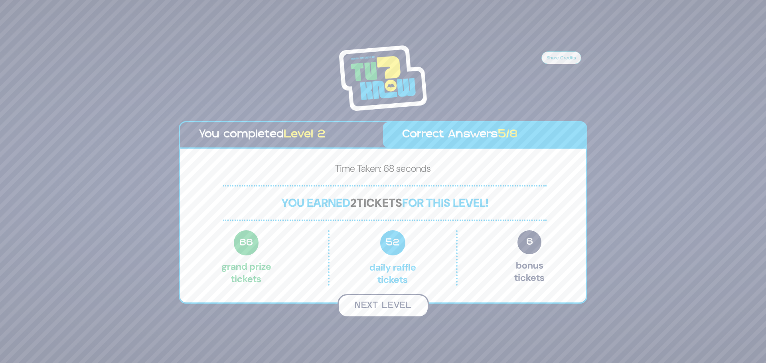
click at [381, 309] on button "Next Level" at bounding box center [383, 306] width 91 height 24
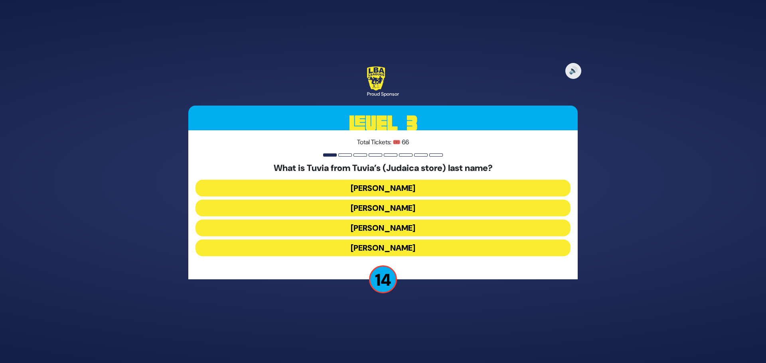
click at [338, 225] on button "[PERSON_NAME]" at bounding box center [383, 228] width 375 height 17
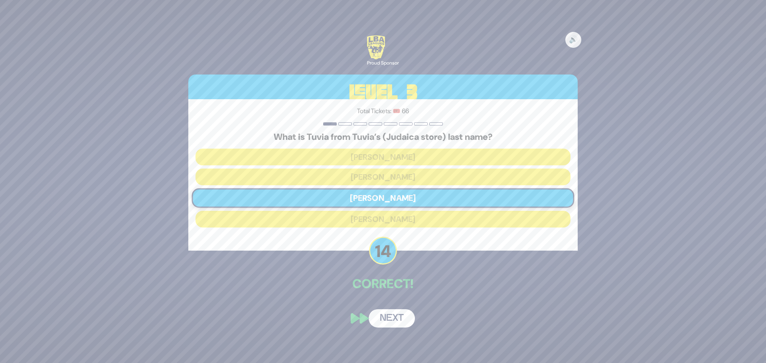
click at [397, 321] on button "Next" at bounding box center [392, 319] width 46 height 18
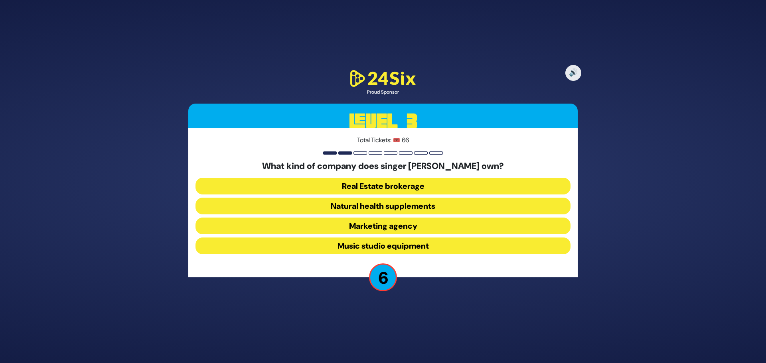
click at [376, 206] on button "Natural health supplements" at bounding box center [383, 206] width 375 height 17
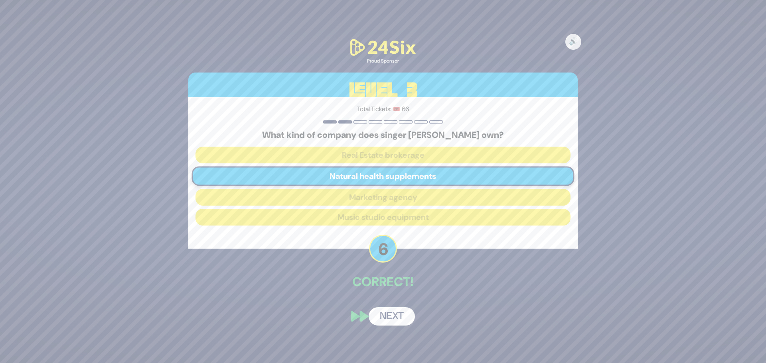
click at [385, 314] on button "Next" at bounding box center [392, 317] width 46 height 18
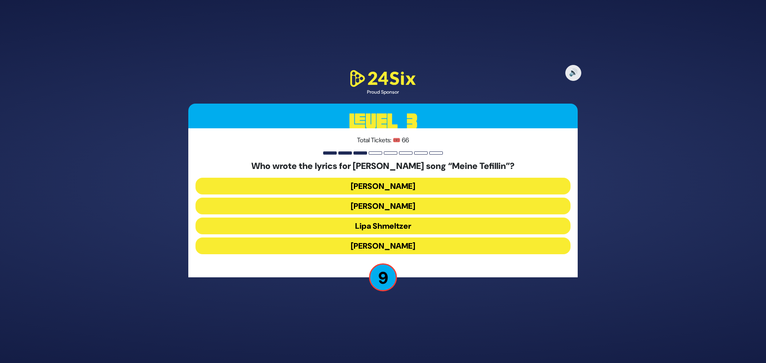
click at [393, 245] on button "[PERSON_NAME]" at bounding box center [383, 246] width 375 height 17
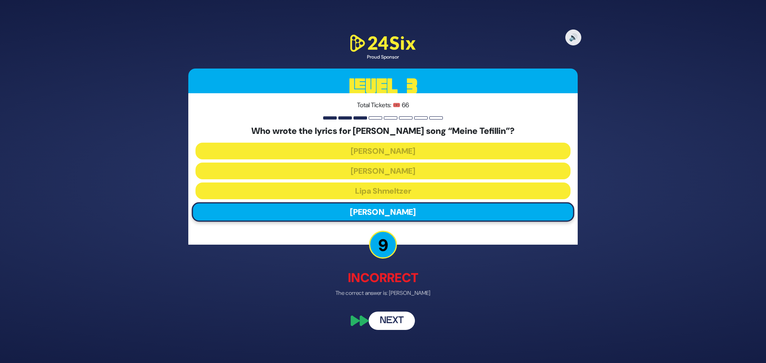
click at [399, 324] on button "Next" at bounding box center [392, 321] width 46 height 18
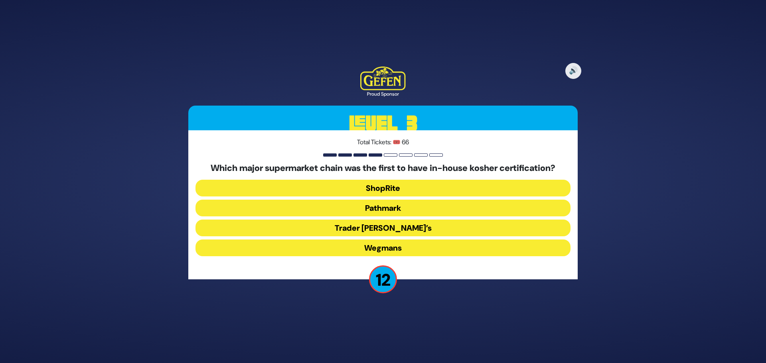
click at [364, 251] on button "Wegmans" at bounding box center [383, 248] width 375 height 17
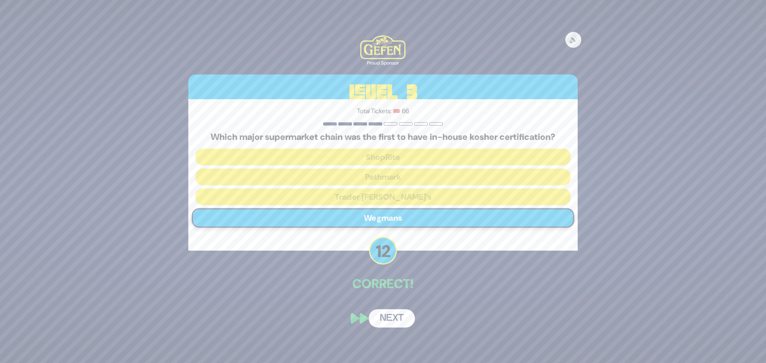
click at [391, 318] on button "Next" at bounding box center [392, 319] width 46 height 18
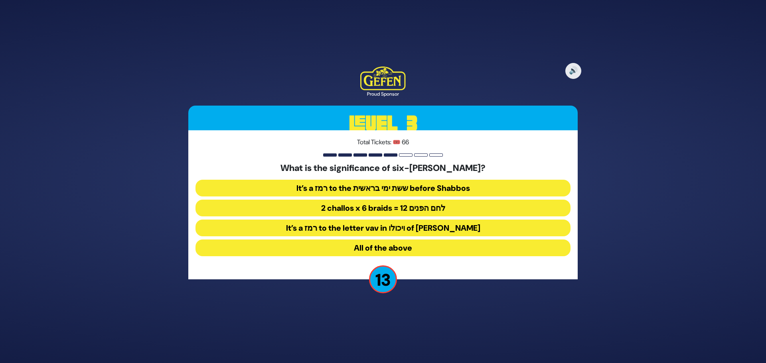
click at [354, 206] on button "2 challos x 6 braids = 12 לחם הפנים" at bounding box center [383, 208] width 375 height 17
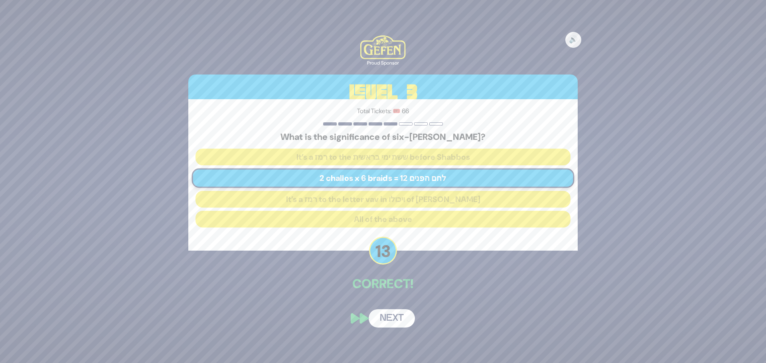
click at [391, 317] on button "Next" at bounding box center [392, 319] width 46 height 18
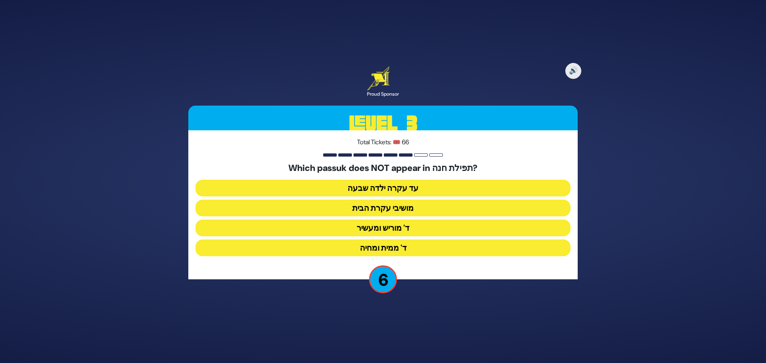
click at [422, 190] on button "עד עקרה ילדה שבעה" at bounding box center [383, 188] width 375 height 17
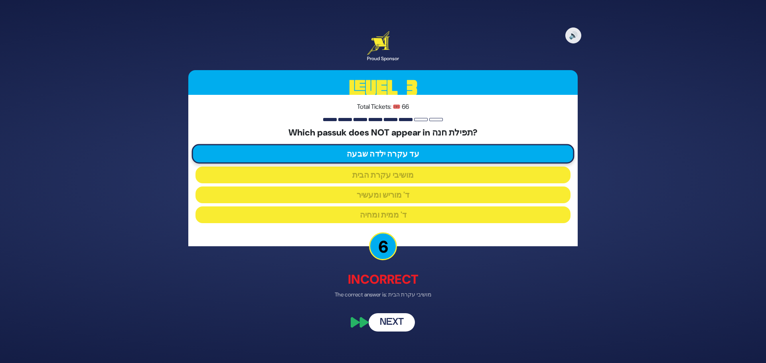
click at [396, 322] on button "Next" at bounding box center [392, 323] width 46 height 18
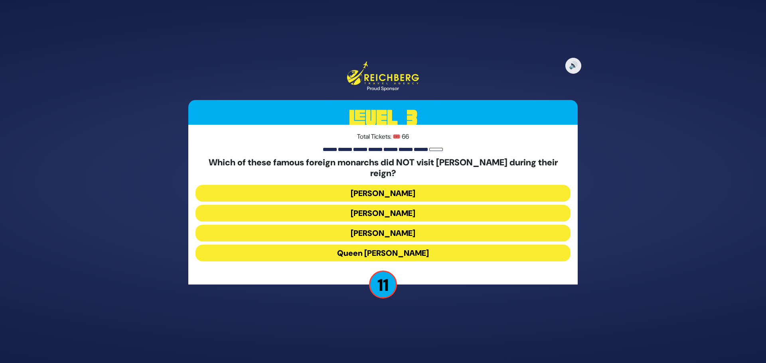
click at [407, 247] on button "Queen [PERSON_NAME]" at bounding box center [383, 253] width 375 height 17
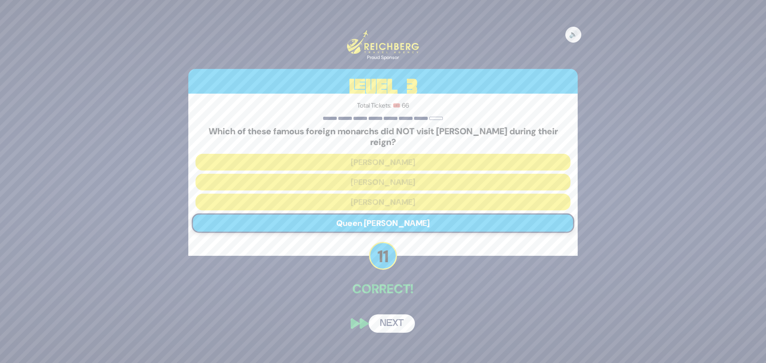
click at [386, 320] on button "Next" at bounding box center [392, 324] width 46 height 18
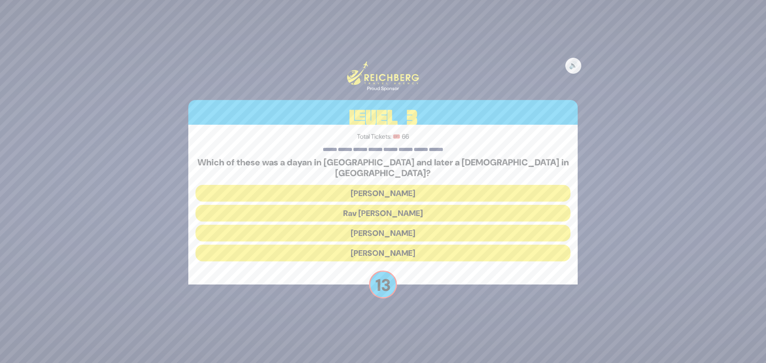
click at [350, 185] on button "[PERSON_NAME]" at bounding box center [383, 193] width 375 height 17
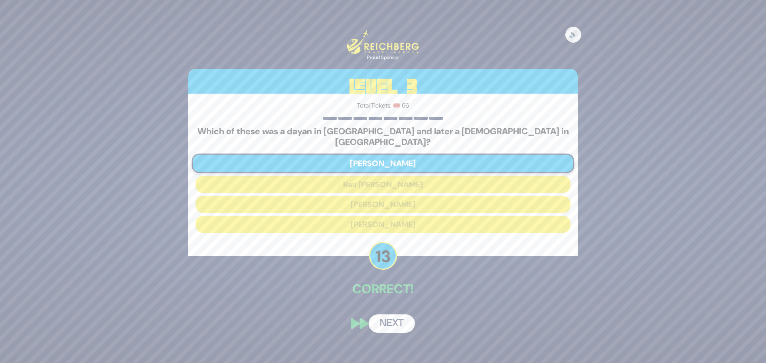
click at [392, 318] on button "Next" at bounding box center [392, 324] width 46 height 18
